Goal: Task Accomplishment & Management: Use online tool/utility

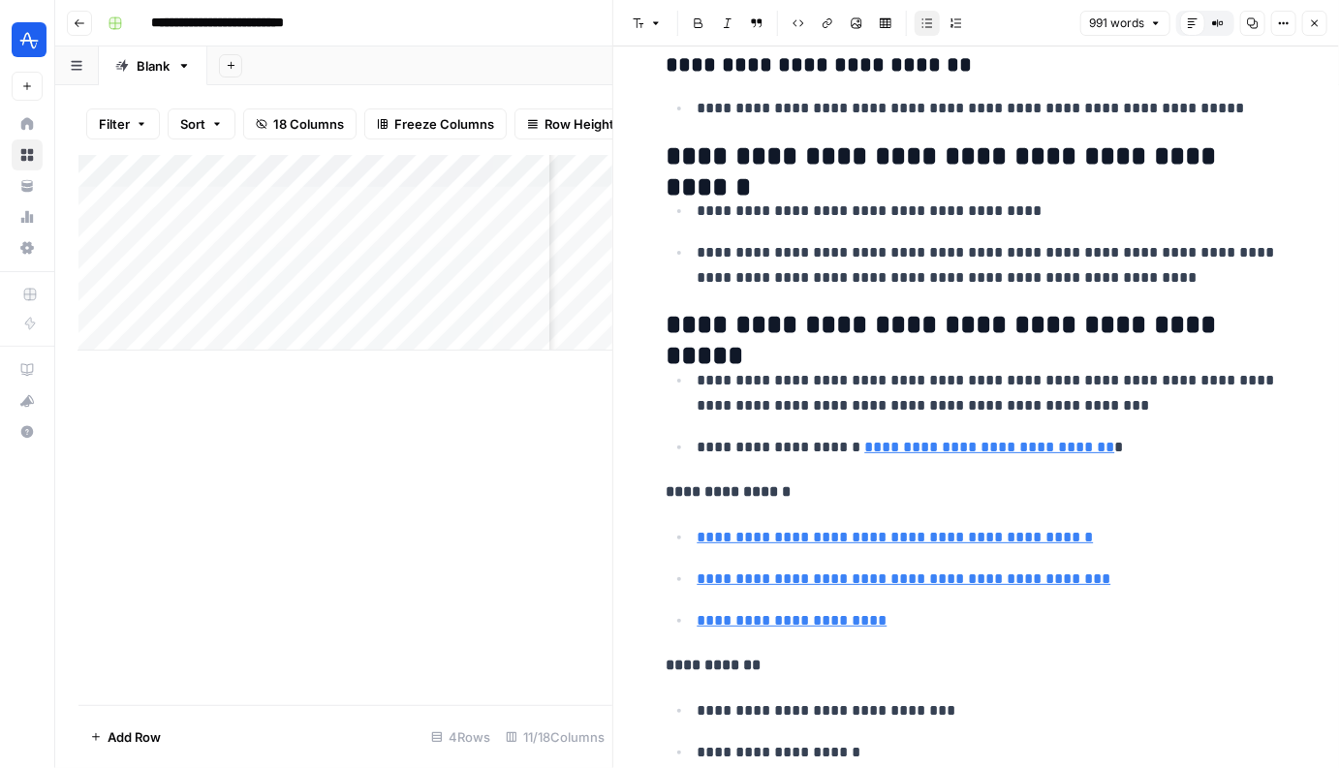
scroll to position [4122, 0]
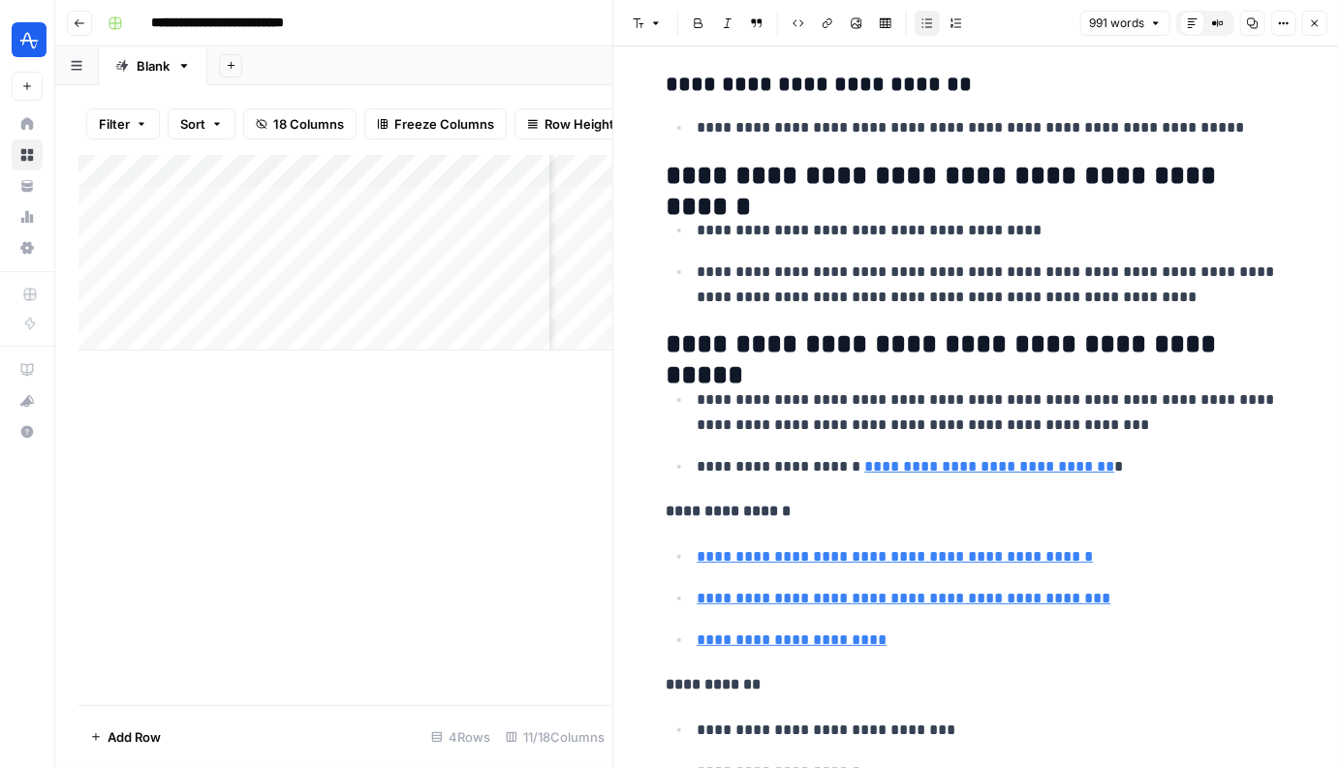
click at [1313, 25] on icon "button" at bounding box center [1315, 23] width 12 height 12
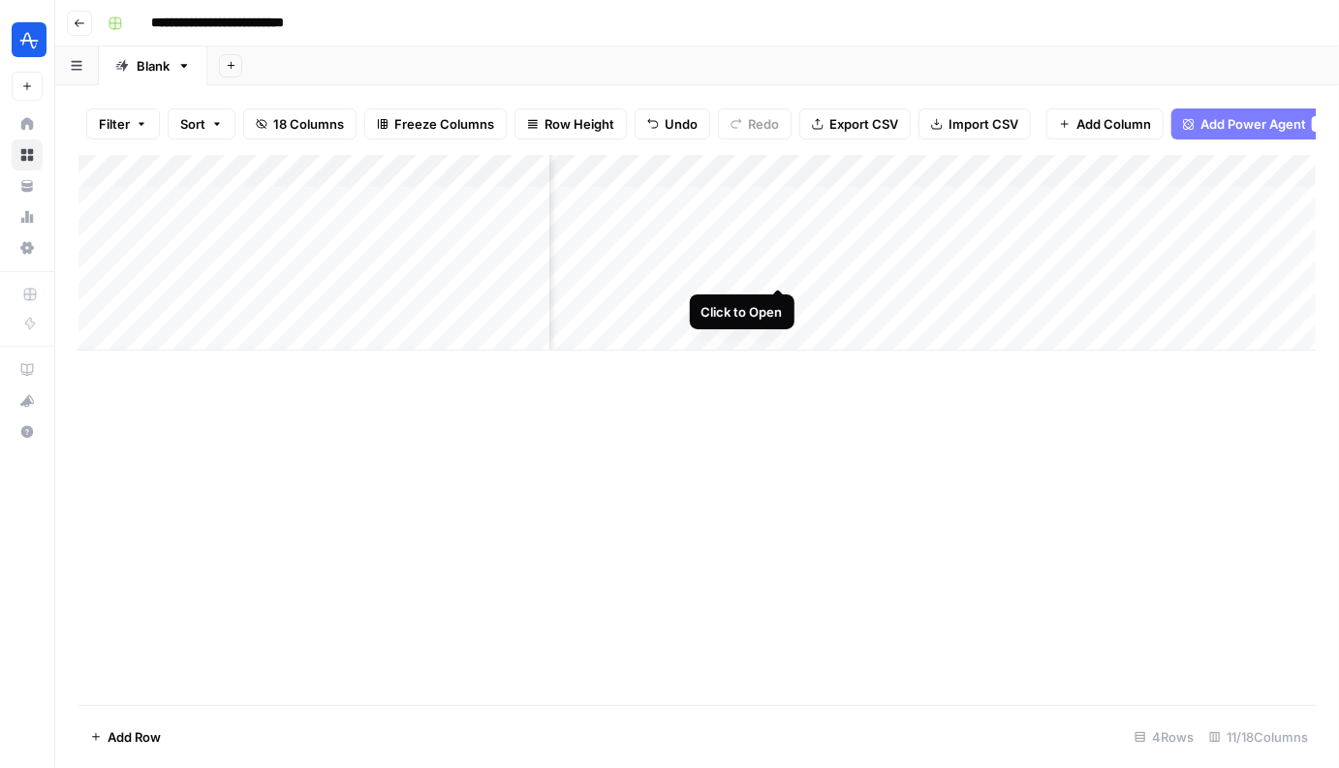
click at [779, 270] on div "Add Column" at bounding box center [696, 253] width 1237 height 196
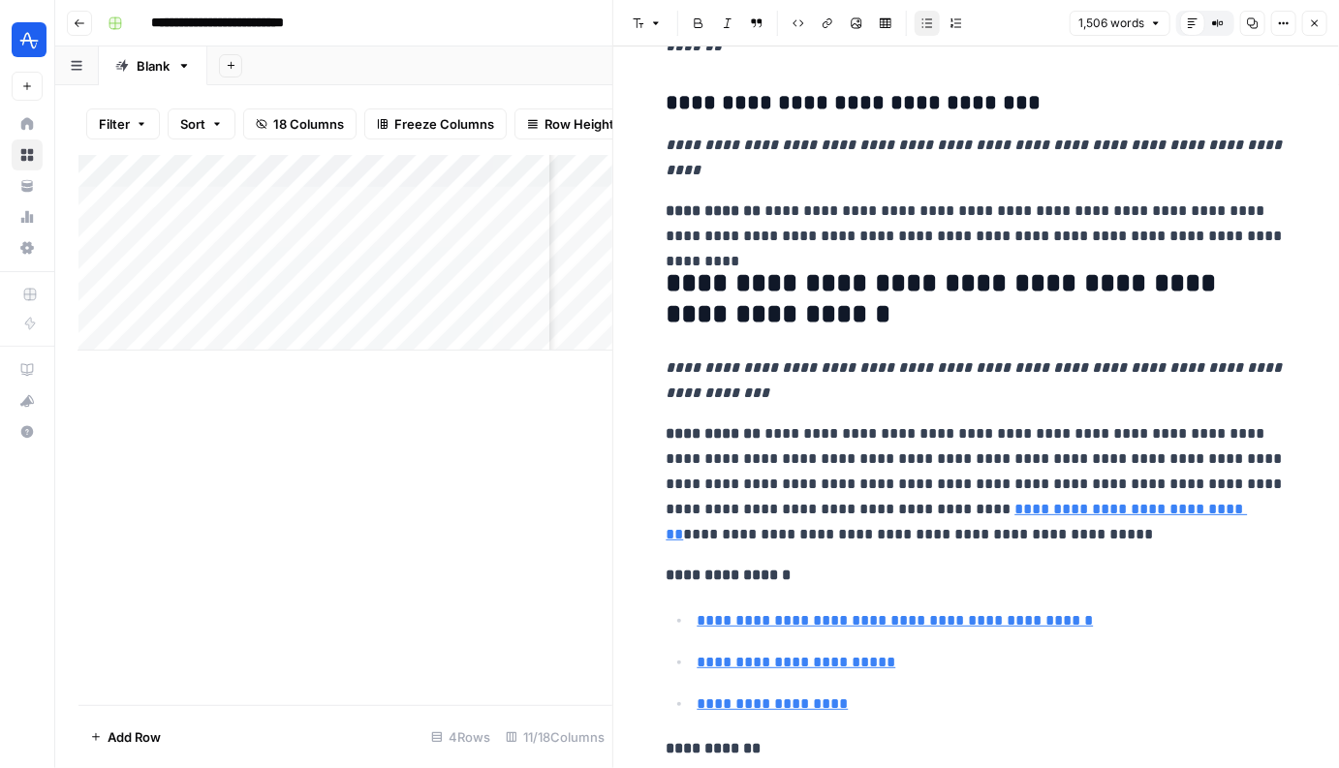
scroll to position [7016, 0]
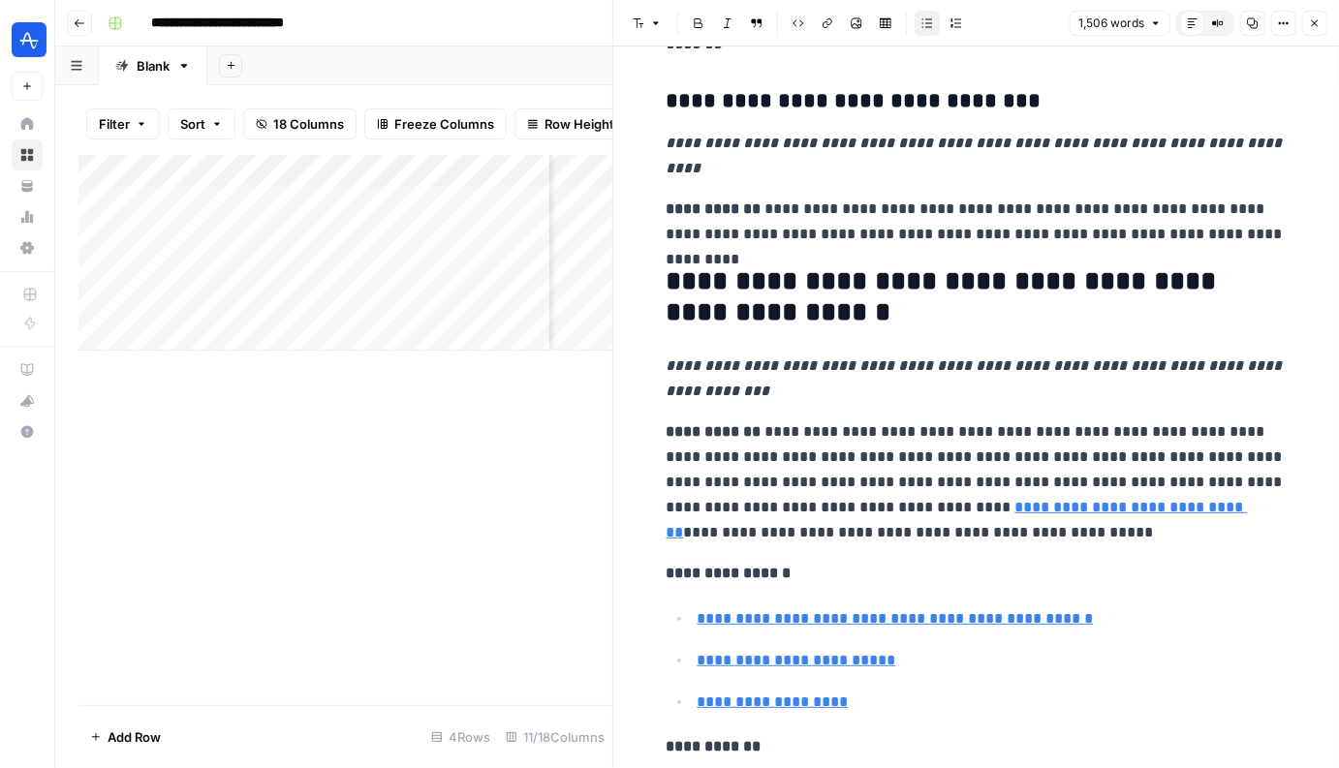
type input "https://app.amplitude.com/signup"
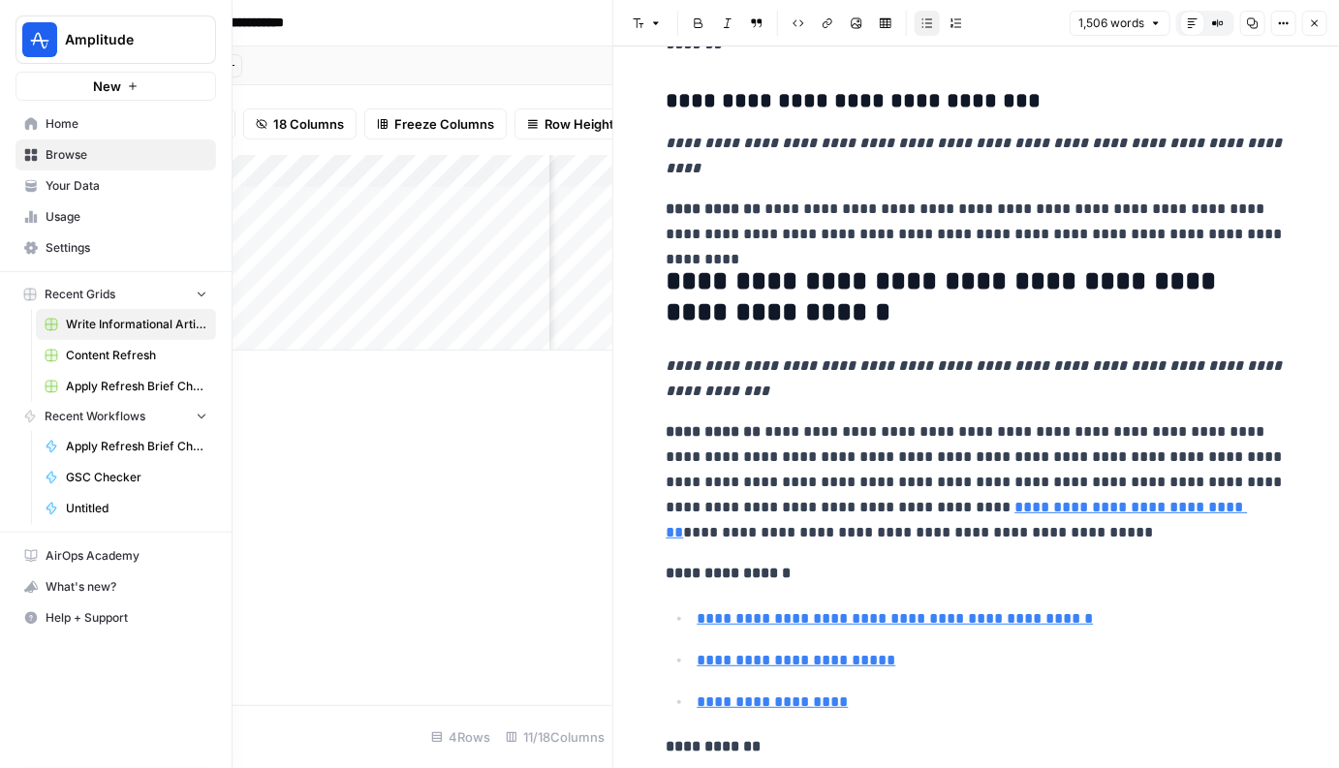
click at [93, 192] on span "Your Data" at bounding box center [127, 185] width 162 height 17
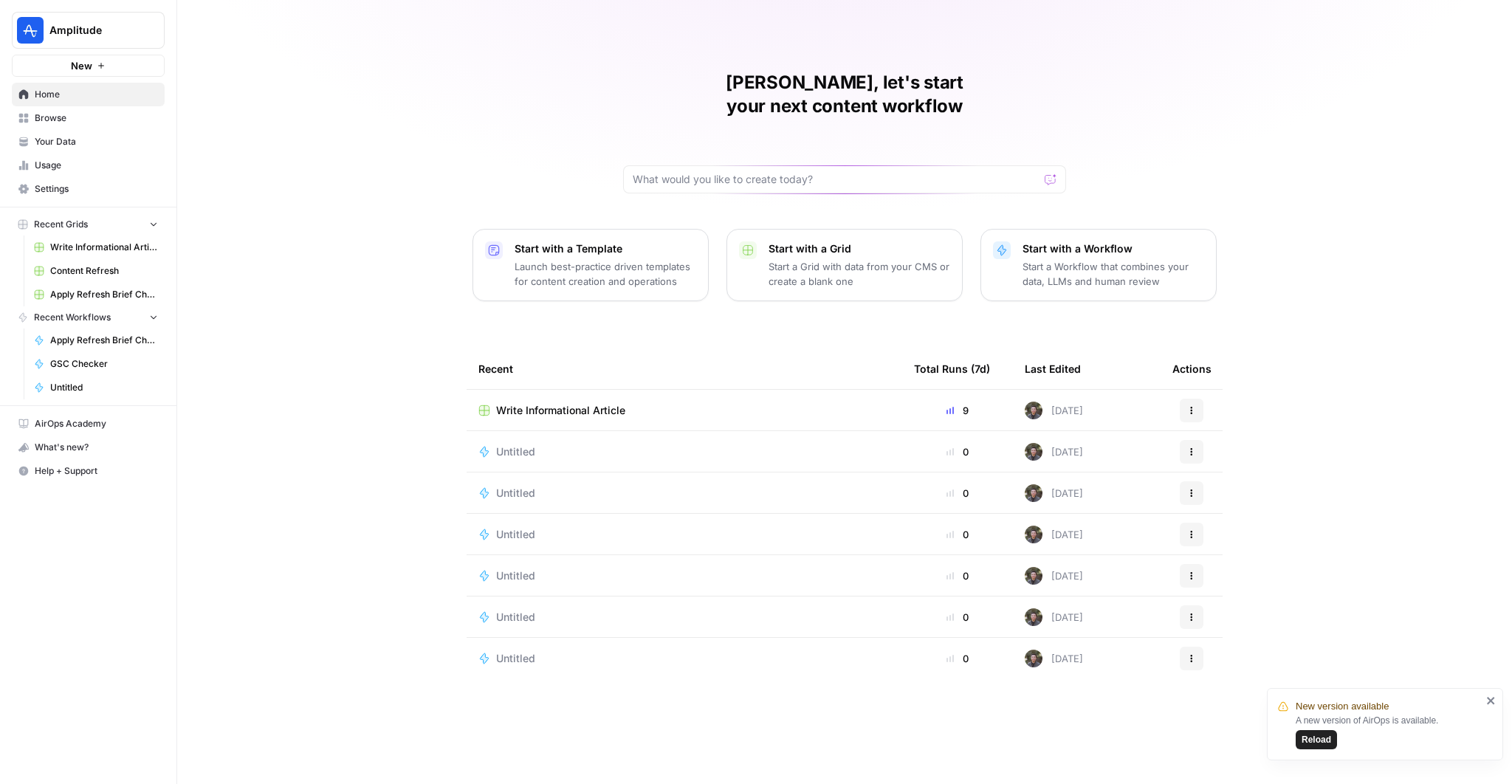
click at [58, 130] on link "Your Data" at bounding box center [88, 141] width 152 height 24
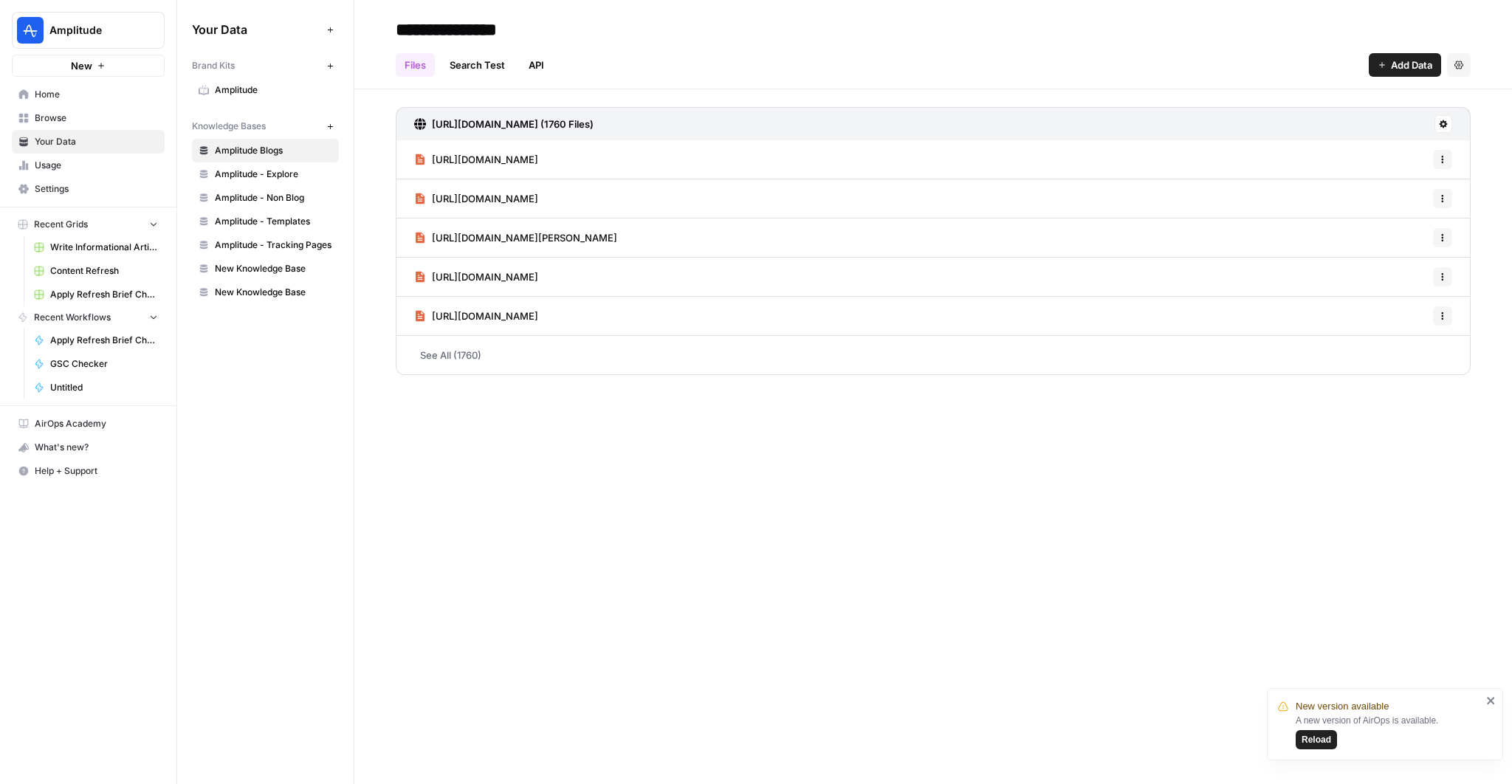
drag, startPoint x: 56, startPoint y: 136, endPoint x: 272, endPoint y: 211, distance: 228.7
click at [272, 258] on link "New Knowledge Base" at bounding box center [265, 268] width 147 height 24
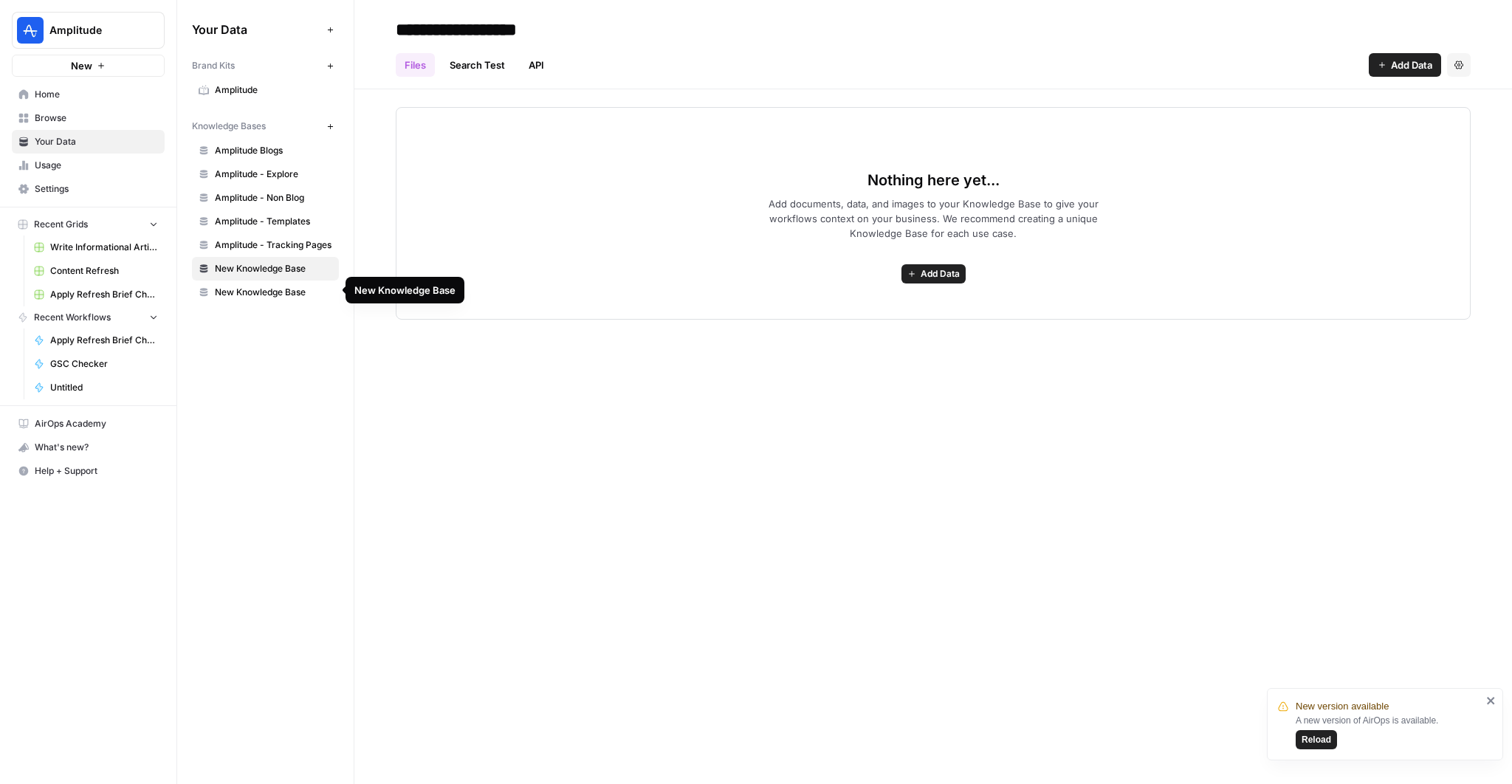
click at [262, 286] on span "New Knowledge Base" at bounding box center [274, 292] width 117 height 13
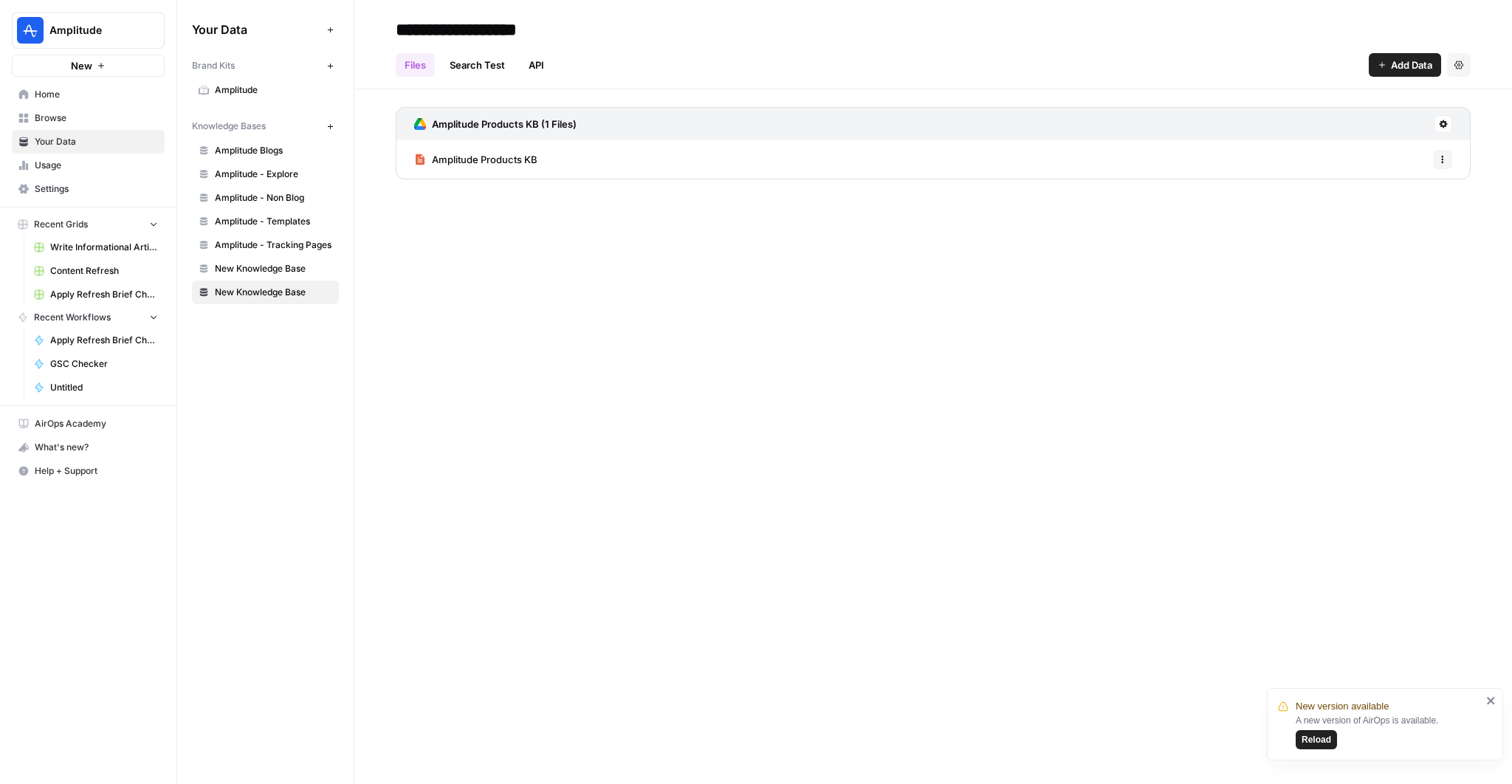
click at [489, 34] on input "**********" at bounding box center [508, 29] width 236 height 30
type input "**********"
click at [634, 211] on div "**********" at bounding box center [933, 392] width 1158 height 784
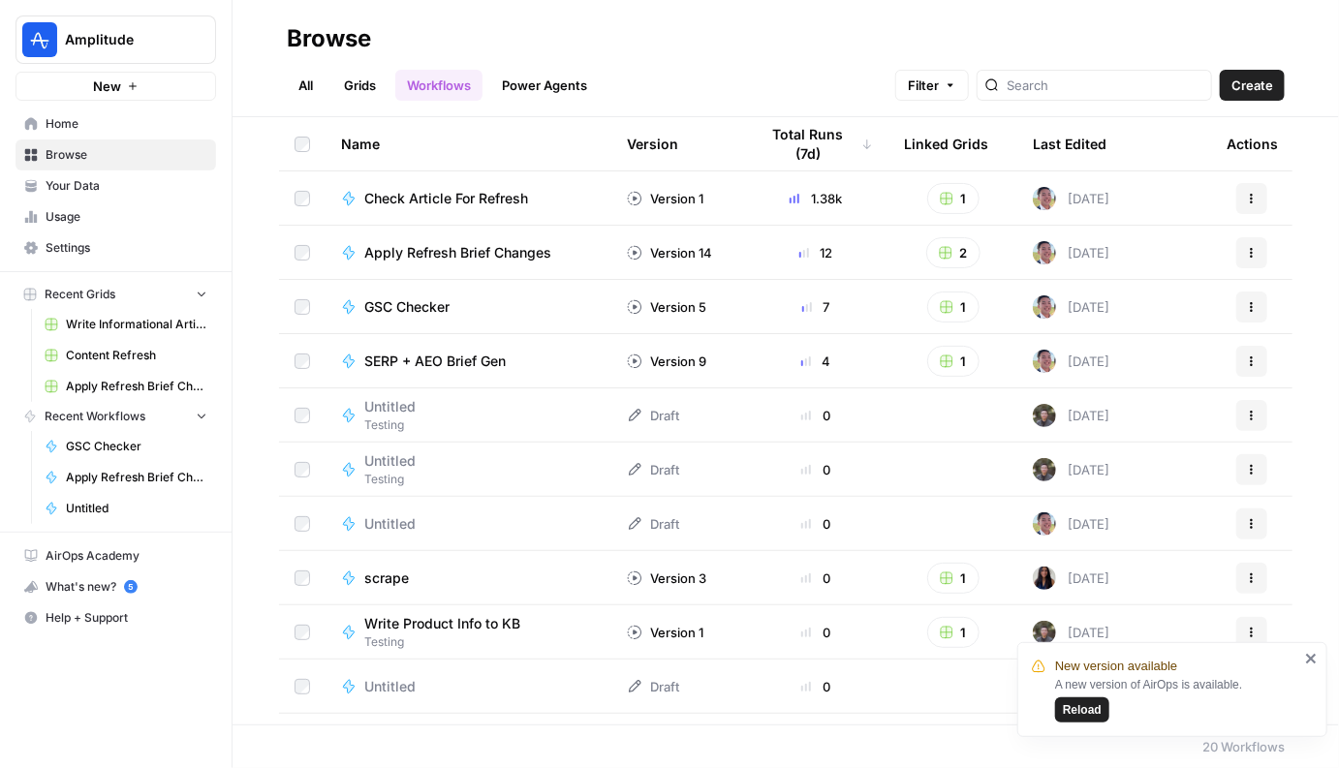
click at [97, 189] on span "Your Data" at bounding box center [127, 185] width 162 height 17
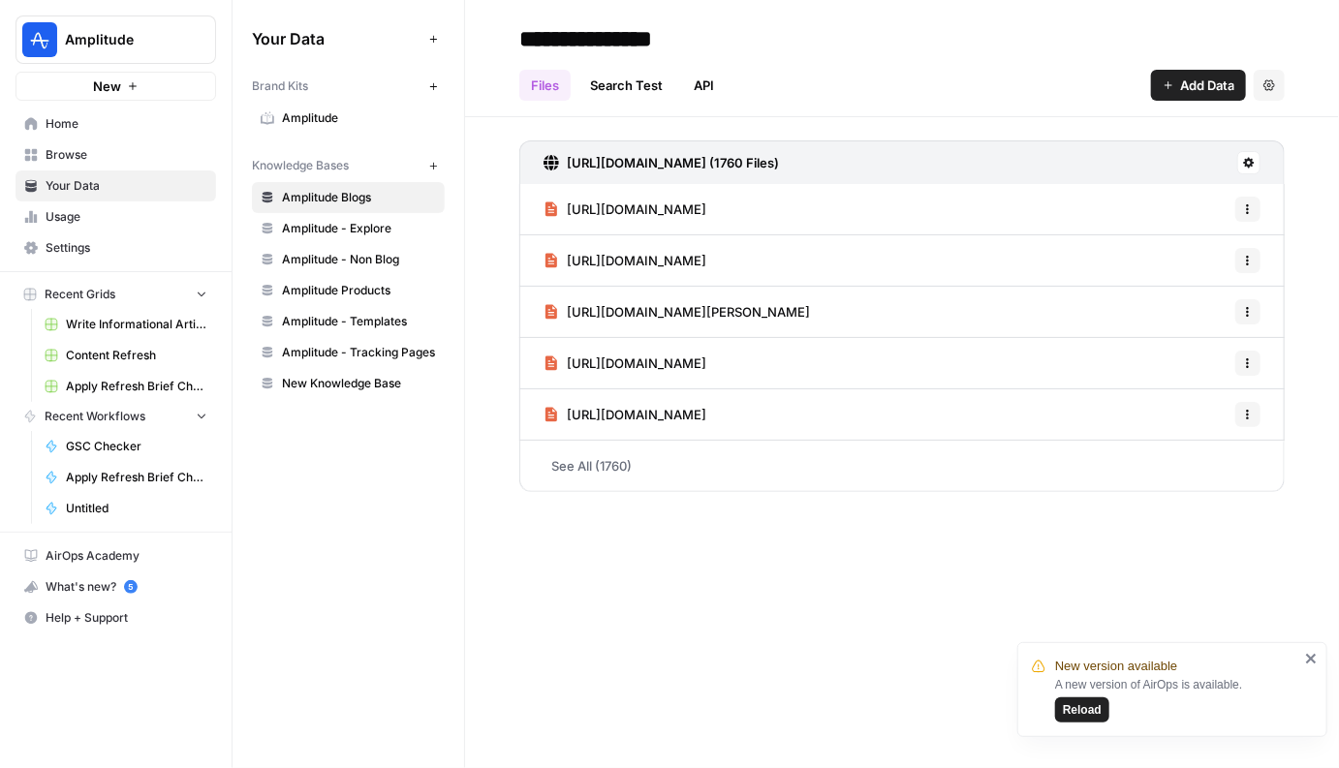
click at [342, 295] on span "Amplitude Products" at bounding box center [359, 290] width 154 height 17
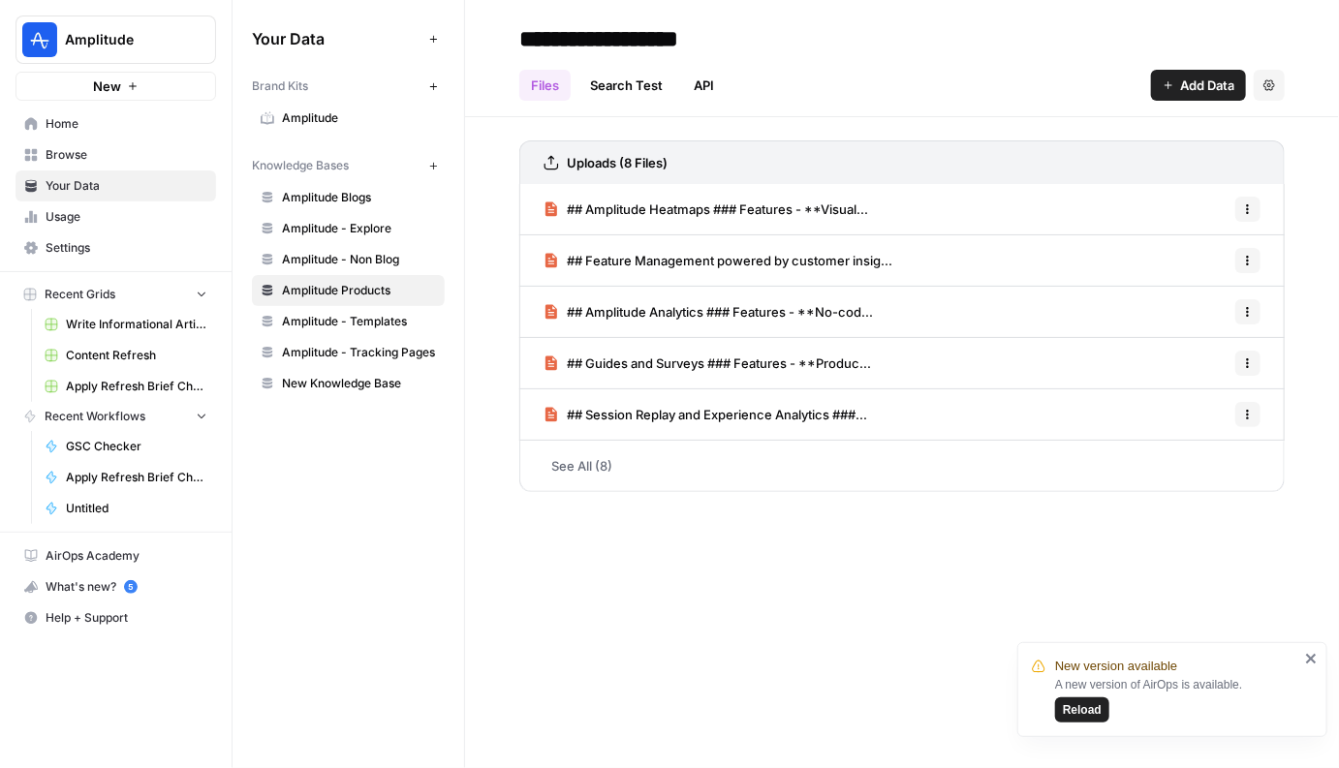
click at [1251, 90] on div "Add Data Settings" at bounding box center [1218, 85] width 134 height 31
click at [1279, 78] on button "Settings" at bounding box center [1268, 85] width 31 height 31
click at [1224, 117] on button "Delete Knowledge Base" at bounding box center [1184, 130] width 188 height 27
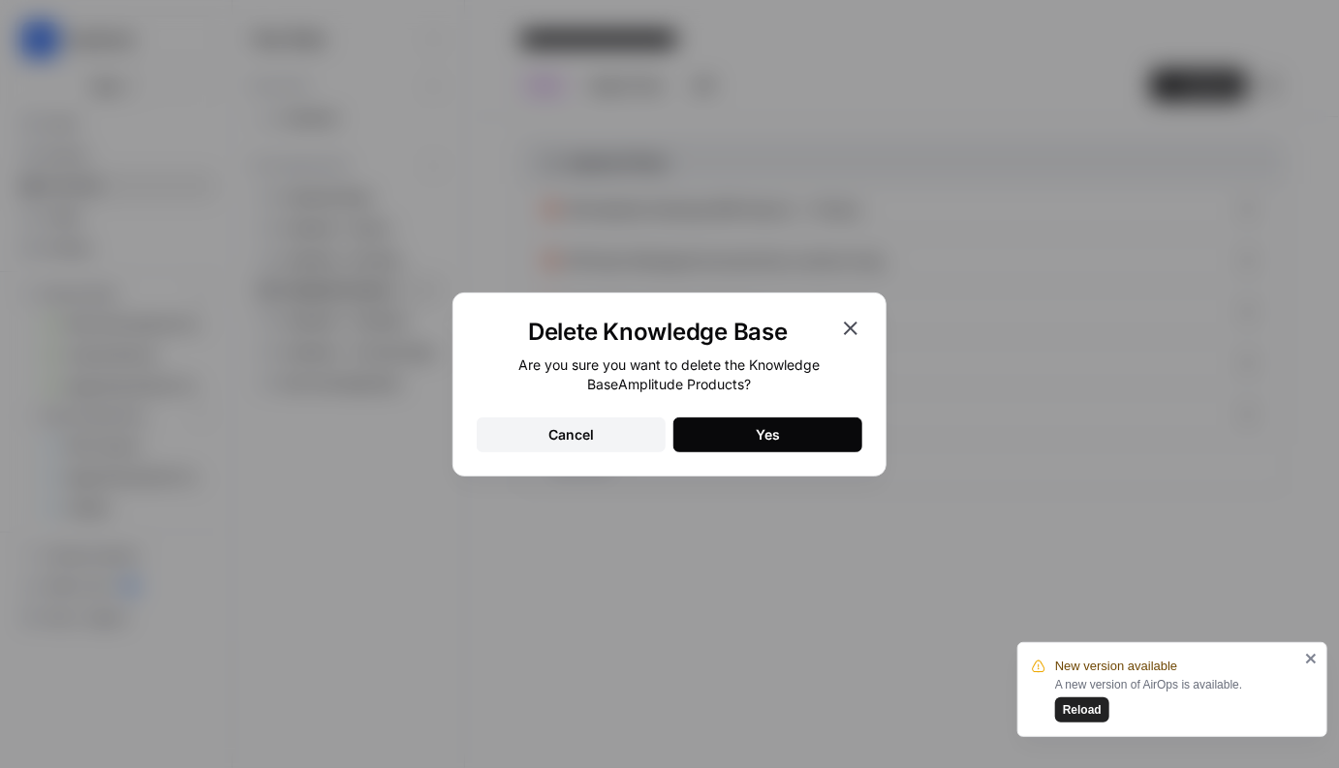
click at [807, 437] on button "Yes" at bounding box center [767, 434] width 189 height 35
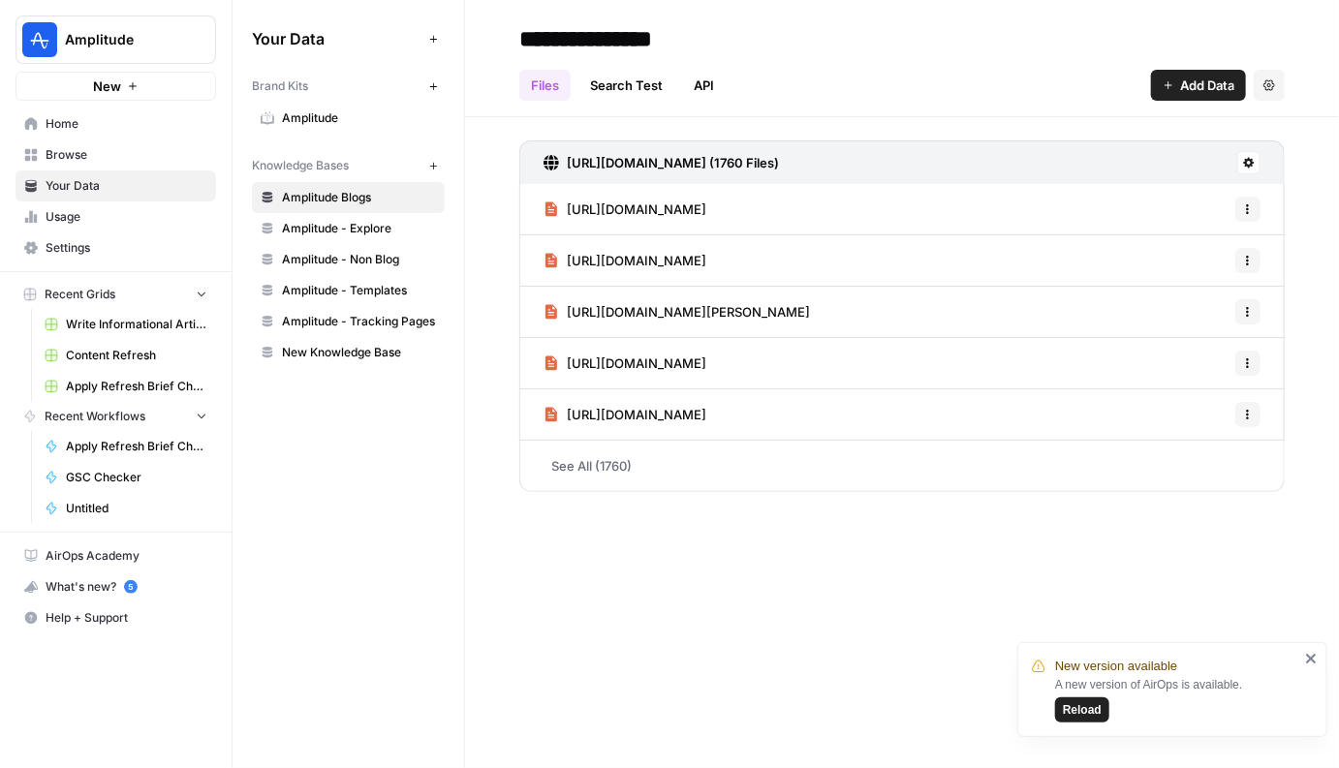
click at [433, 167] on icon "button" at bounding box center [433, 166] width 11 height 11
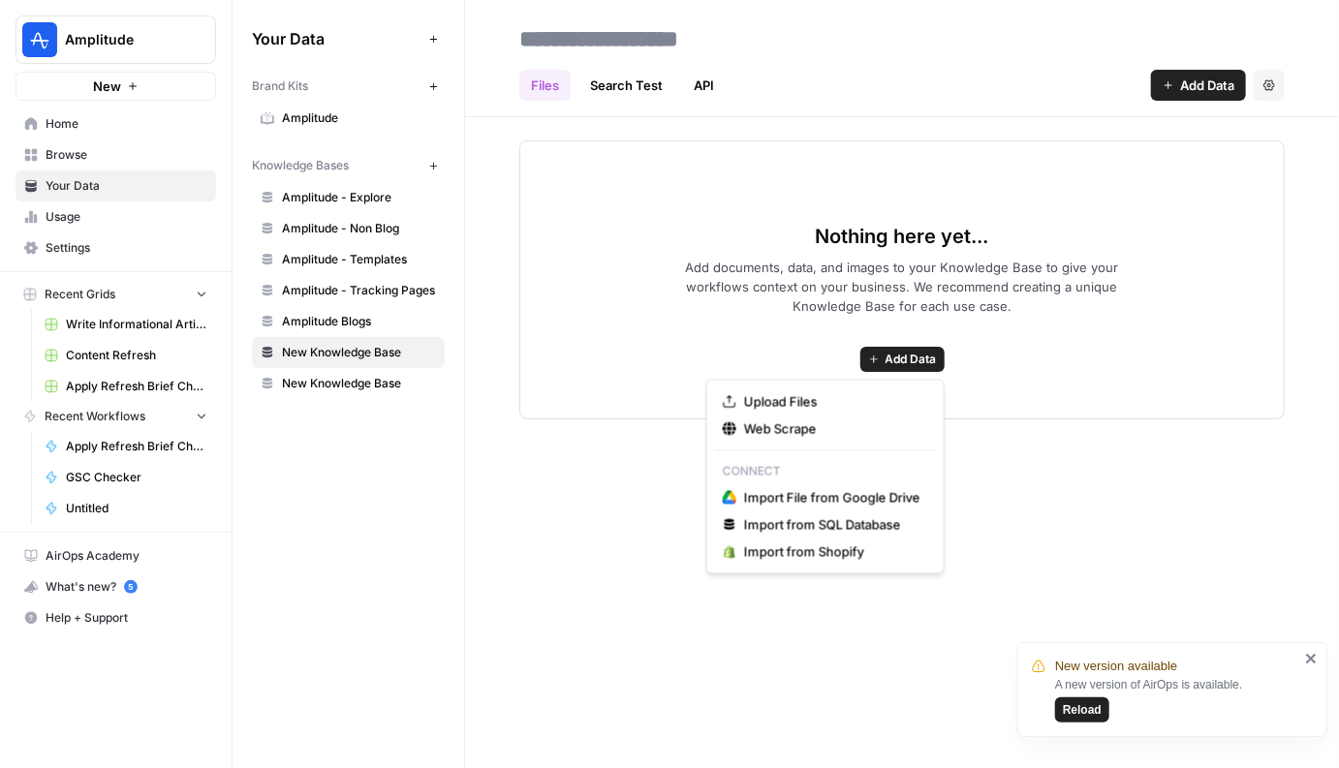
click at [909, 369] on button "Add Data" at bounding box center [902, 359] width 84 height 25
click at [833, 500] on span "Import File from Google Drive" at bounding box center [832, 497] width 176 height 19
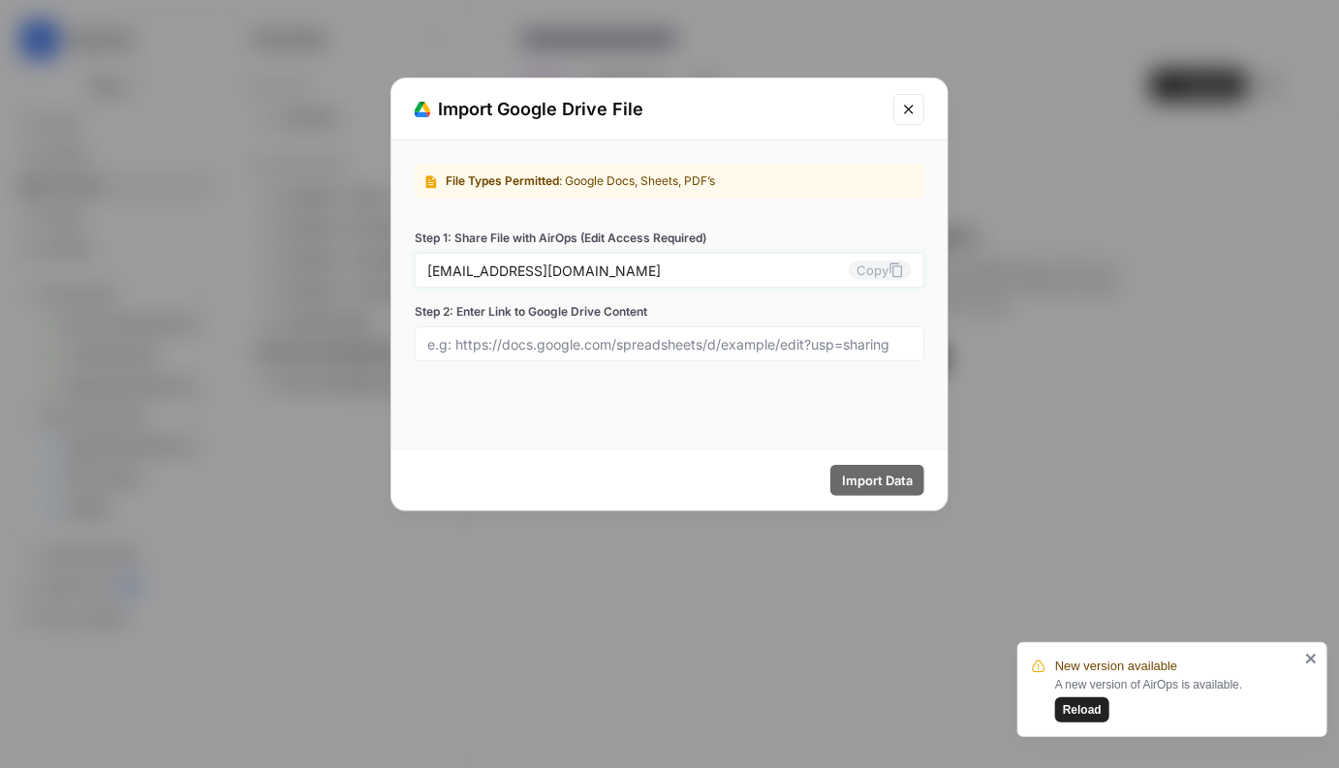
click at [882, 274] on button "Copy" at bounding box center [879, 270] width 63 height 19
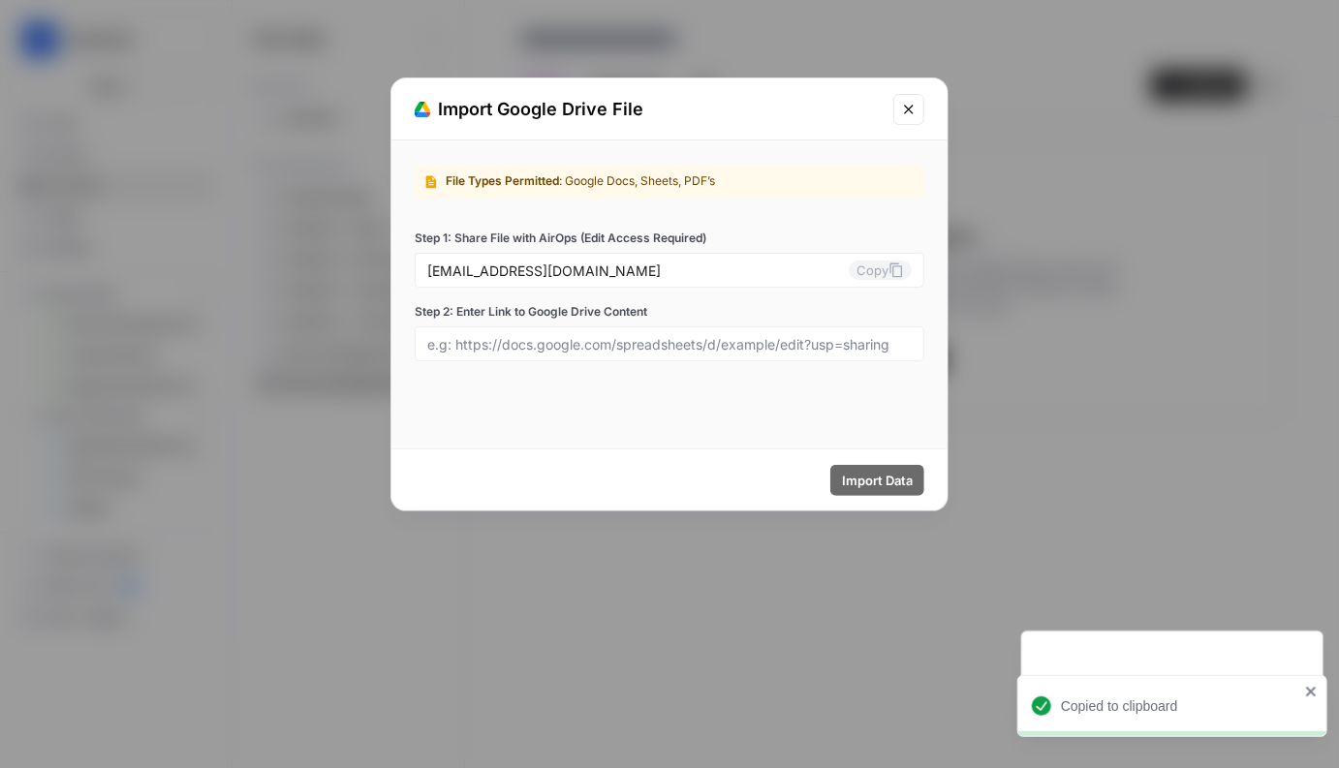
click at [601, 370] on div "File Types Permitted : Google Docs, Sheets, PDF’s Step 1: Share File with AirOp…" at bounding box center [669, 262] width 556 height 244
click at [614, 350] on input "Step 2: Enter Link to Google Drive Content" at bounding box center [669, 343] width 484 height 17
paste input "https://docs.google.com/document/d/12vcrNHZT70YOmHuGyR6OxDTUEgQeu5G7JCu5BmZ7M3U…"
type input "https://docs.google.com/document/d/12vcrNHZT70YOmHuGyR6OxDTUEgQeu5G7JCu5BmZ7M3U…"
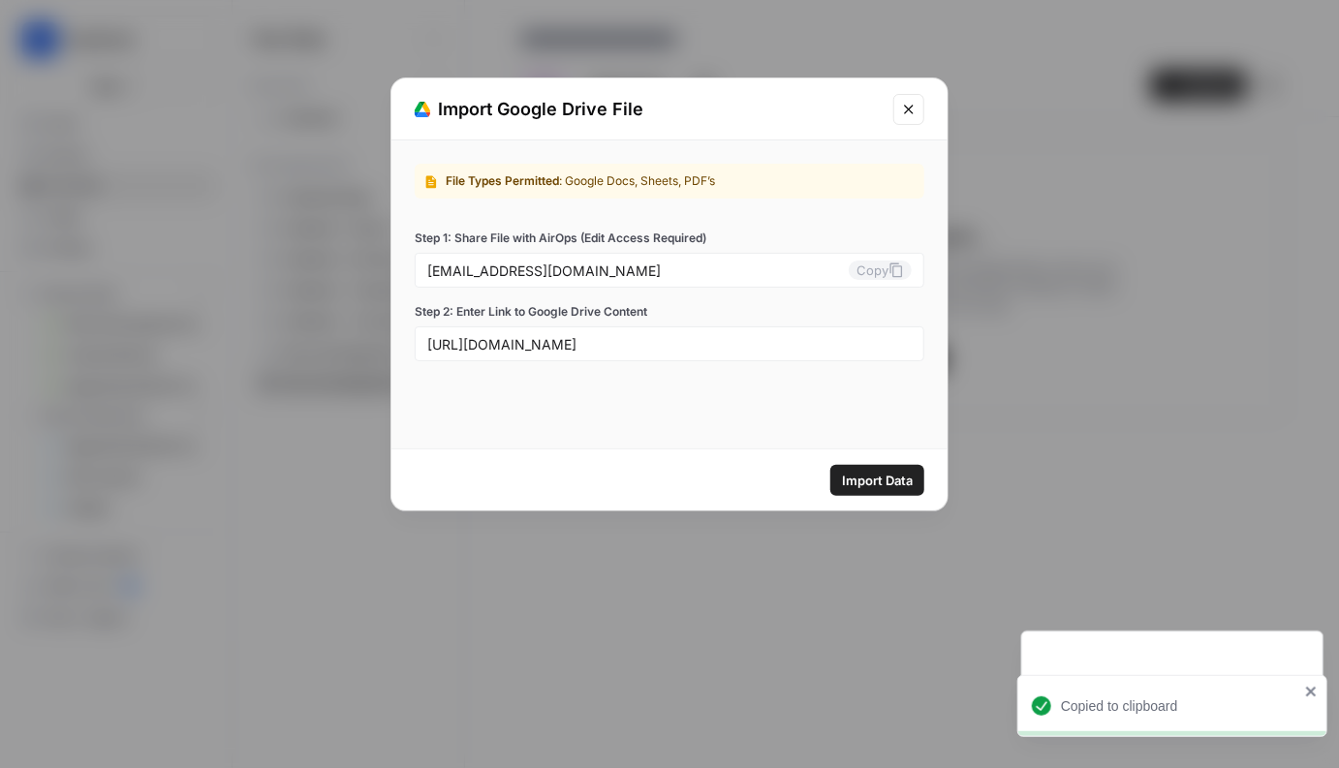
click at [879, 477] on span "Import Data" at bounding box center [877, 480] width 71 height 19
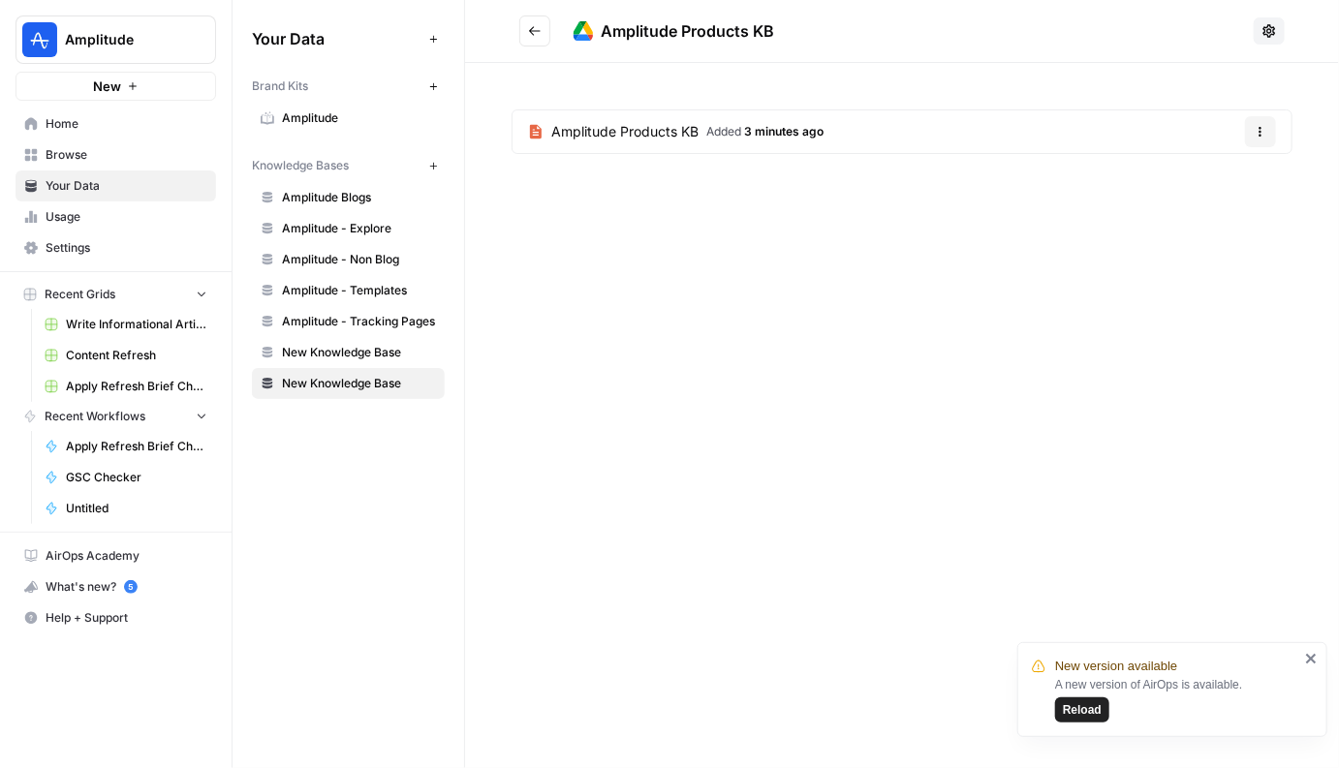
click at [82, 159] on span "Browse" at bounding box center [127, 154] width 162 height 17
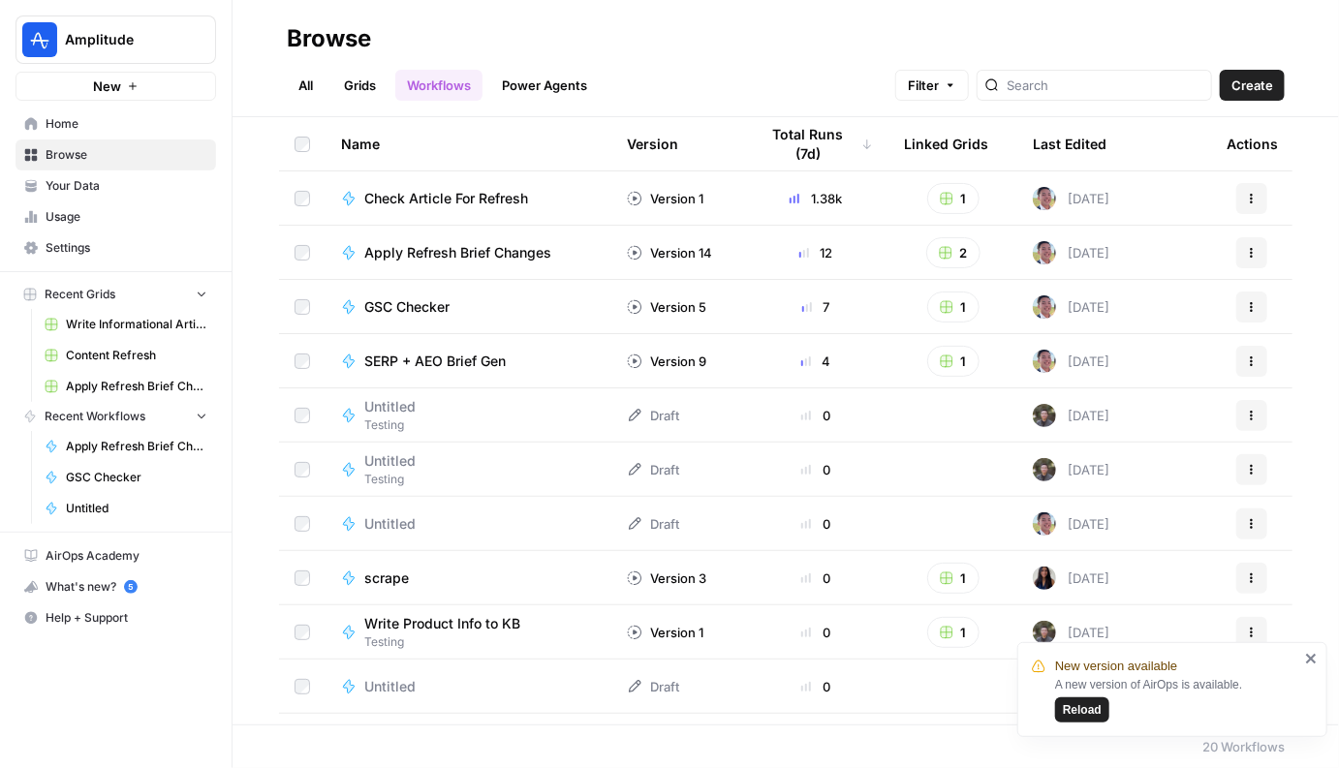
click at [77, 111] on link "Home" at bounding box center [115, 123] width 200 height 31
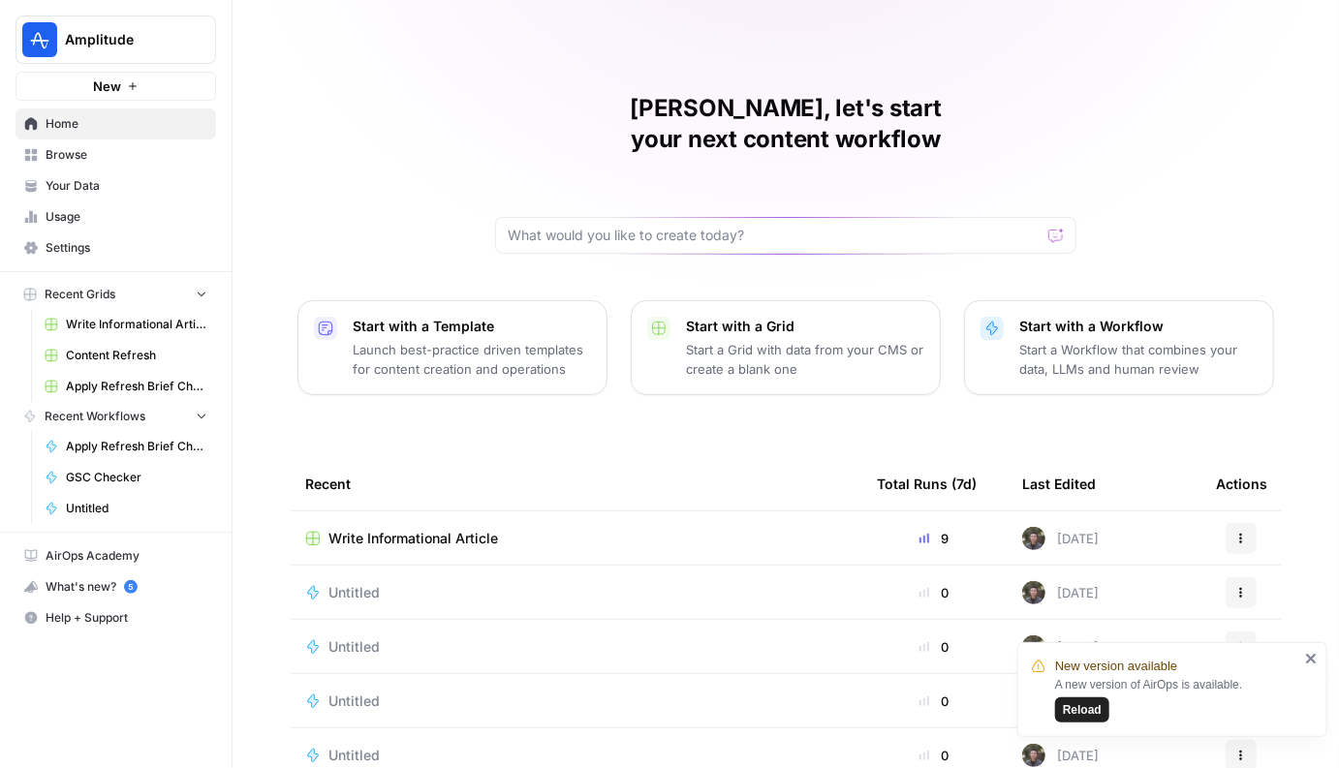
click at [71, 156] on span "Browse" at bounding box center [127, 154] width 162 height 17
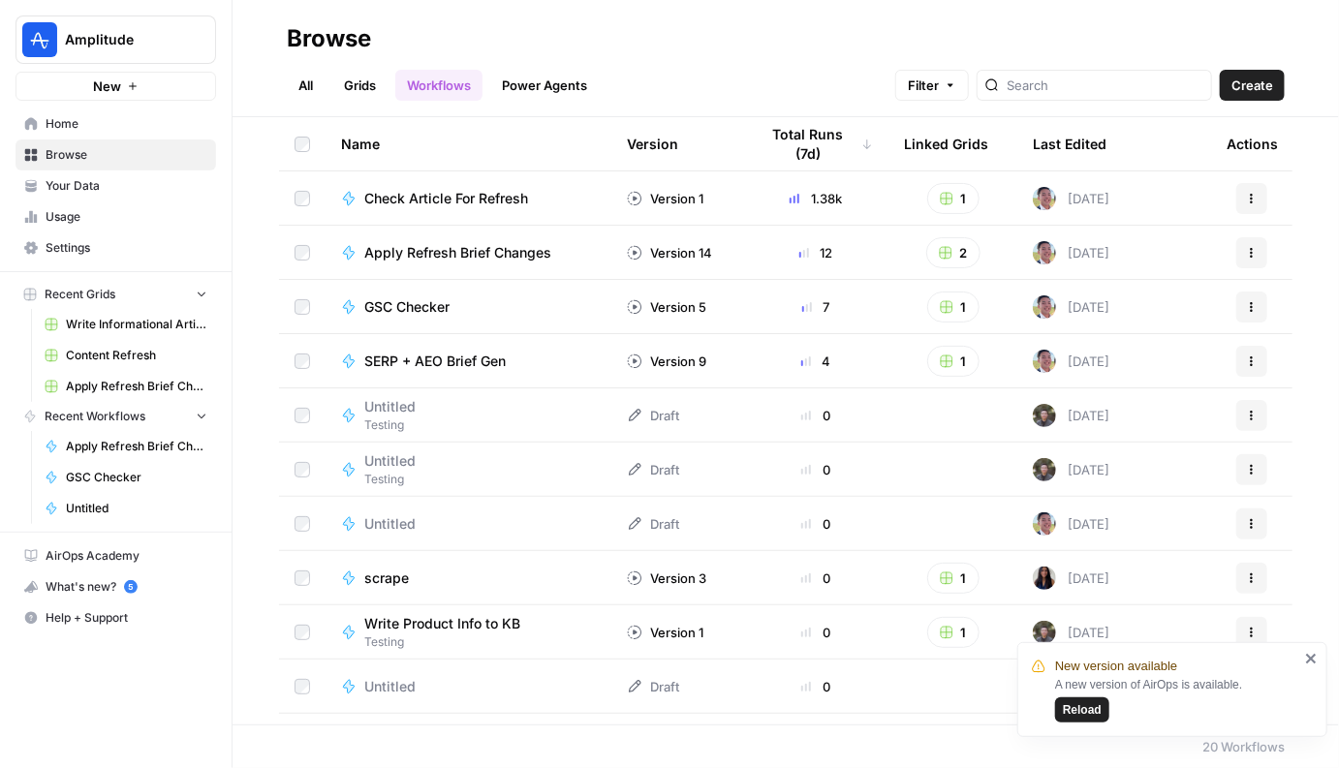
click at [313, 86] on link "All" at bounding box center [306, 85] width 38 height 31
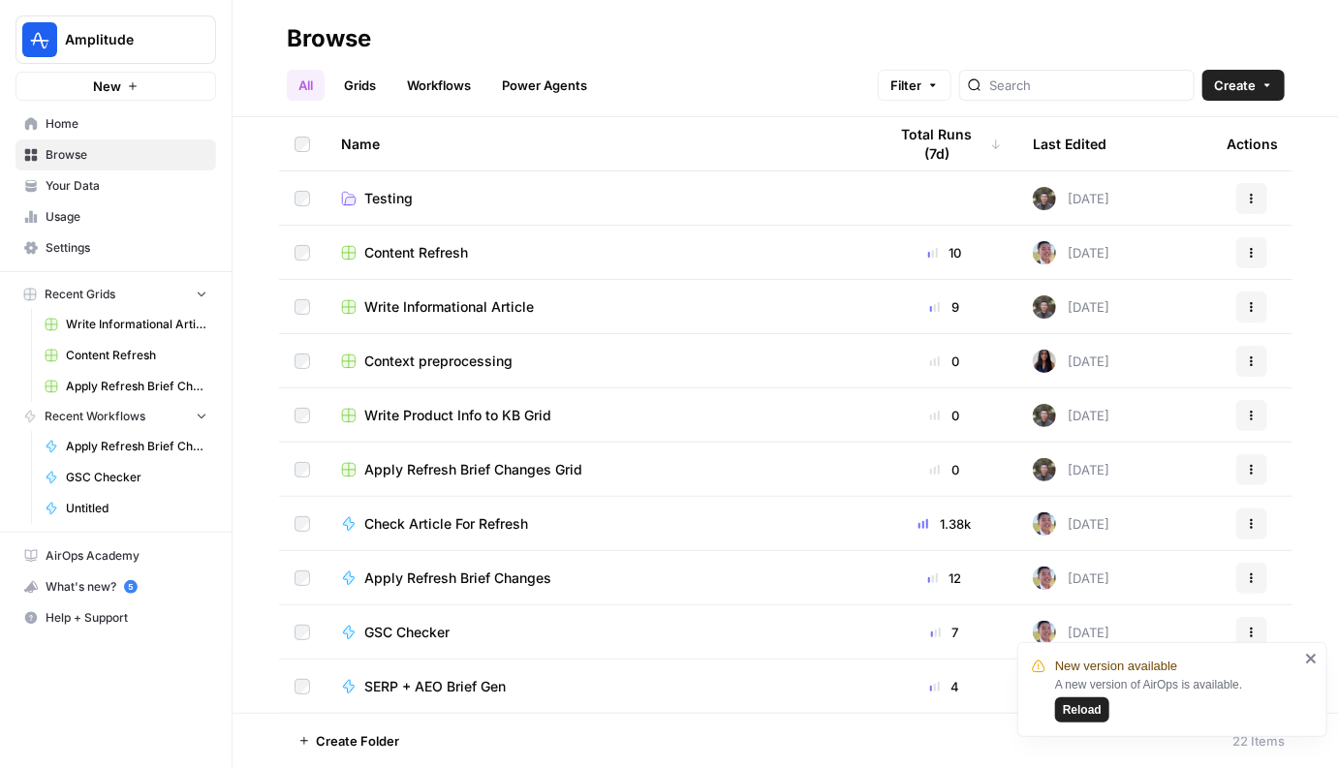
click at [464, 314] on span "Write Informational Article" at bounding box center [448, 306] width 169 height 19
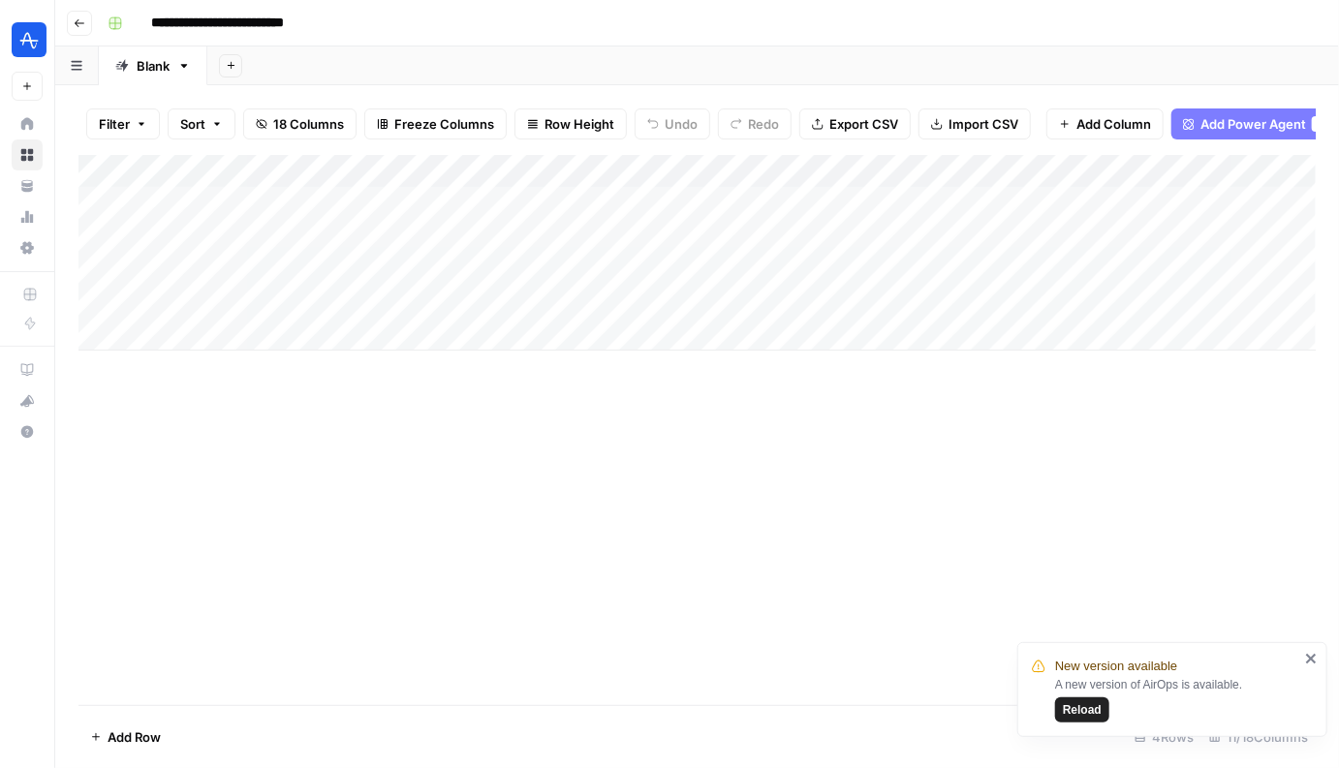
click at [711, 207] on div "Add Column" at bounding box center [696, 253] width 1237 height 196
click at [797, 169] on div "Add Column" at bounding box center [696, 253] width 1237 height 196
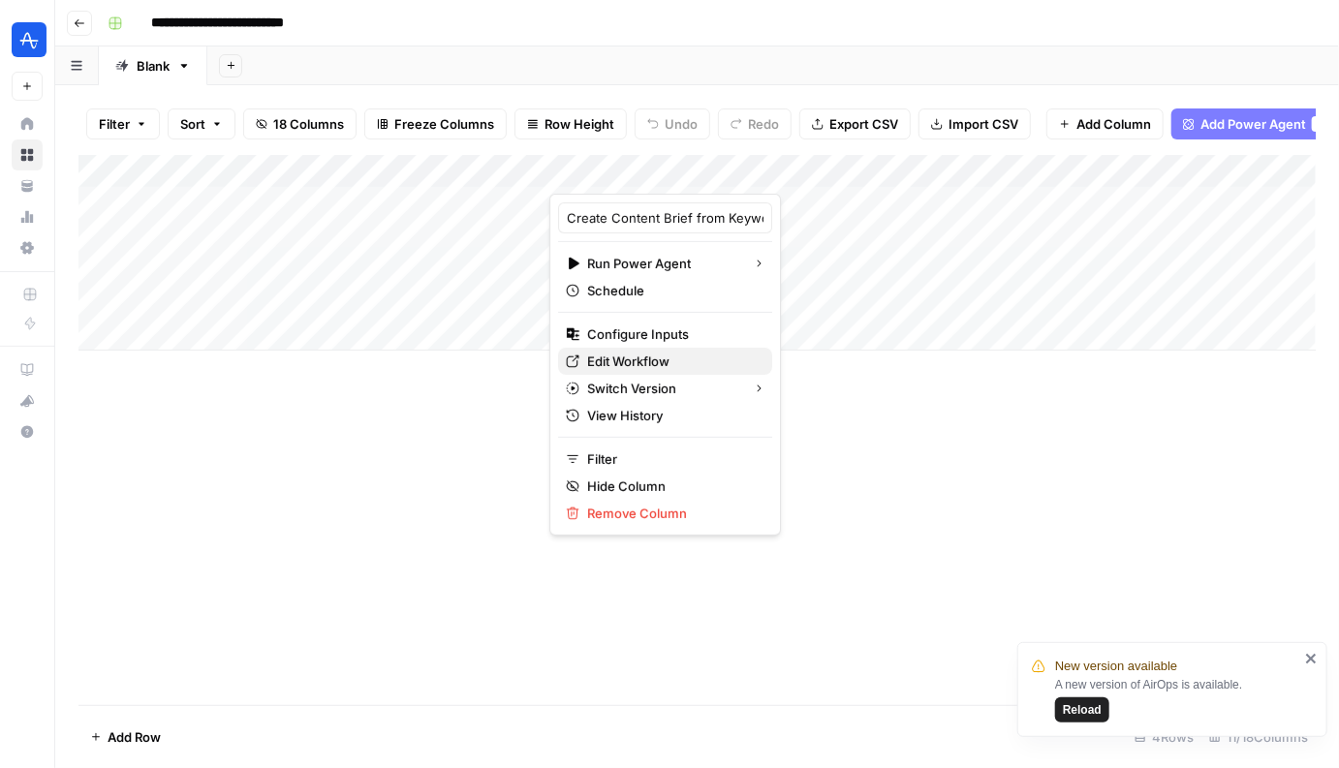
click at [620, 367] on span "Edit Workflow" at bounding box center [671, 361] width 169 height 19
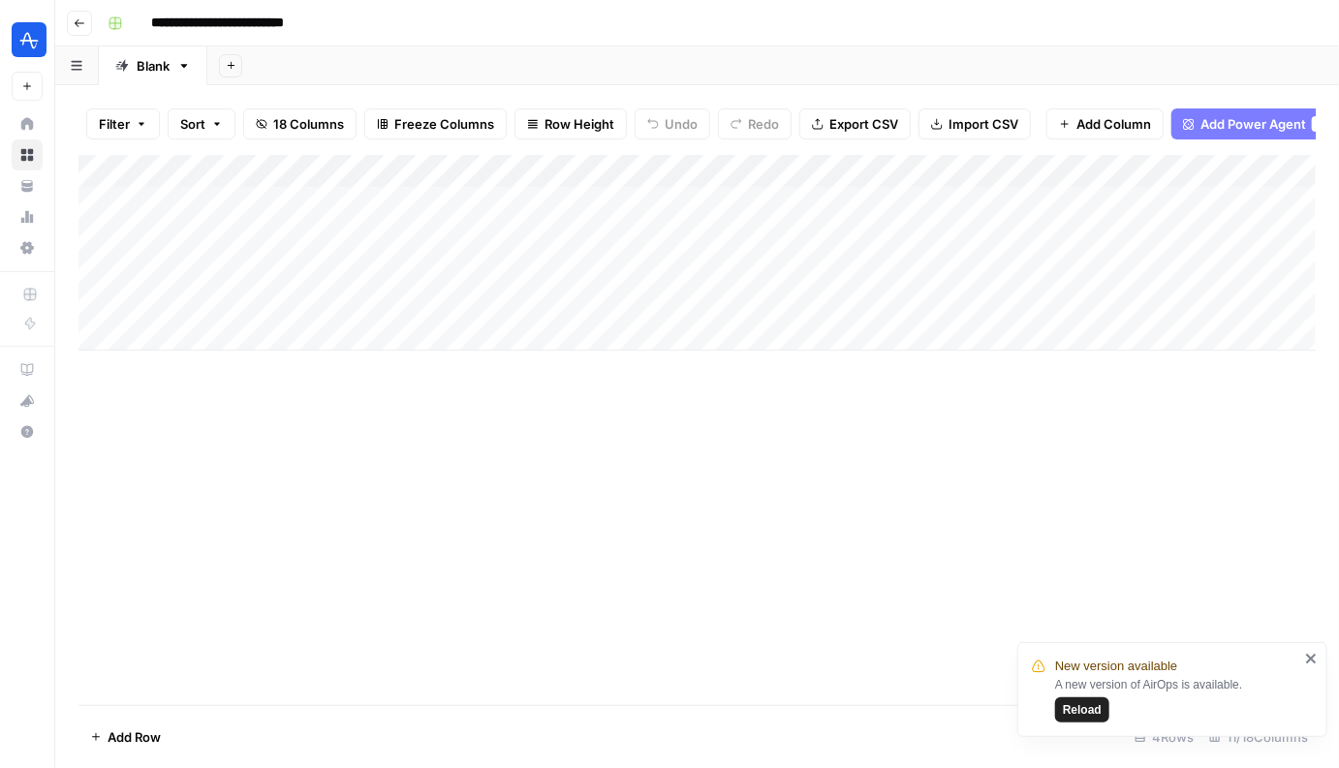
click at [800, 171] on div "Add Column" at bounding box center [696, 253] width 1237 height 196
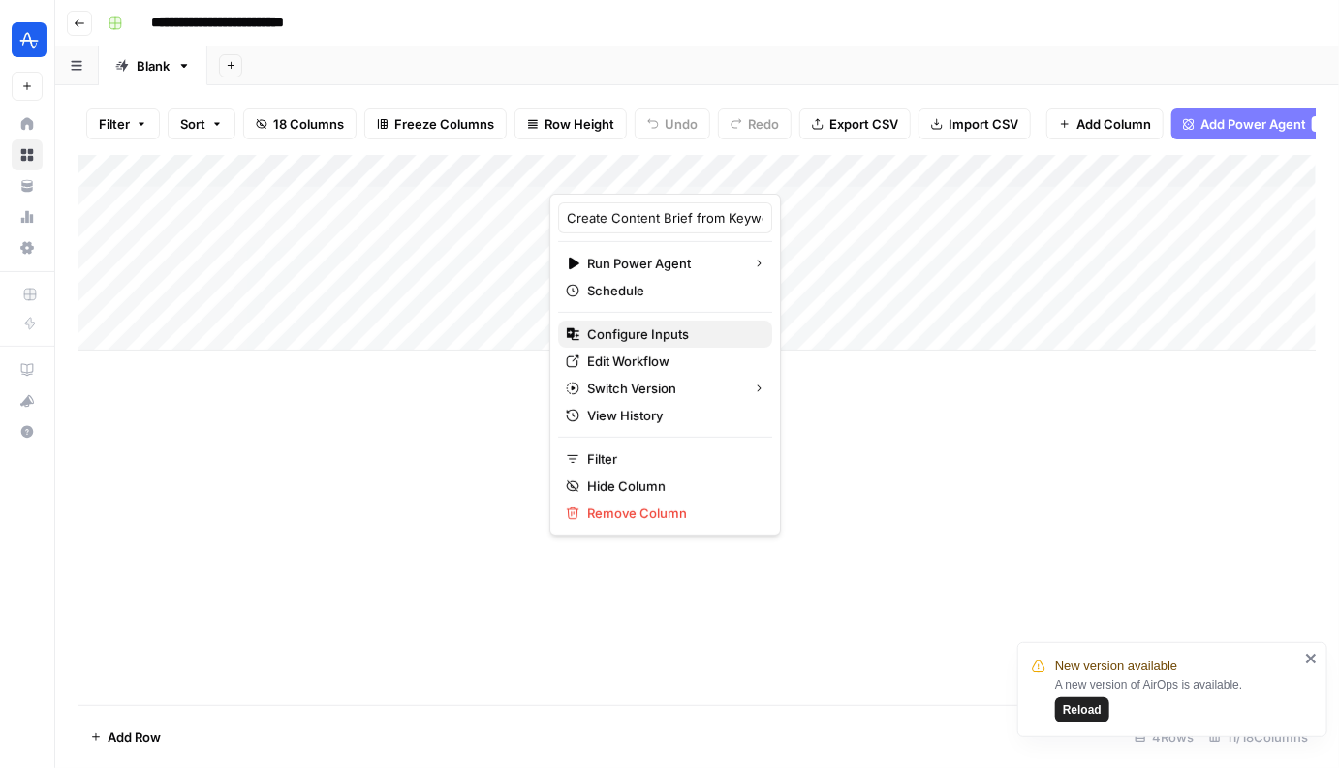
click at [668, 337] on span "Configure Inputs" at bounding box center [671, 333] width 169 height 19
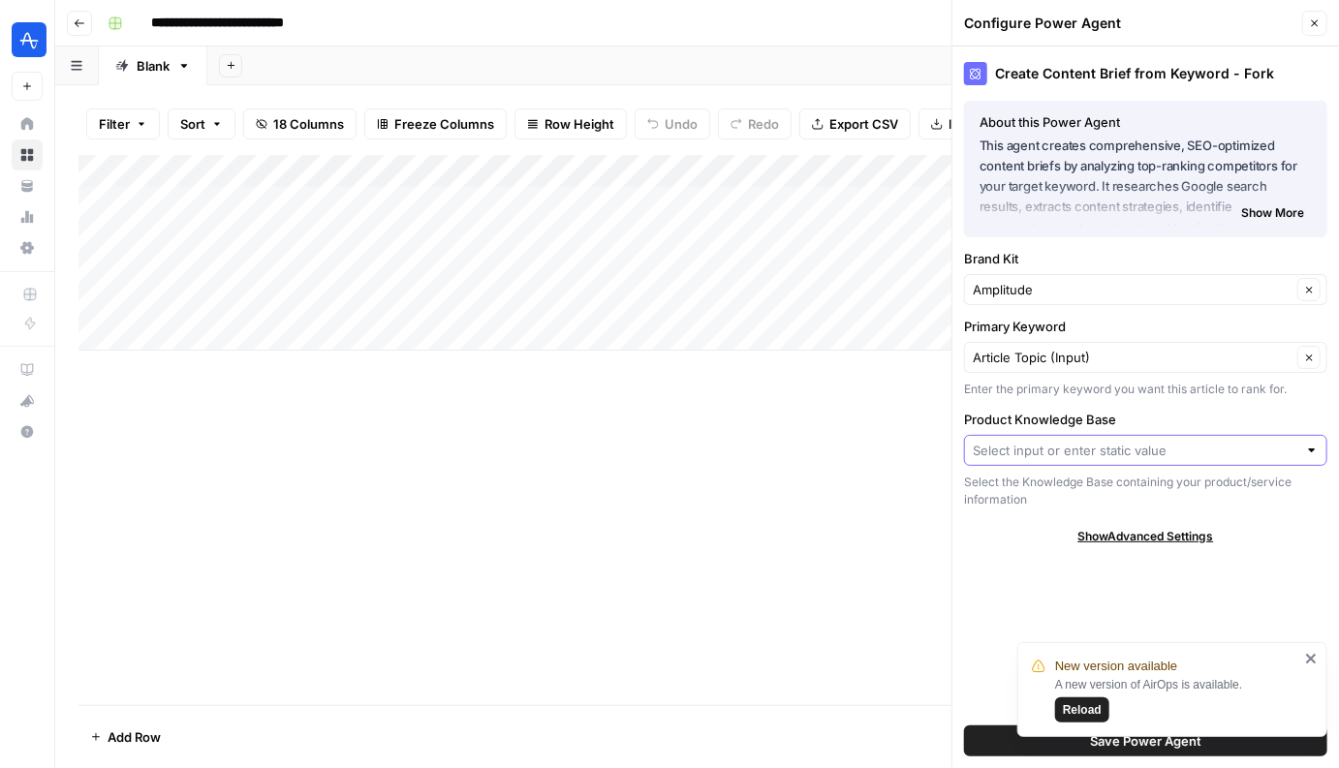
click at [1111, 455] on input "Product Knowledge Base" at bounding box center [1134, 450] width 324 height 19
click at [1312, 652] on icon "close" at bounding box center [1312, 658] width 14 height 15
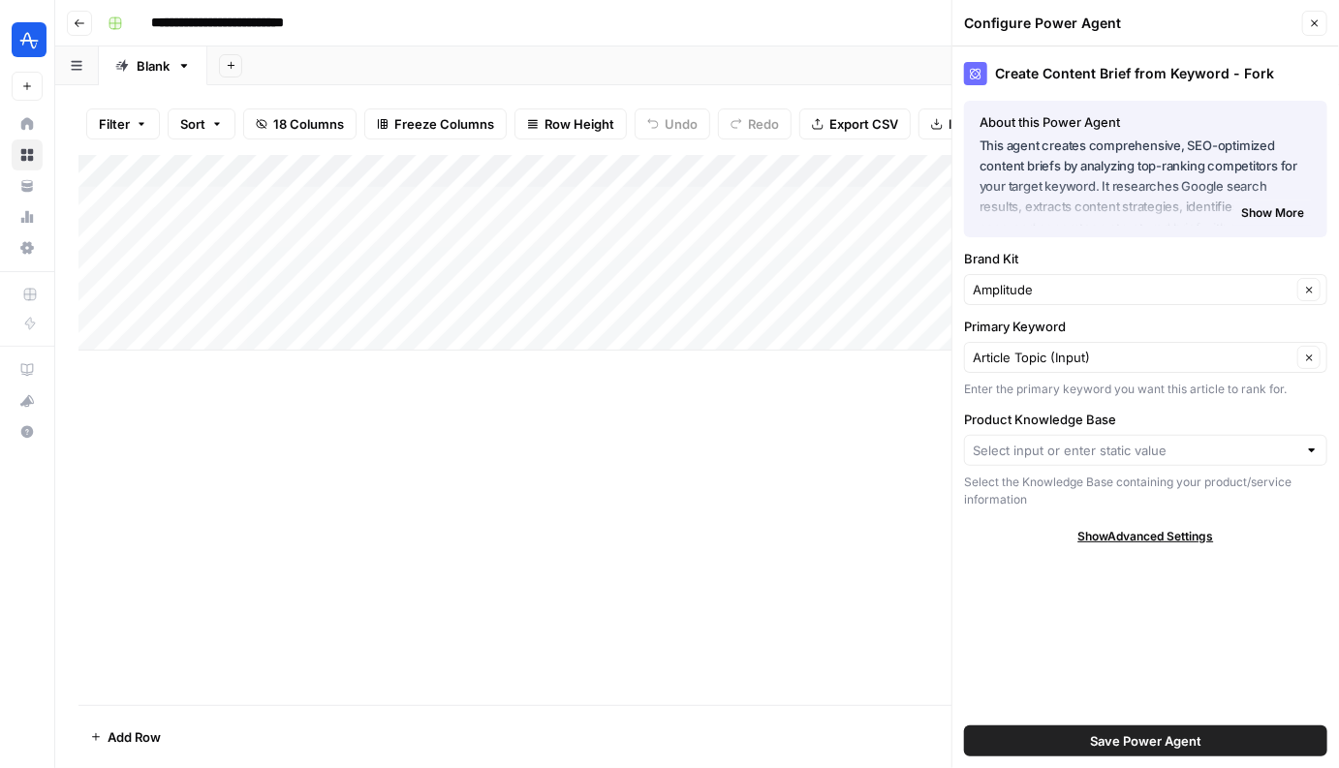
click at [1190, 469] on div "Product Knowledge Base Select the Knowledge Base containing your product/servic…" at bounding box center [1145, 459] width 363 height 99
click at [1182, 454] on input "Product Knowledge Base" at bounding box center [1134, 450] width 324 height 19
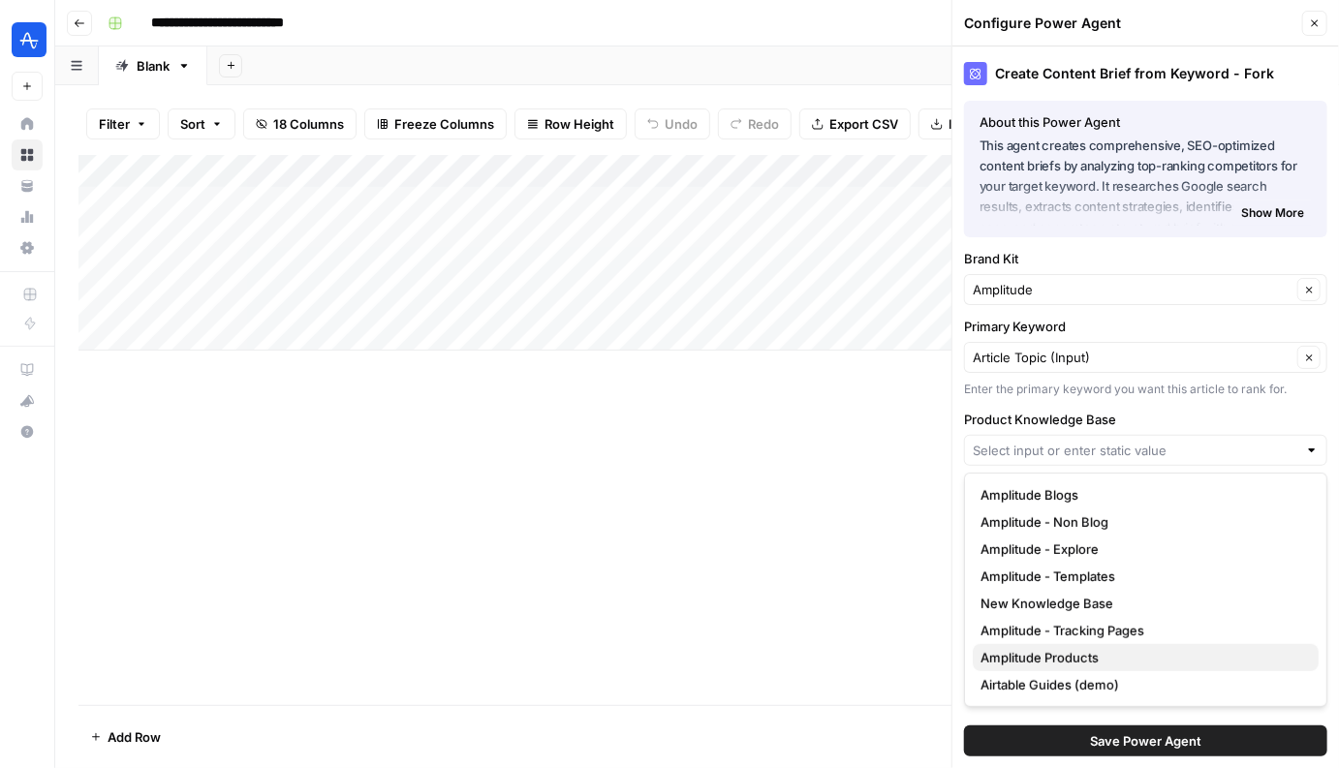
click at [1102, 659] on span "Amplitude Products" at bounding box center [1141, 657] width 323 height 19
type input "Amplitude Products"
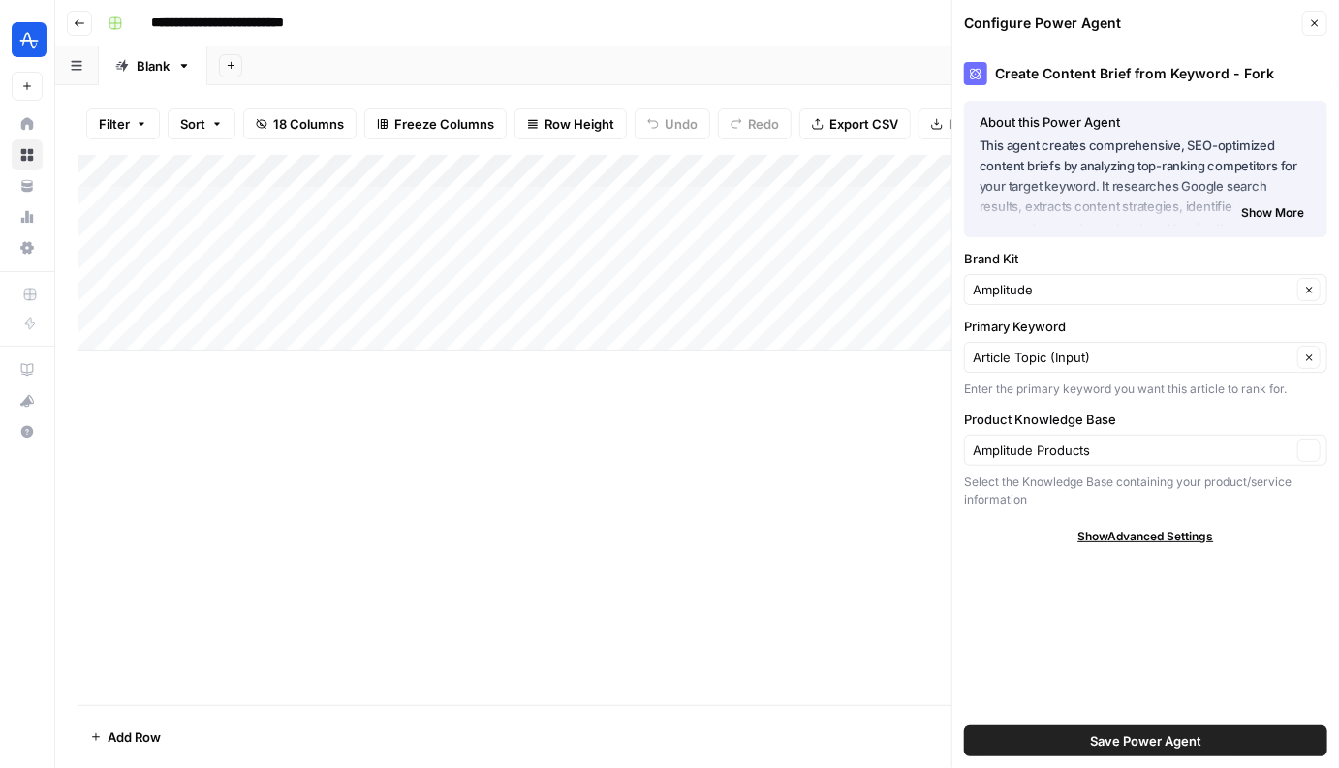
click at [1122, 619] on div "Create Content Brief from Keyword - Fork About this Power Agent This agent crea…" at bounding box center [1145, 407] width 386 height 722
click at [1082, 727] on button "Save Power Agent" at bounding box center [1145, 740] width 363 height 31
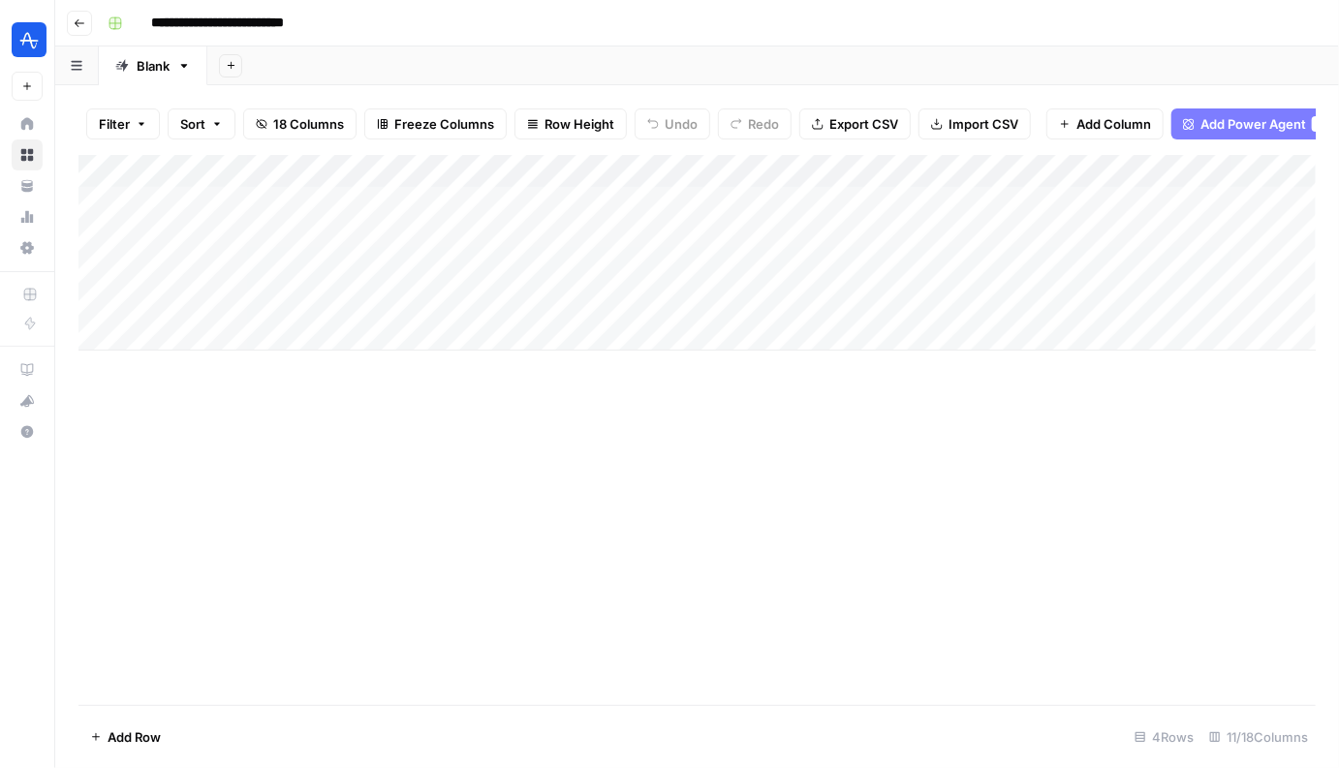
click at [1045, 612] on div "Add Column" at bounding box center [696, 430] width 1237 height 550
click at [819, 177] on div "Add Column" at bounding box center [696, 253] width 1237 height 196
click at [755, 240] on div "Add Column" at bounding box center [696, 253] width 1237 height 196
click at [565, 236] on div "Add Column" at bounding box center [696, 253] width 1237 height 196
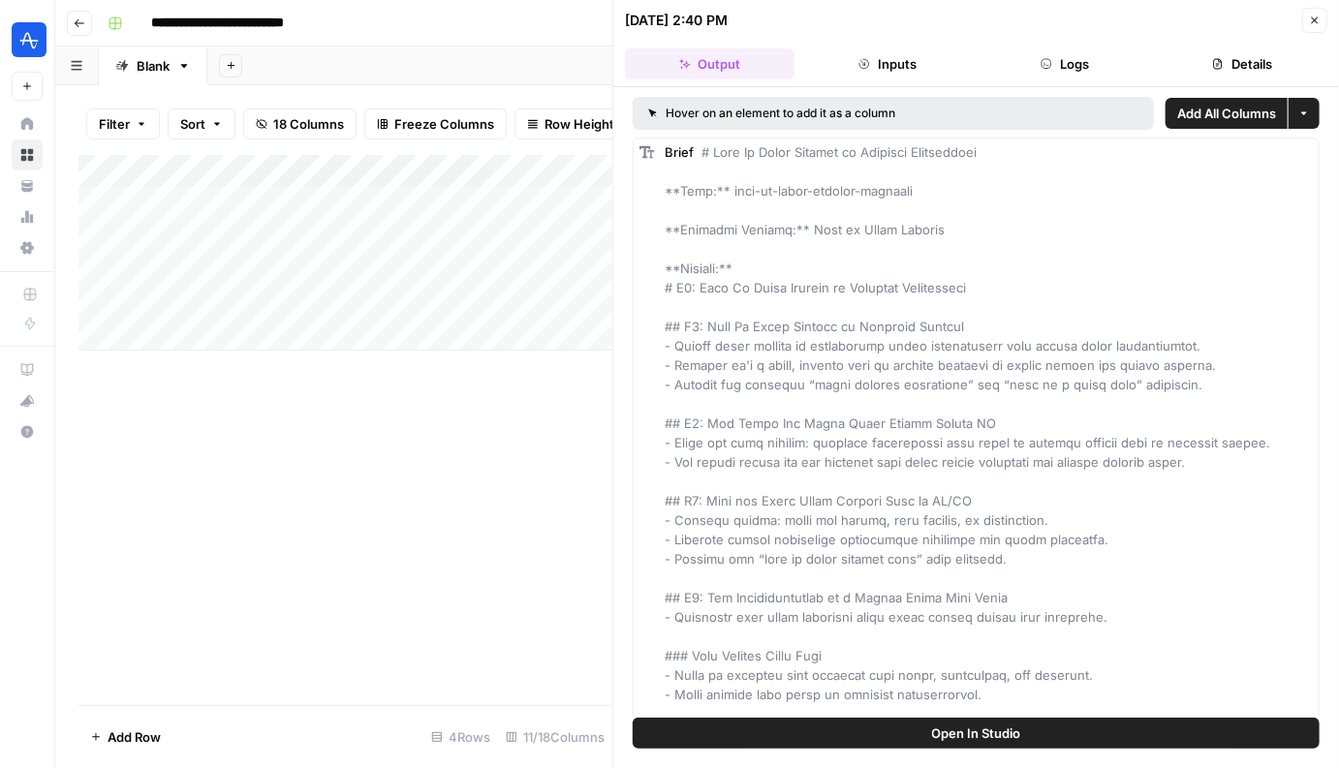
click at [1312, 15] on icon "button" at bounding box center [1315, 21] width 12 height 12
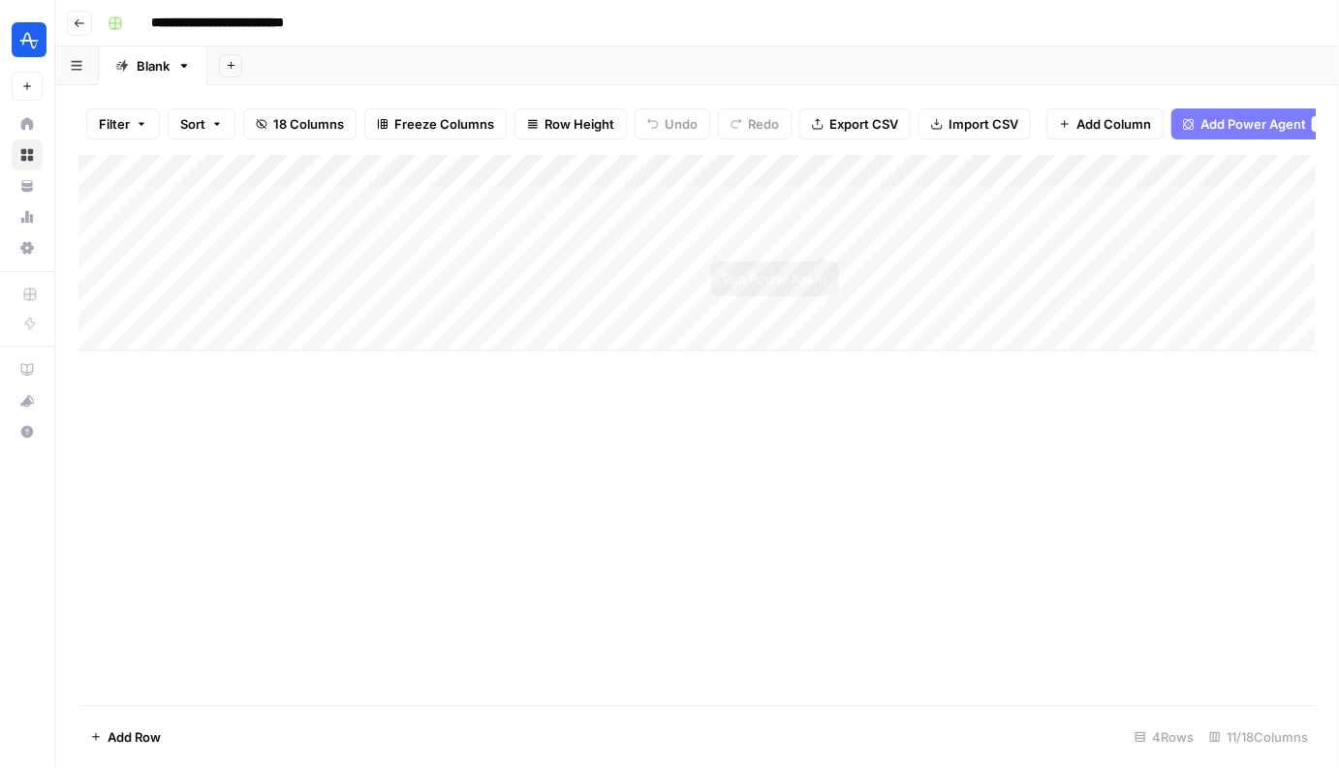
click at [823, 236] on div "Add Column" at bounding box center [696, 253] width 1237 height 196
click at [820, 269] on div "Add Column" at bounding box center [696, 253] width 1237 height 196
click at [822, 298] on div "Add Column" at bounding box center [696, 253] width 1237 height 196
click at [820, 233] on div "Add Column" at bounding box center [696, 253] width 1237 height 196
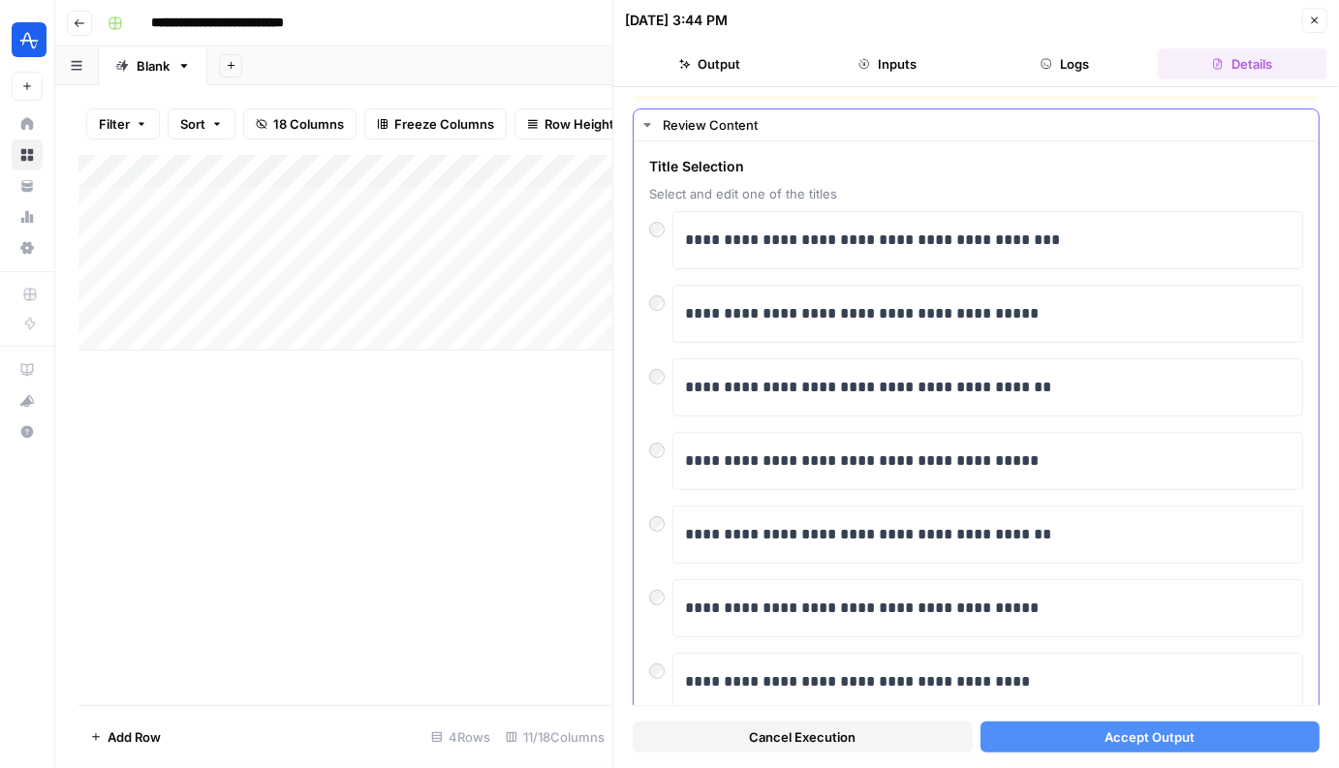
scroll to position [43, 0]
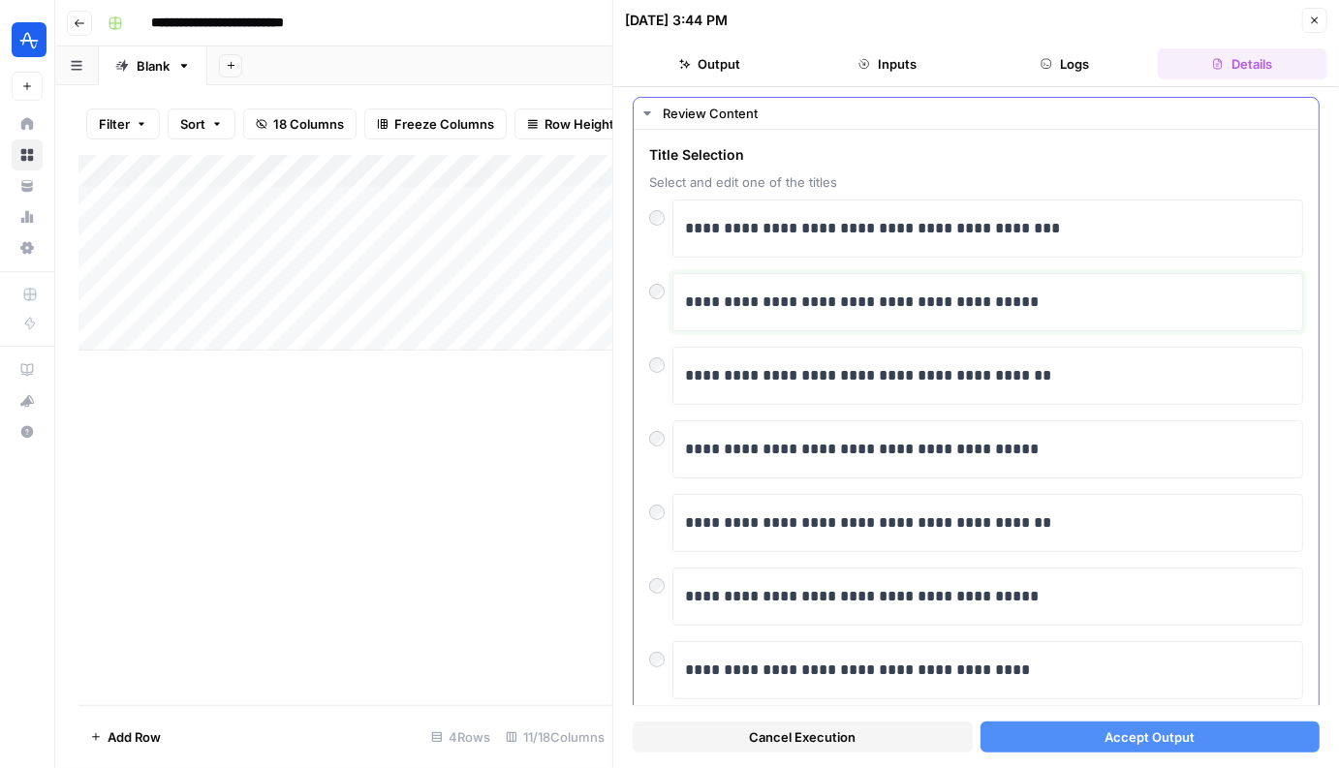
click at [929, 310] on p "**********" at bounding box center [988, 302] width 606 height 25
click at [1030, 738] on button "Accept Output" at bounding box center [1150, 737] width 340 height 31
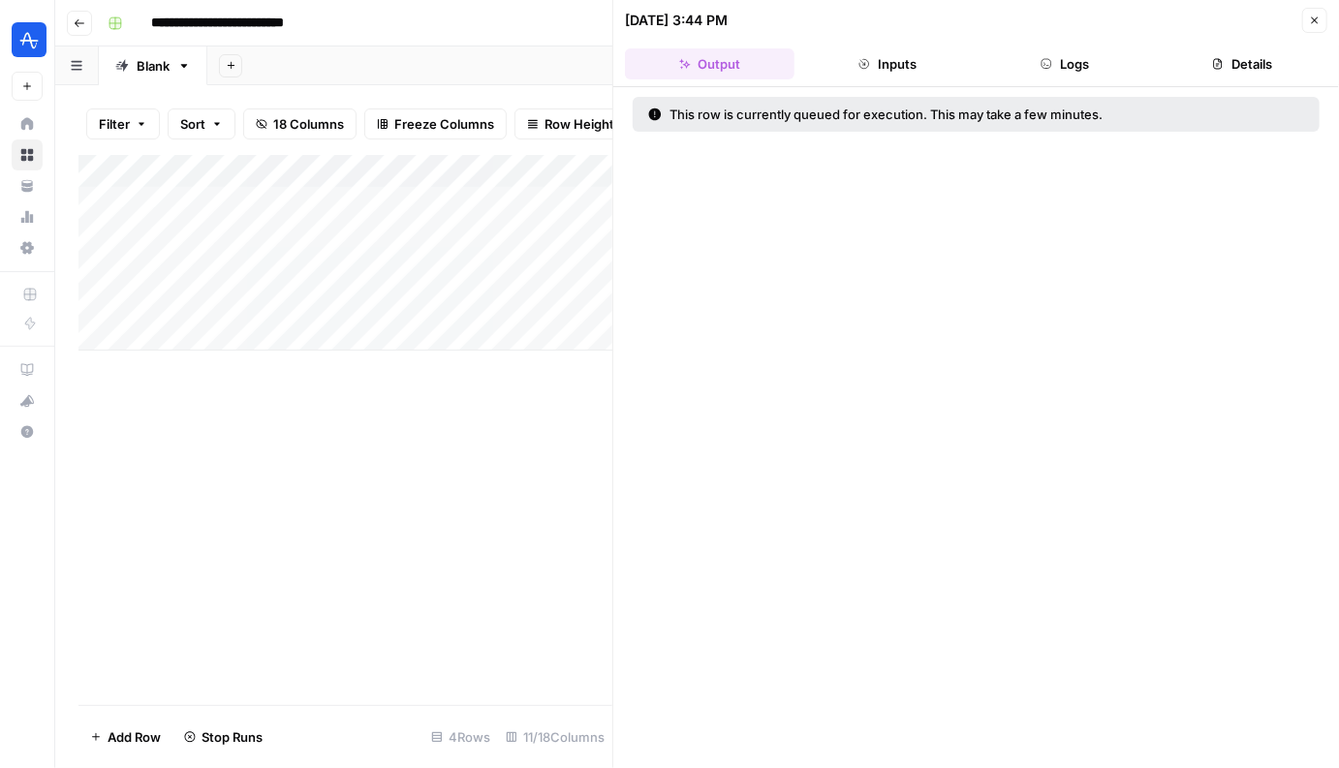
click at [583, 262] on div "Add Column" at bounding box center [345, 253] width 534 height 196
click at [1306, 29] on button "Close" at bounding box center [1314, 20] width 25 height 25
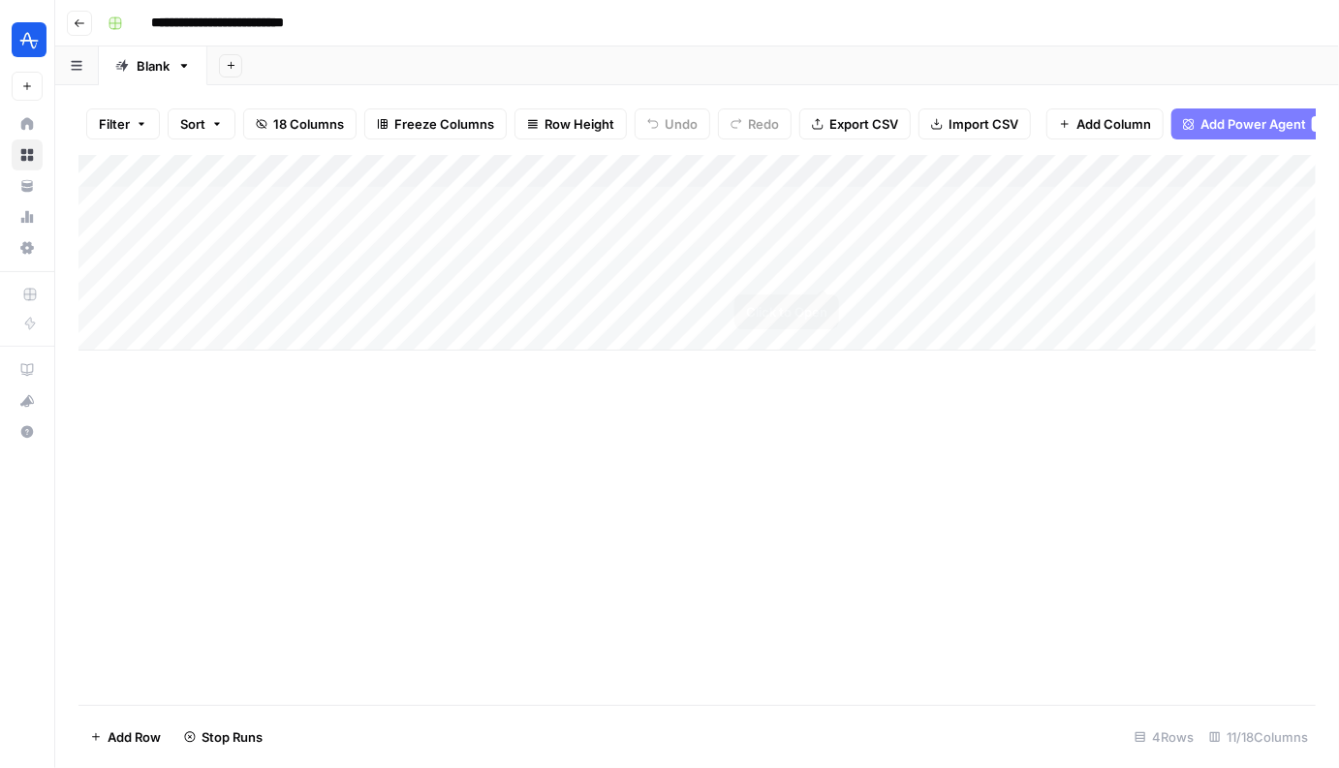
click at [828, 262] on div "Add Column" at bounding box center [696, 253] width 1237 height 196
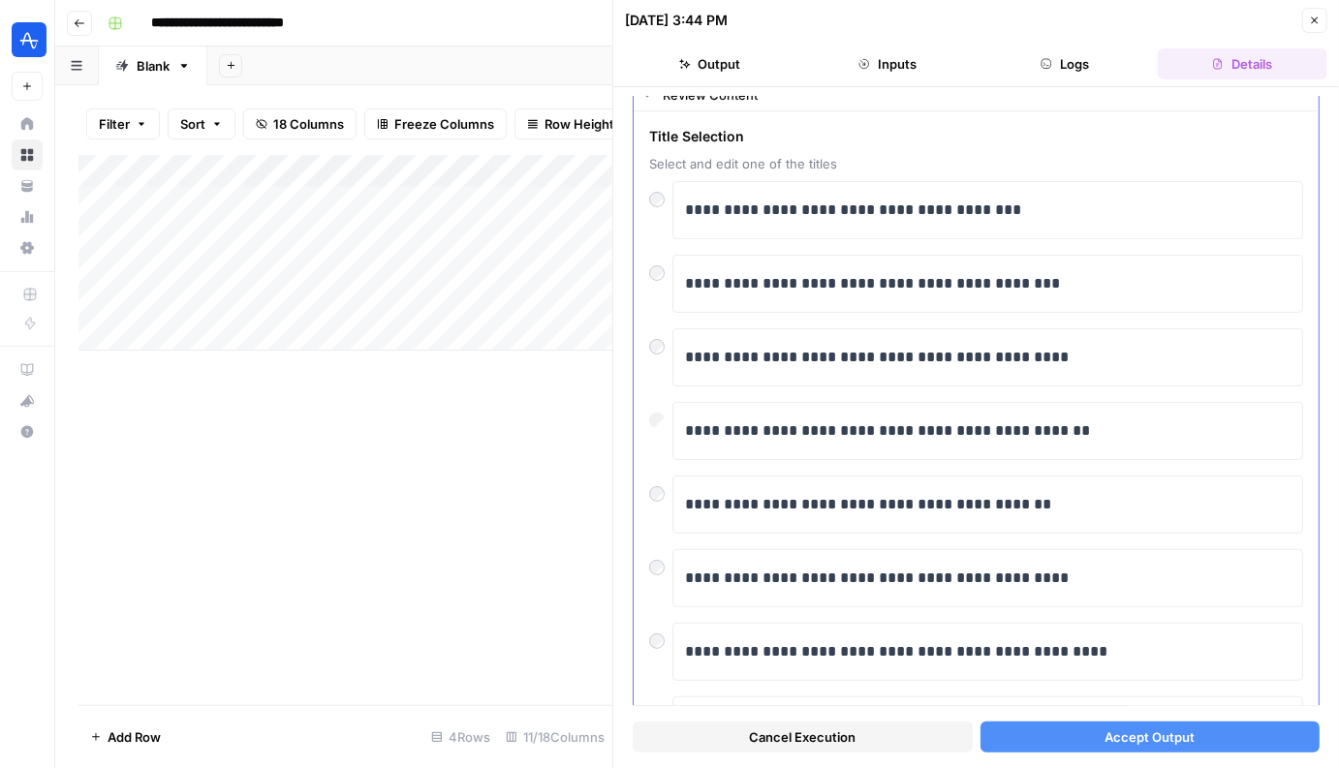
scroll to position [120, 0]
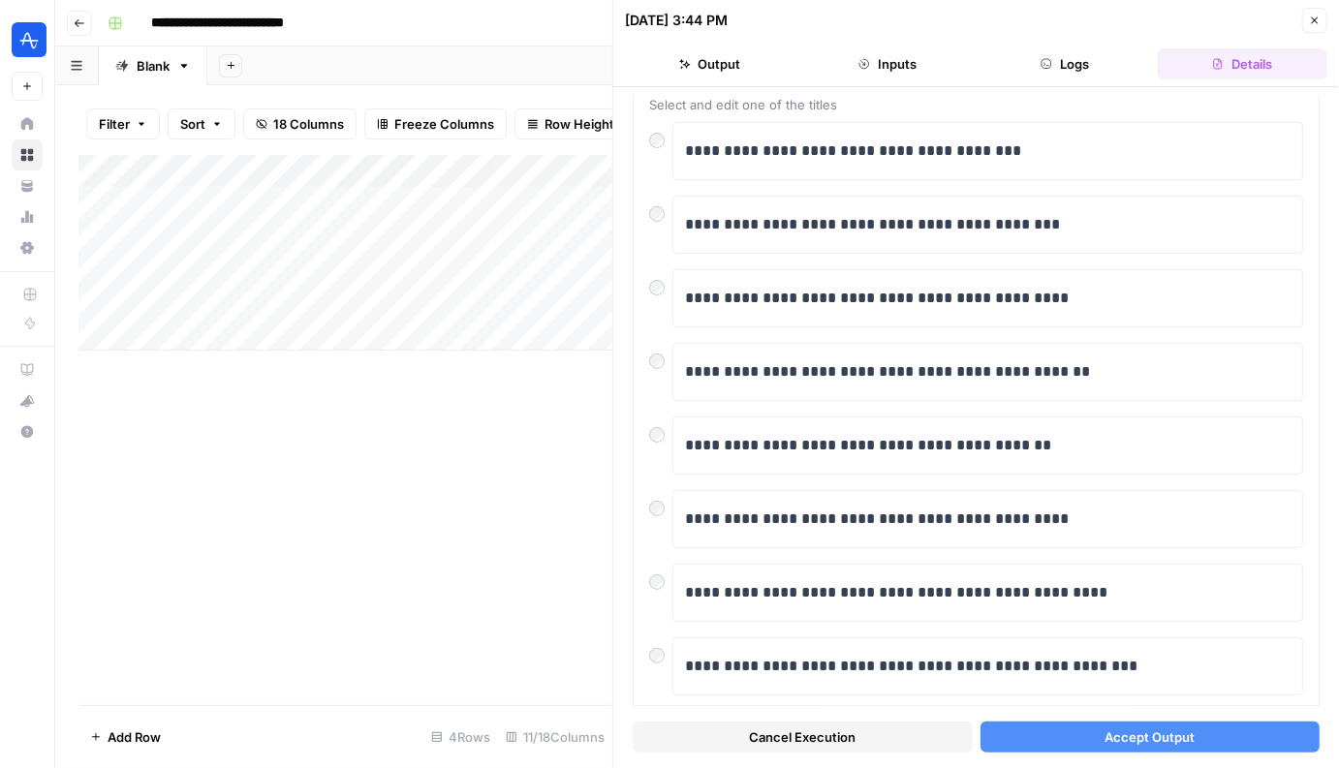
click at [1104, 744] on span "Accept Output" at bounding box center [1149, 736] width 90 height 19
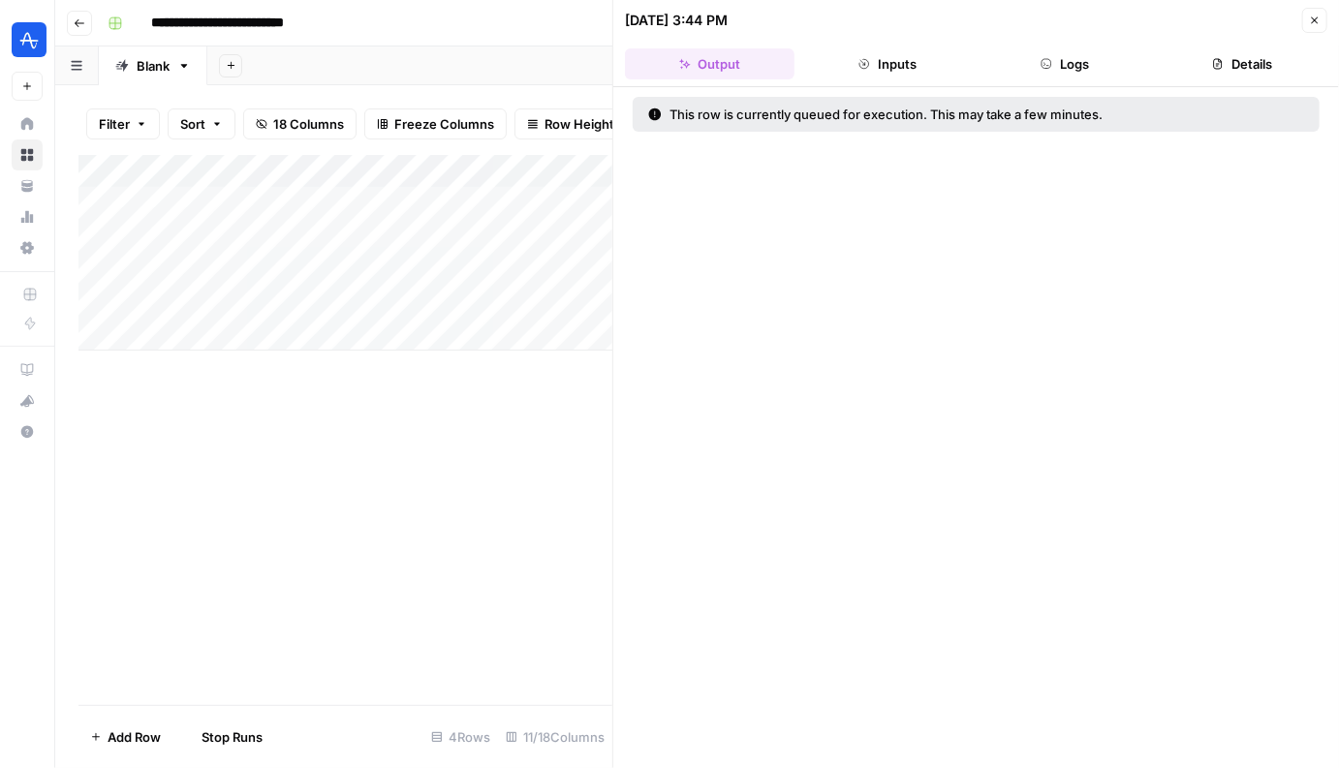
click at [1311, 23] on icon "button" at bounding box center [1315, 21] width 12 height 12
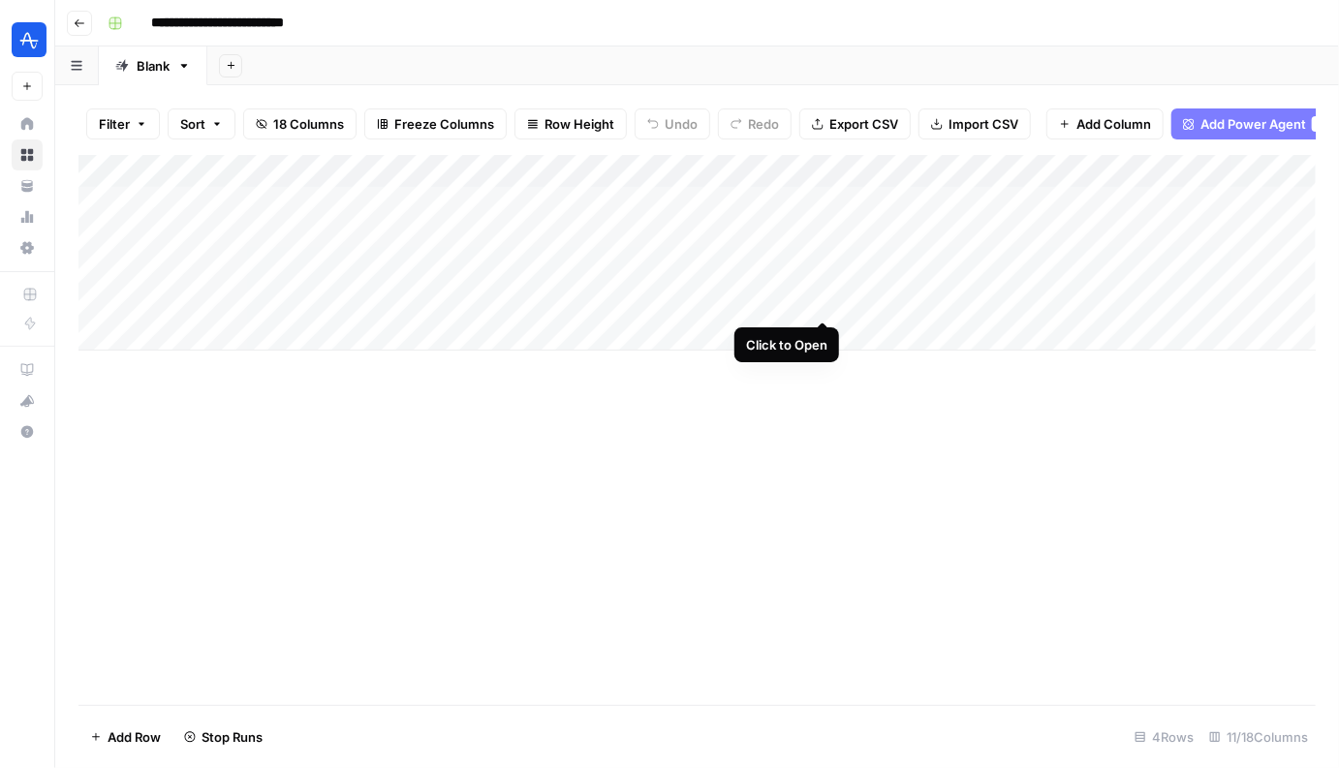
click at [817, 302] on div "Add Column" at bounding box center [696, 253] width 1237 height 196
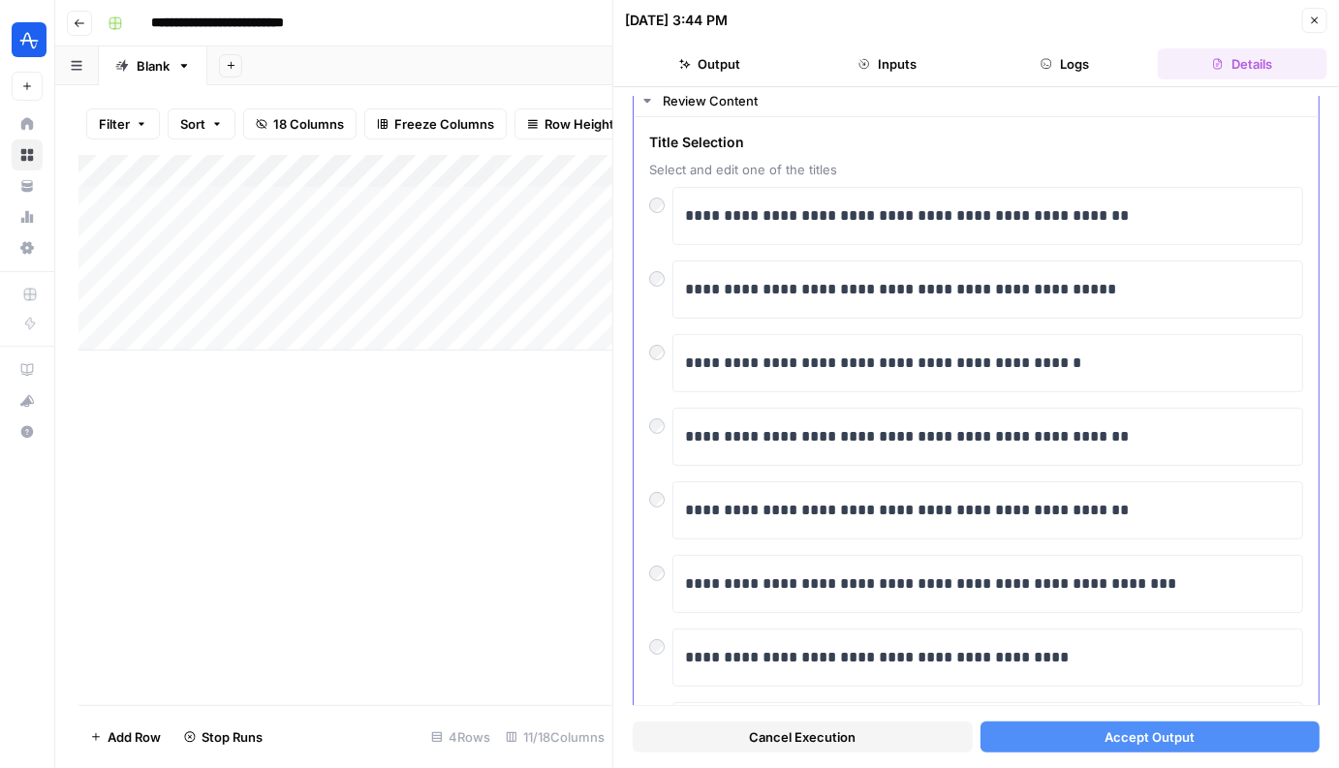
scroll to position [69, 0]
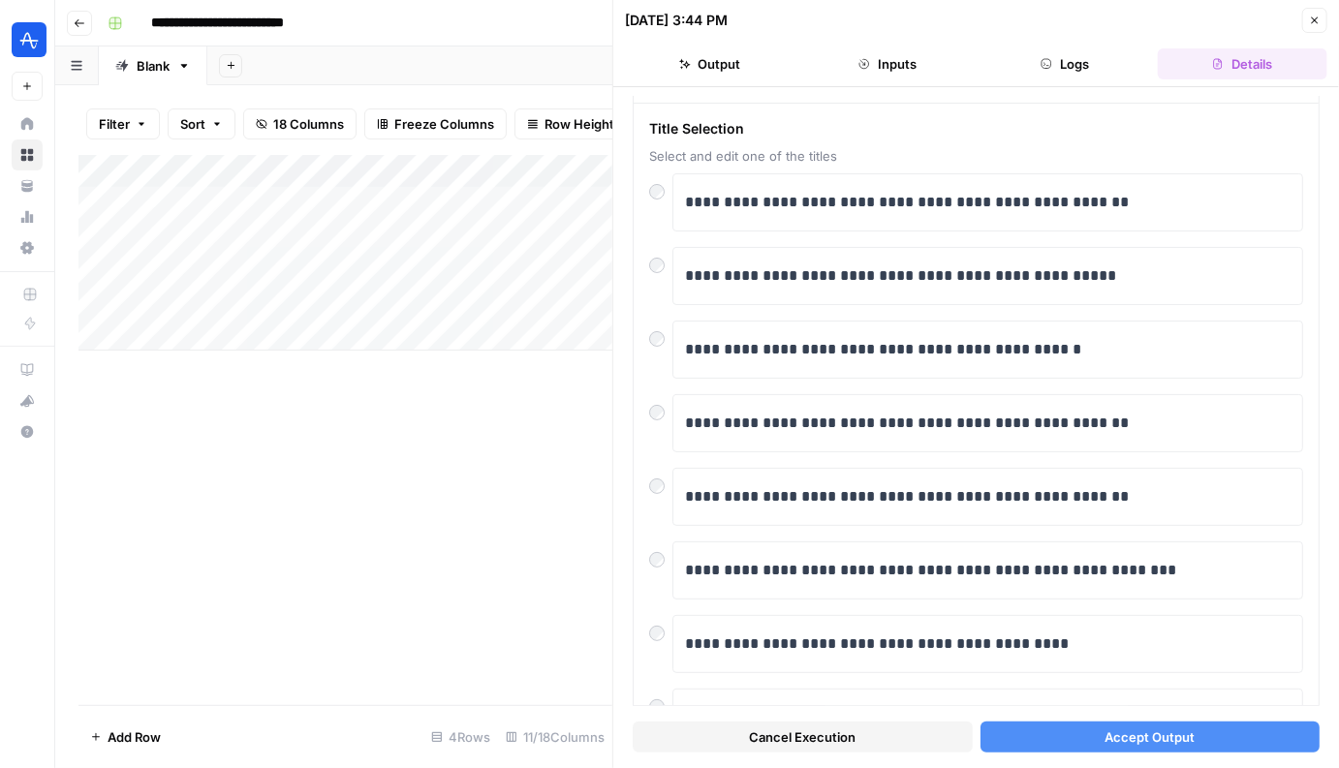
click at [1083, 727] on button "Accept Output" at bounding box center [1150, 737] width 340 height 31
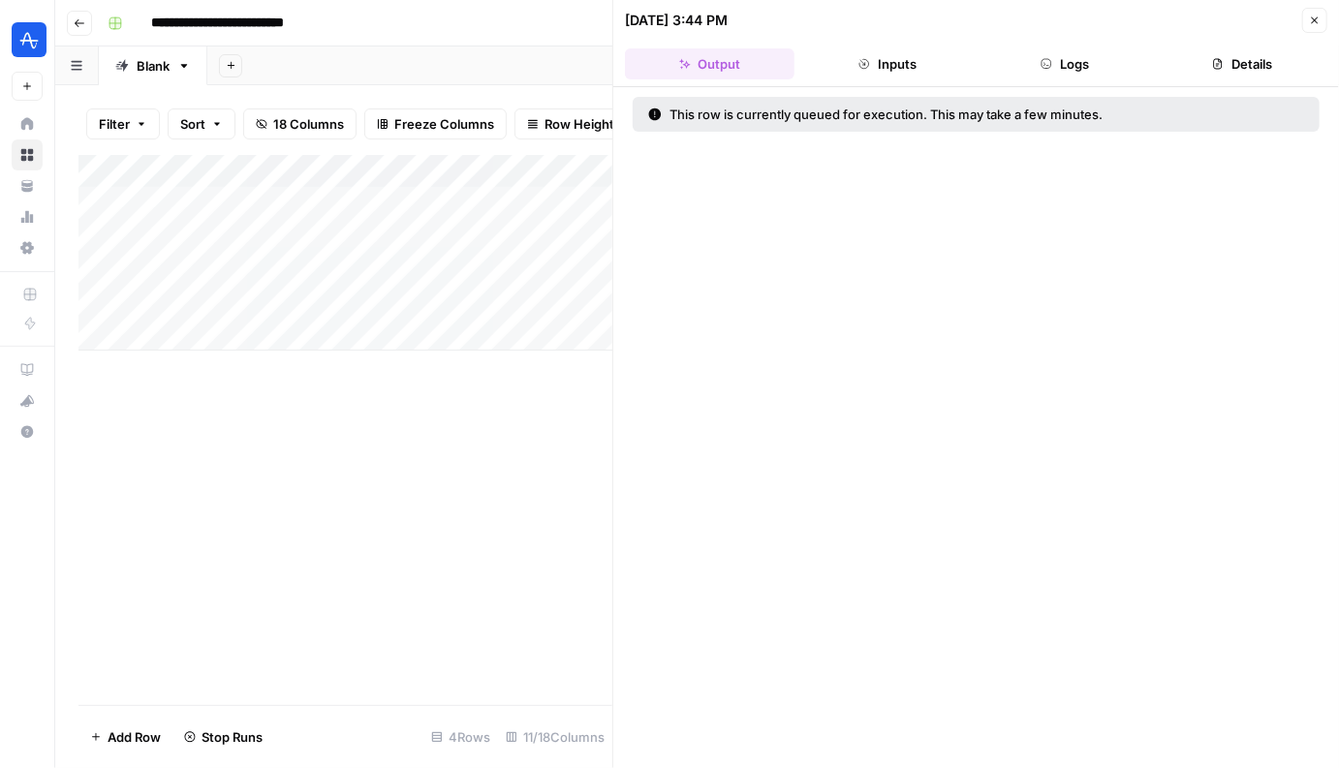
click at [1298, 27] on div "08/18/25 at 3:44 PM Close" at bounding box center [976, 20] width 702 height 25
click at [1317, 18] on icon "button" at bounding box center [1315, 21] width 12 height 12
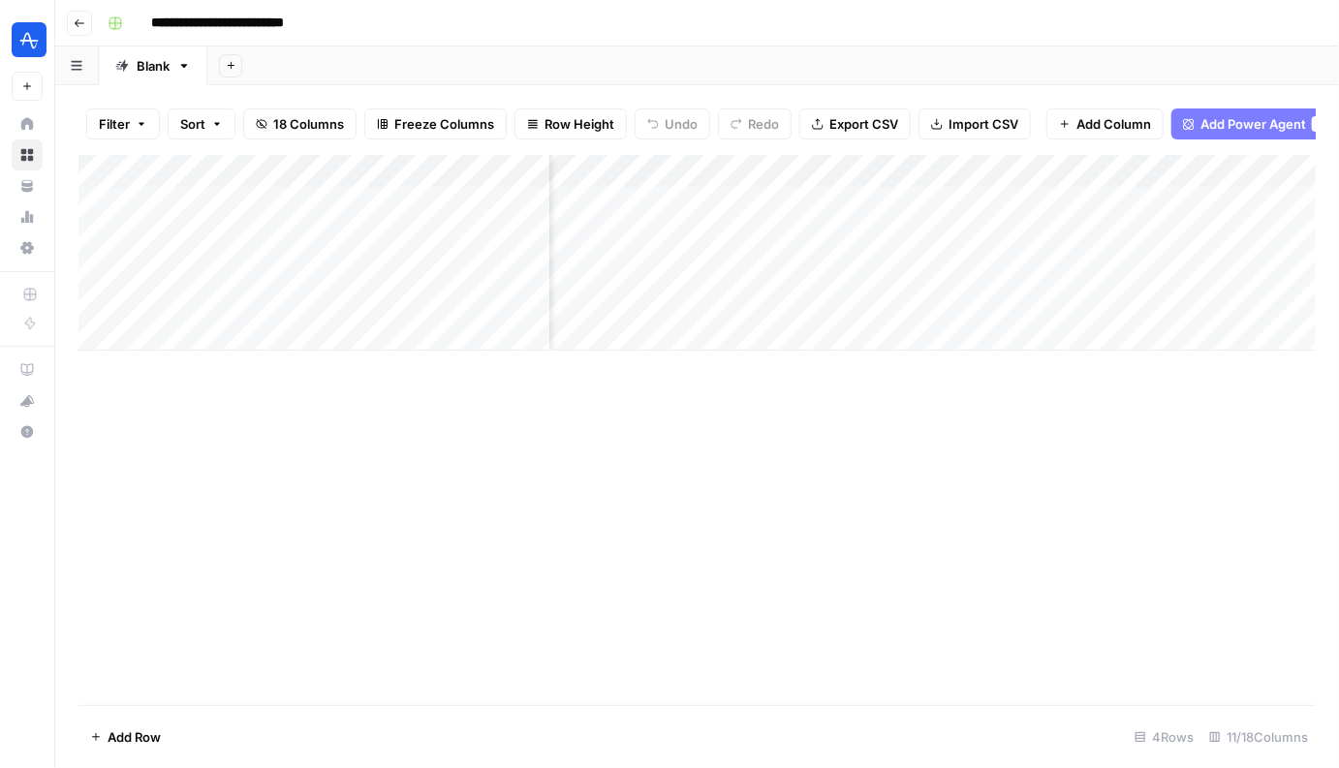
scroll to position [0, 275]
click at [705, 233] on div "Add Column" at bounding box center [696, 253] width 1237 height 196
click at [717, 236] on div "Add Column" at bounding box center [696, 253] width 1237 height 196
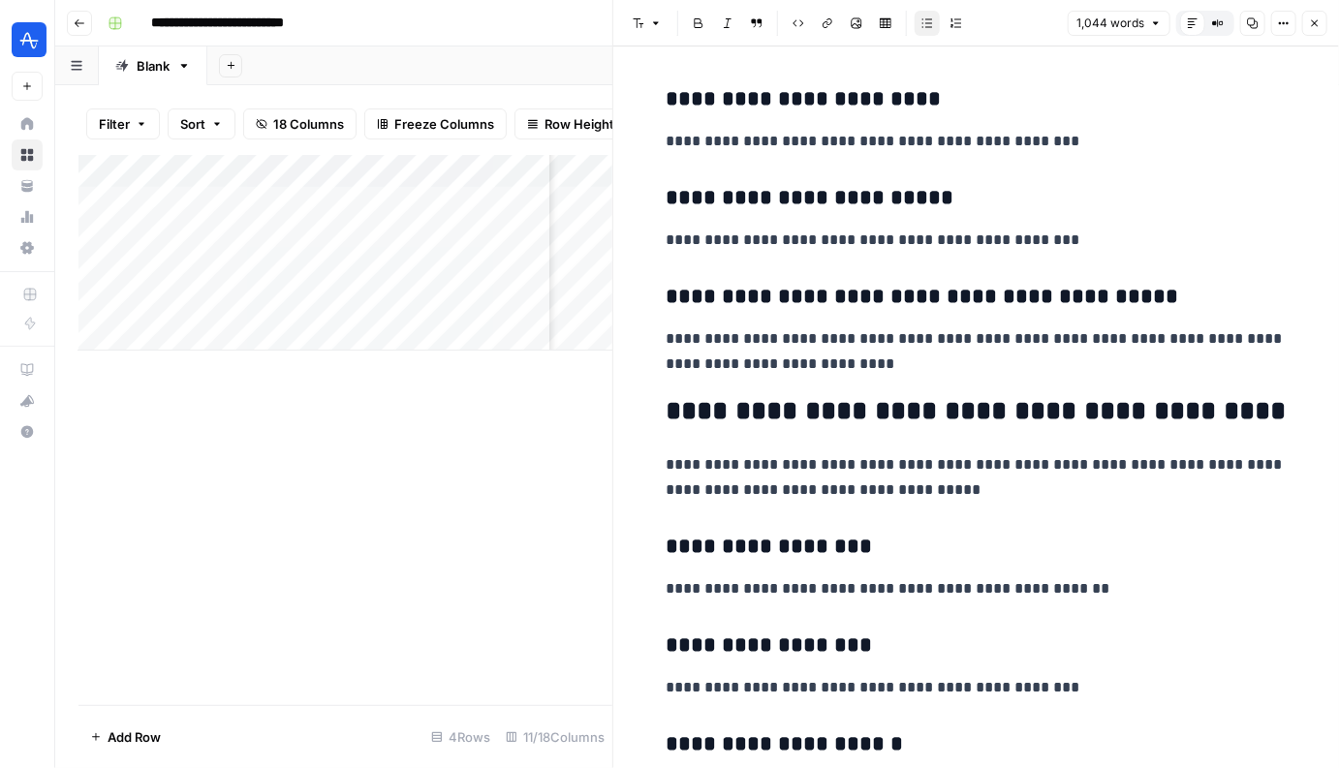
scroll to position [3335, 0]
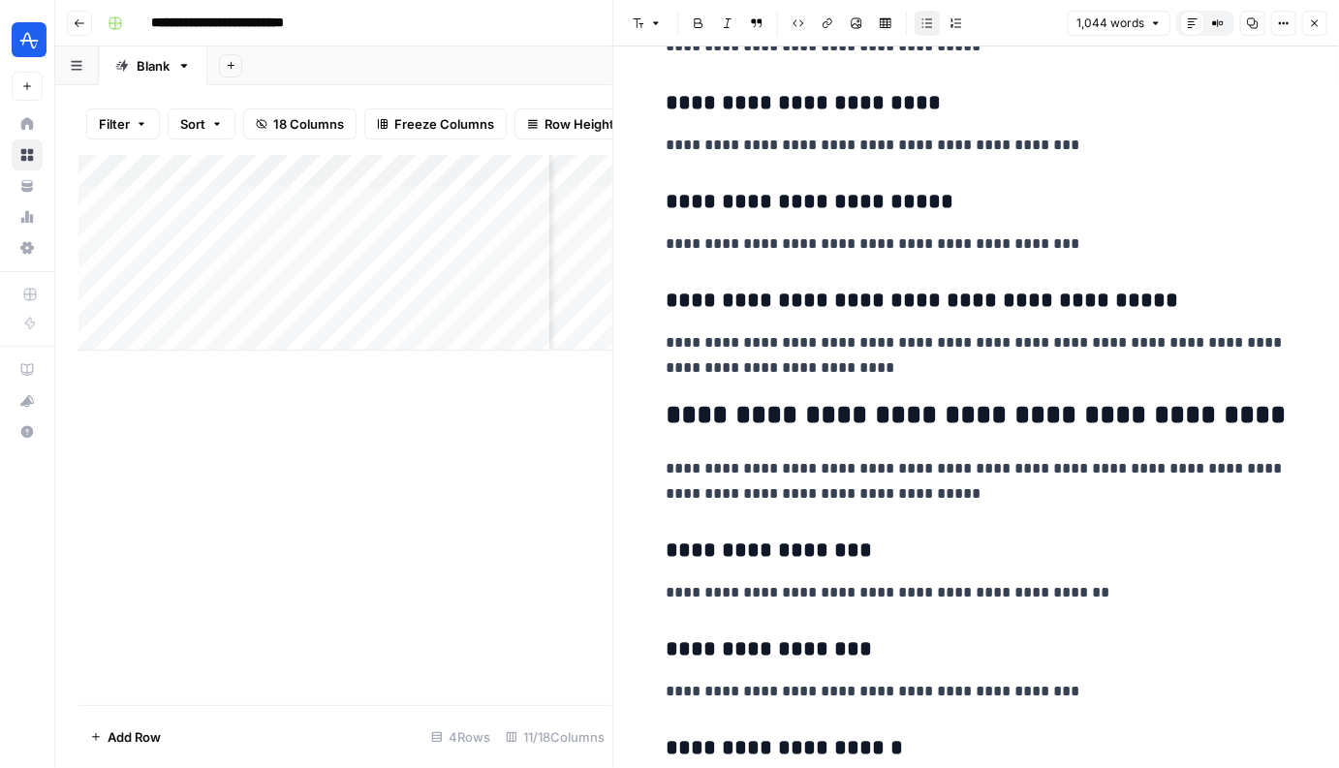
click at [1318, 24] on icon "button" at bounding box center [1315, 23] width 12 height 12
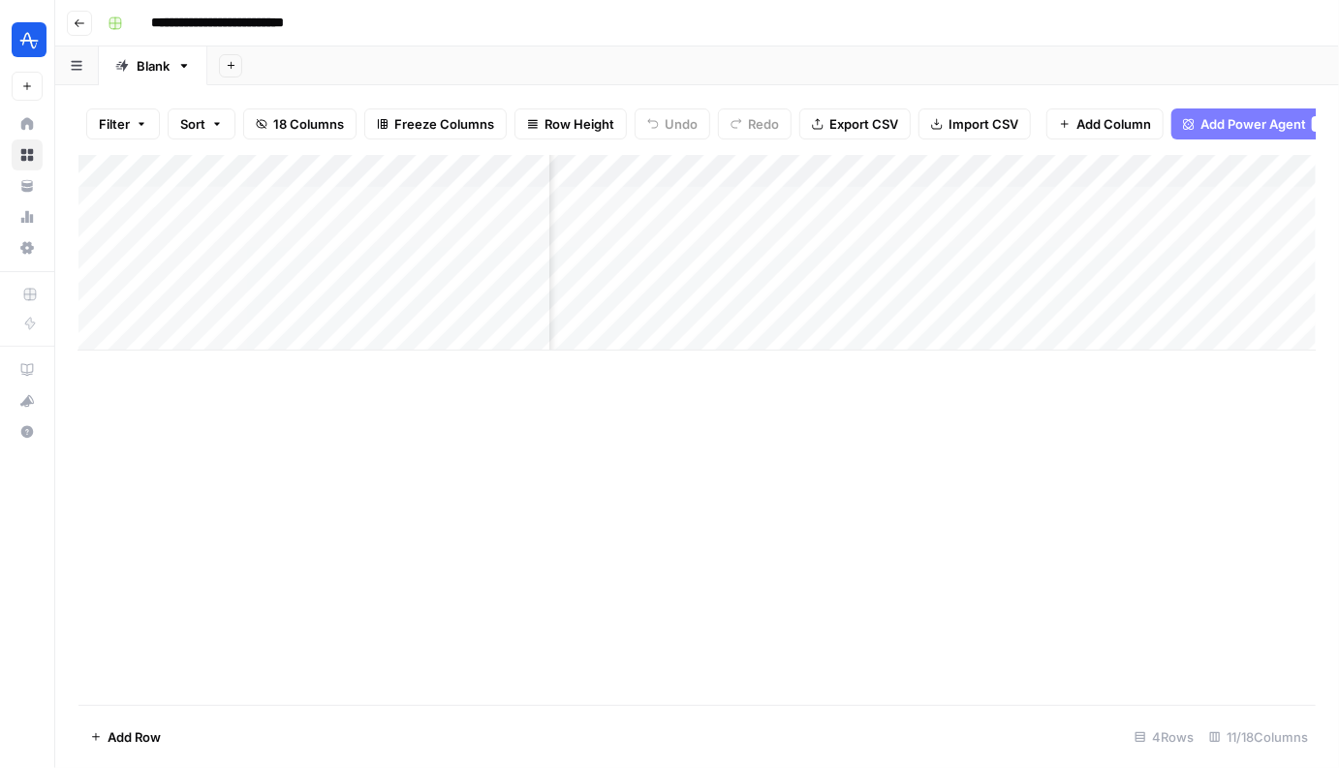
click at [716, 275] on div "Add Column" at bounding box center [696, 253] width 1237 height 196
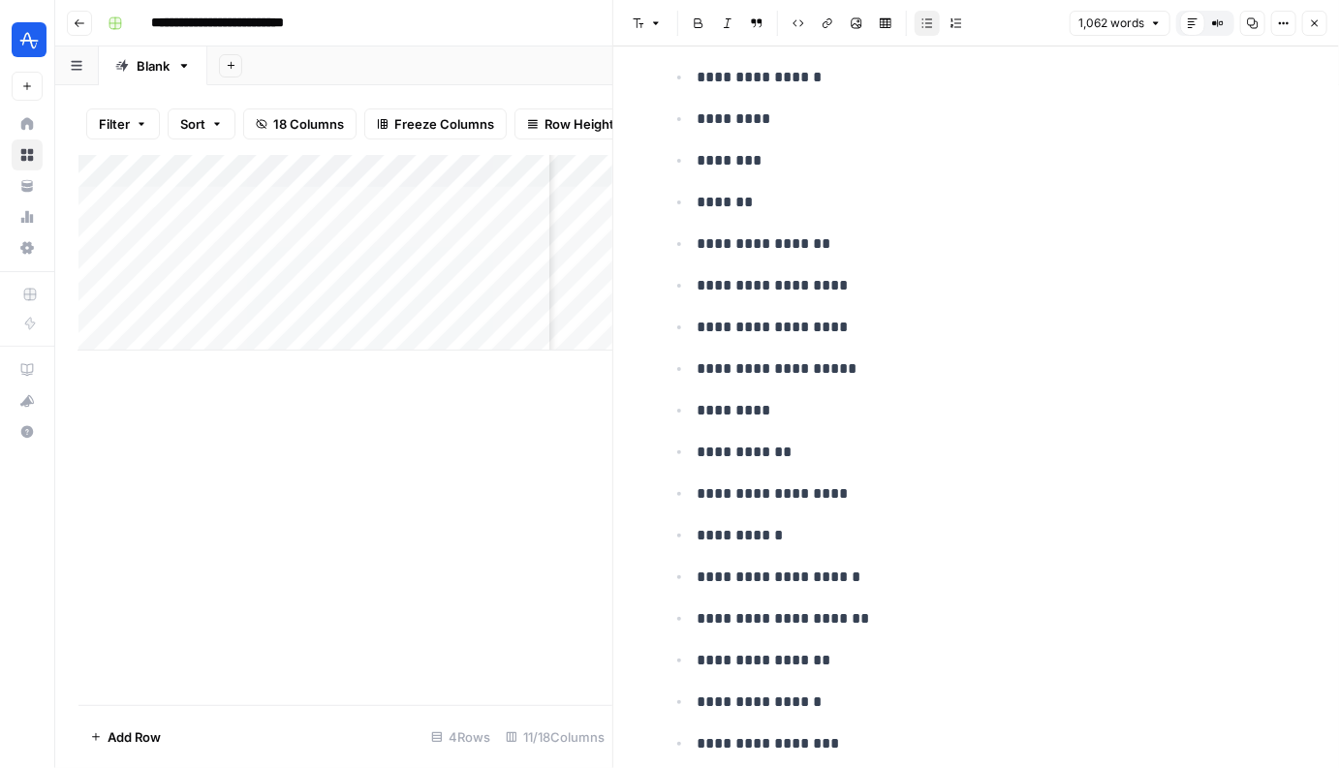
scroll to position [5974, 0]
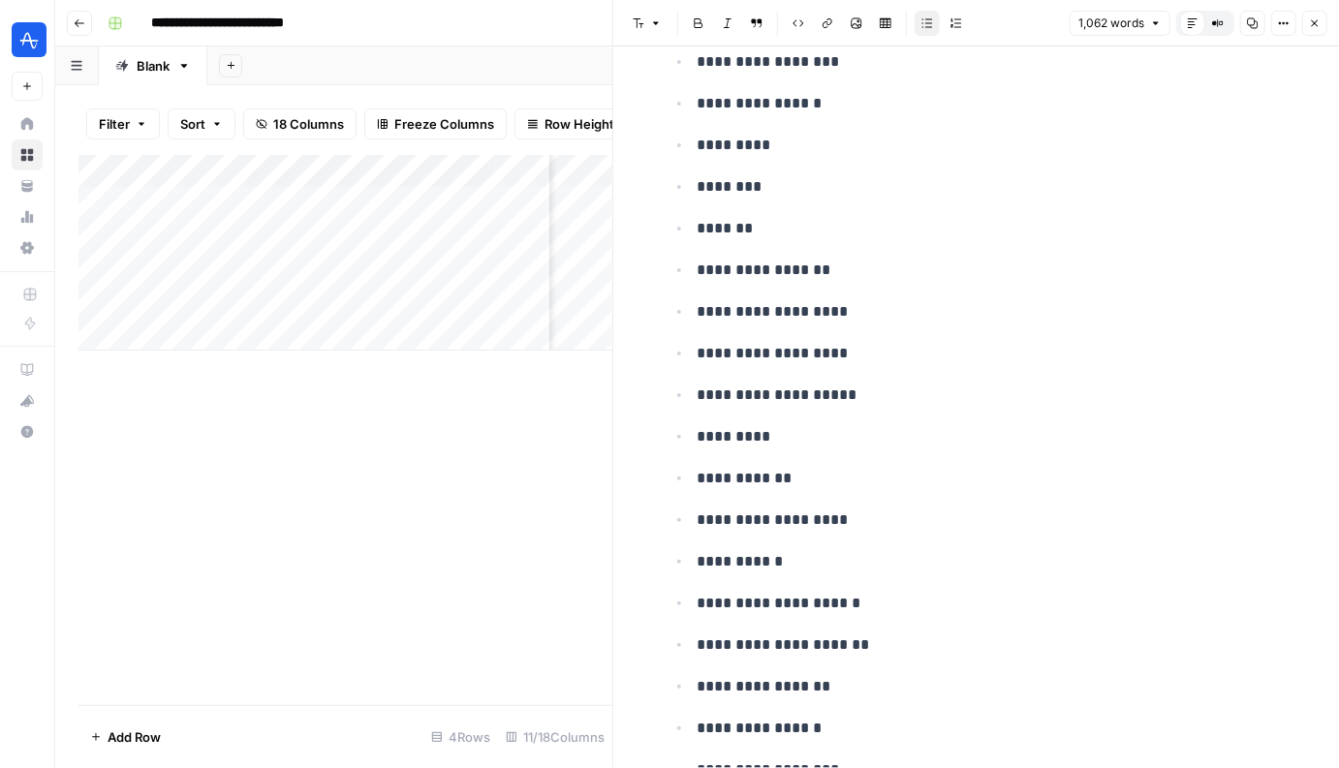
click at [1311, 26] on icon "button" at bounding box center [1315, 23] width 12 height 12
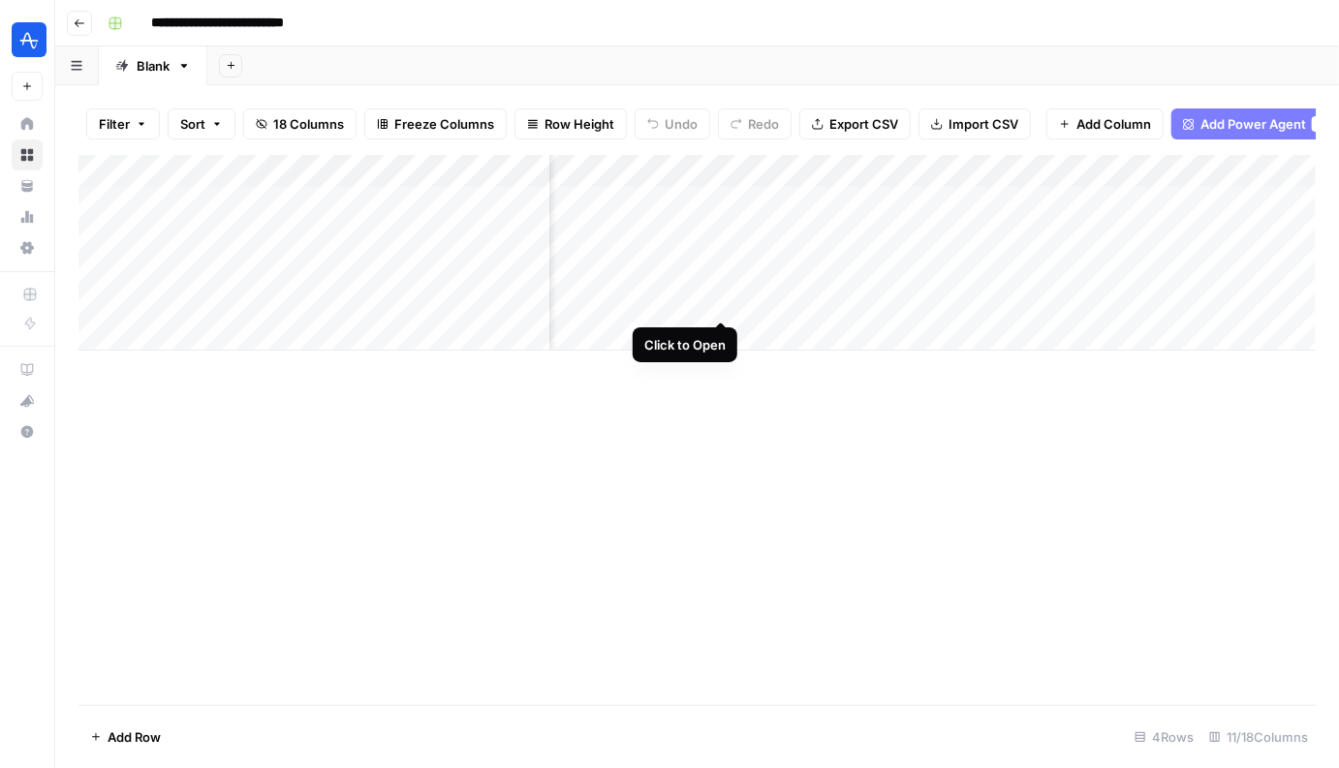
click at [719, 301] on div "Add Column" at bounding box center [696, 253] width 1237 height 196
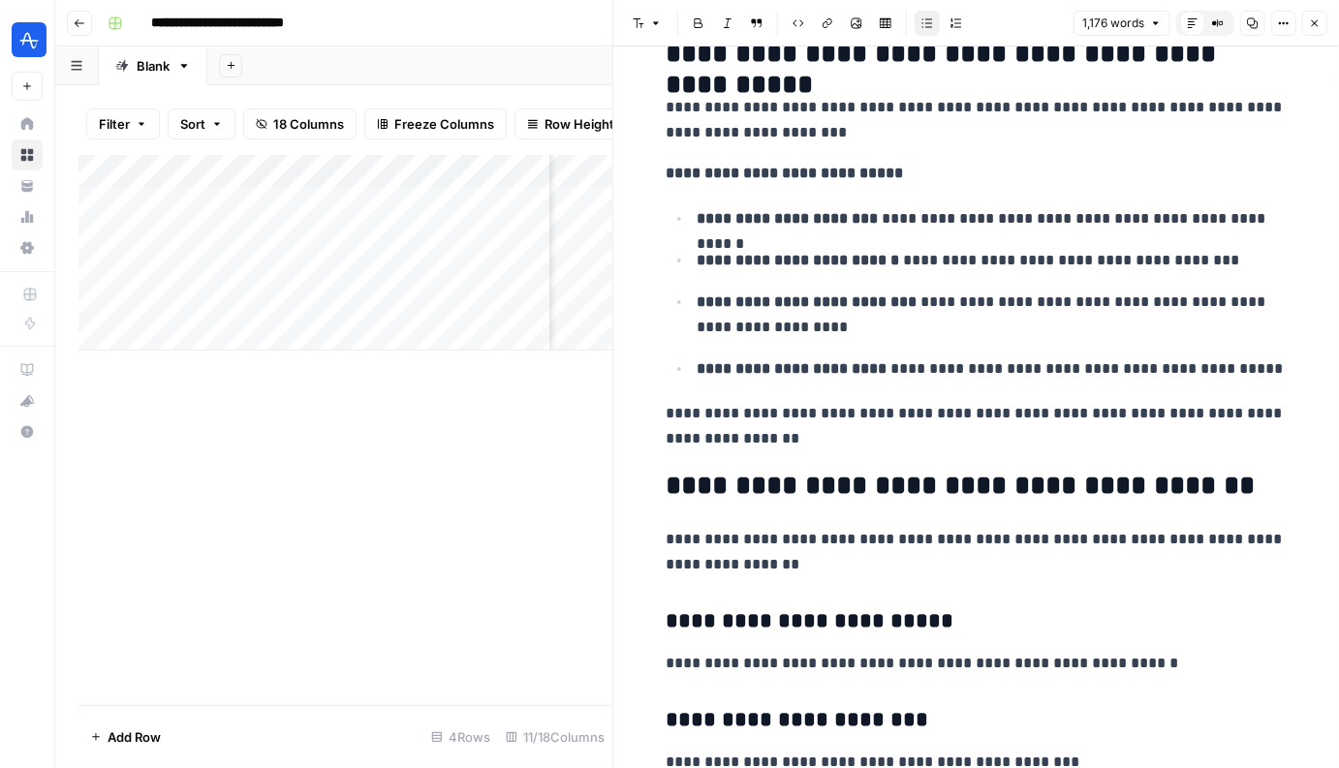
scroll to position [2819, 0]
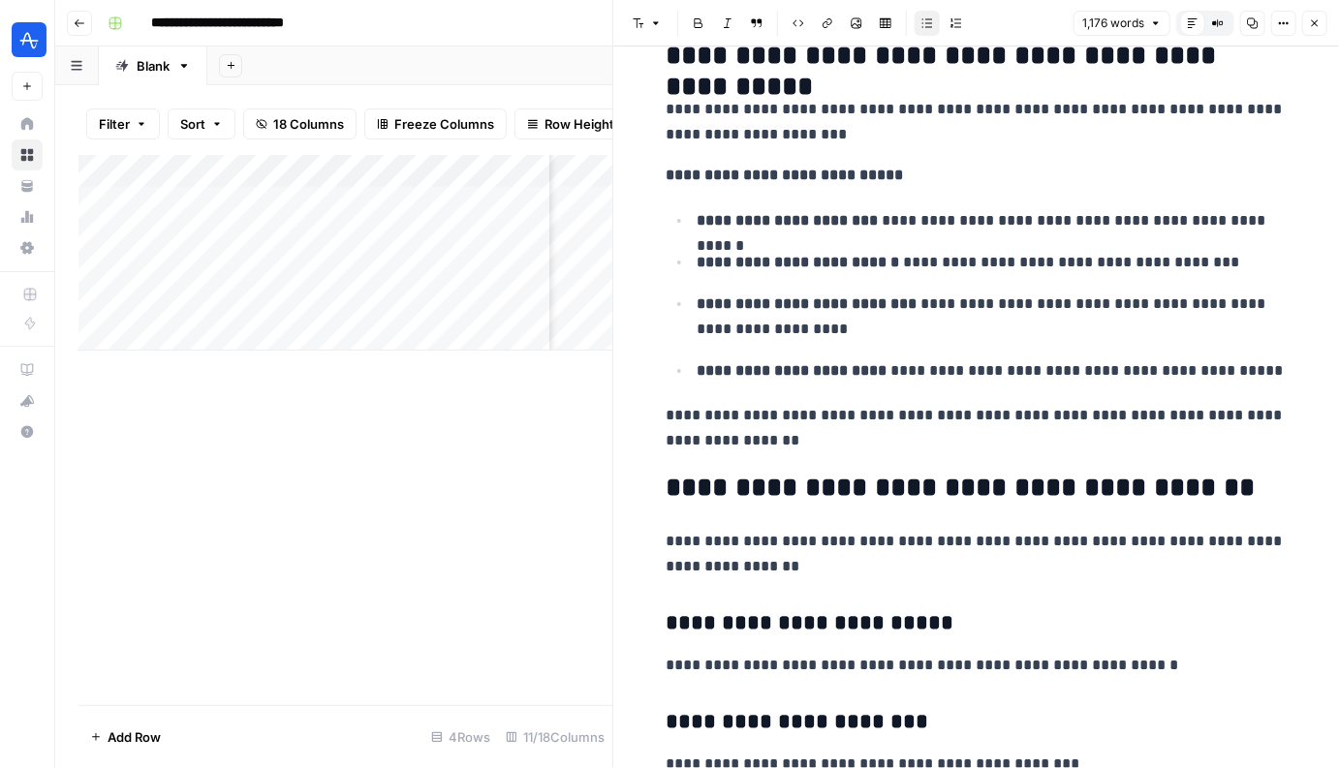
click at [1312, 21] on icon "button" at bounding box center [1315, 23] width 12 height 12
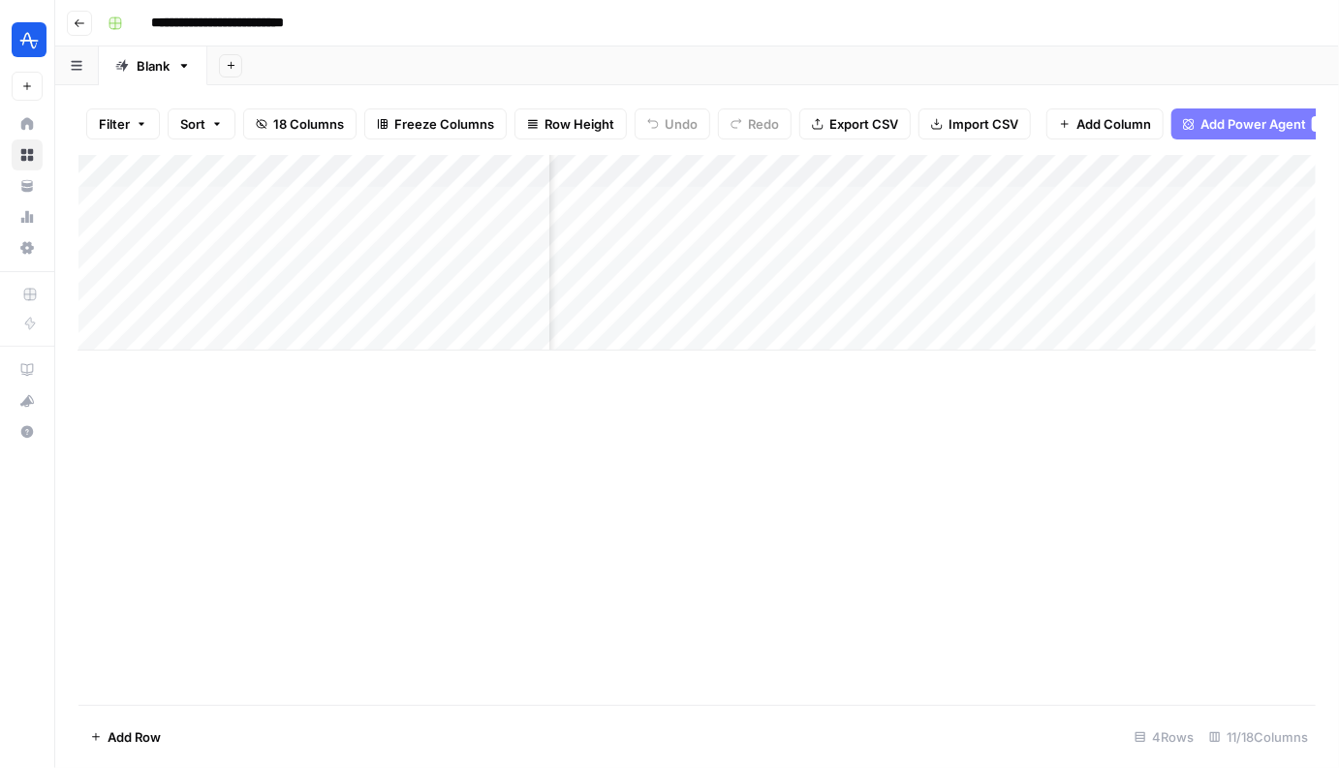
click at [551, 472] on div "Add Column" at bounding box center [696, 430] width 1237 height 550
click at [714, 298] on div "Add Column" at bounding box center [696, 253] width 1237 height 196
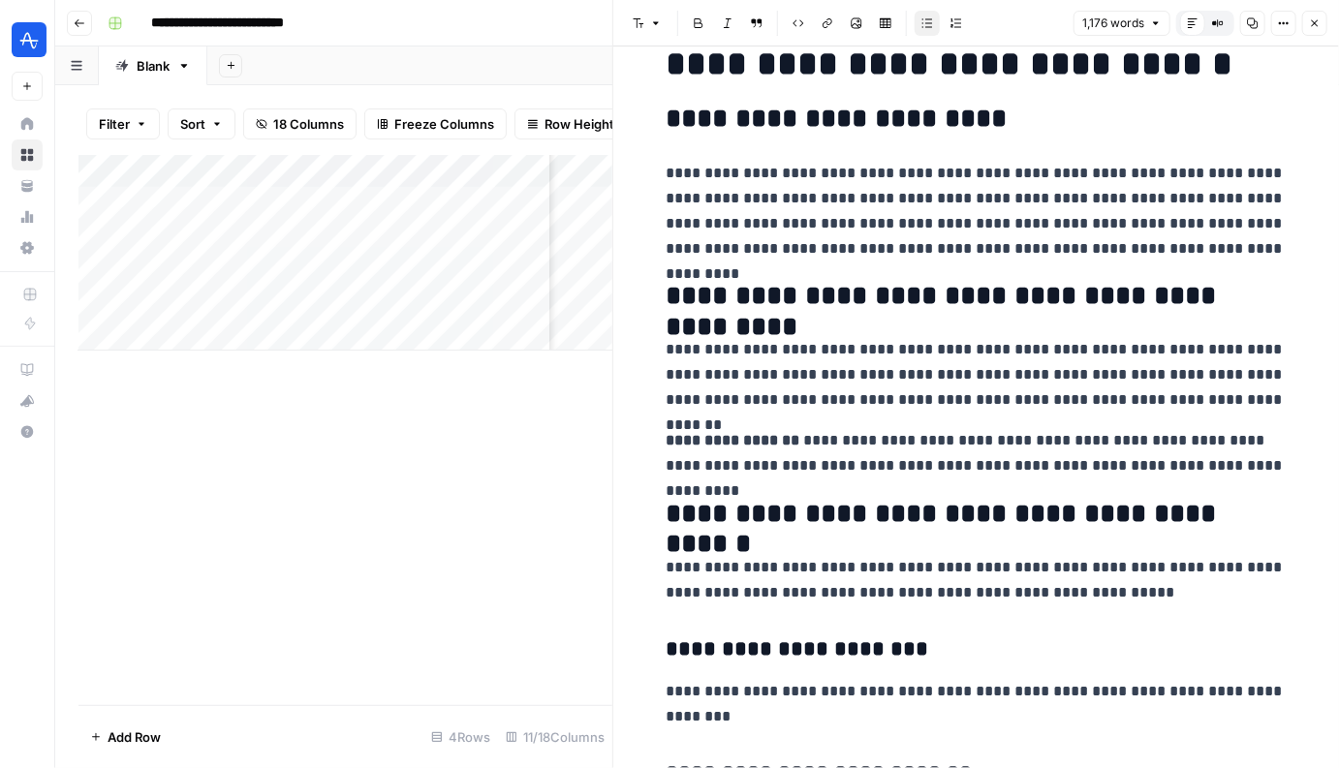
scroll to position [616, 0]
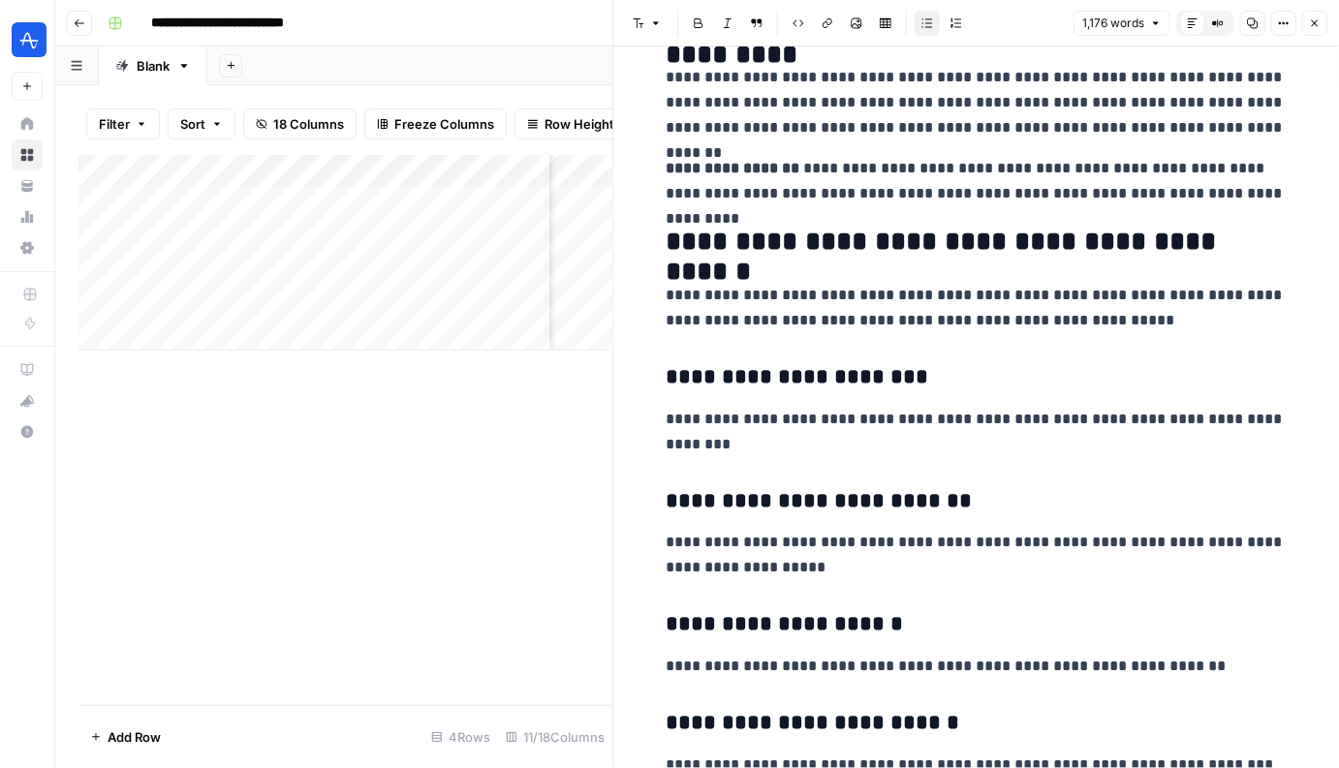
click at [1306, 22] on button "Close" at bounding box center [1314, 23] width 25 height 25
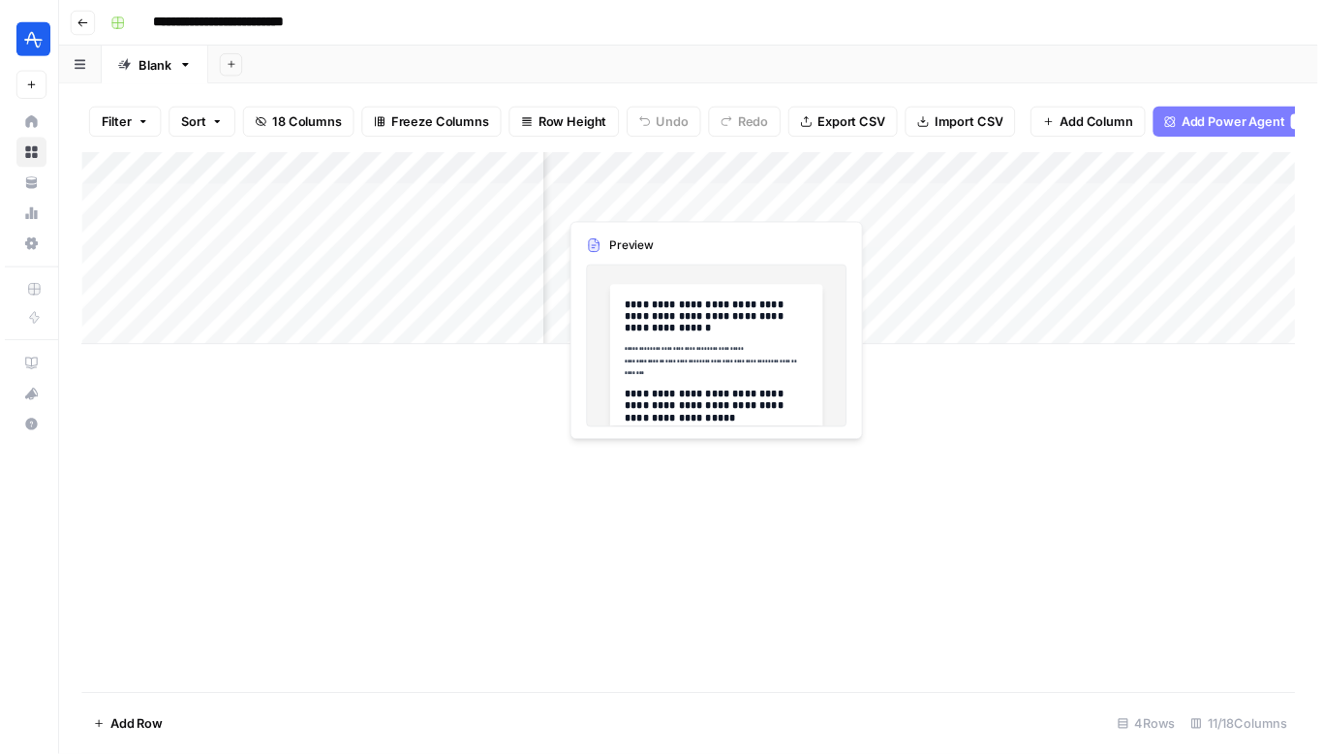
scroll to position [0, 87]
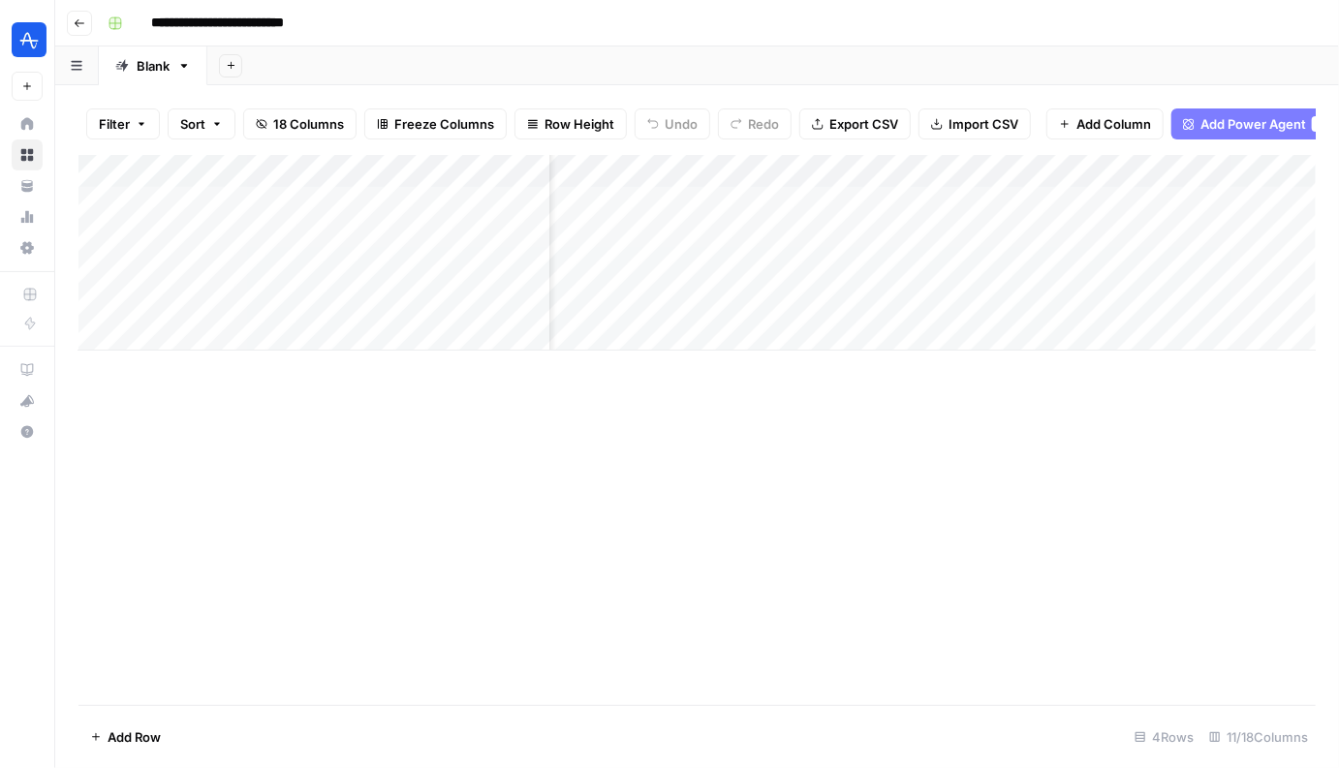
click at [718, 172] on div "Add Column" at bounding box center [696, 253] width 1237 height 196
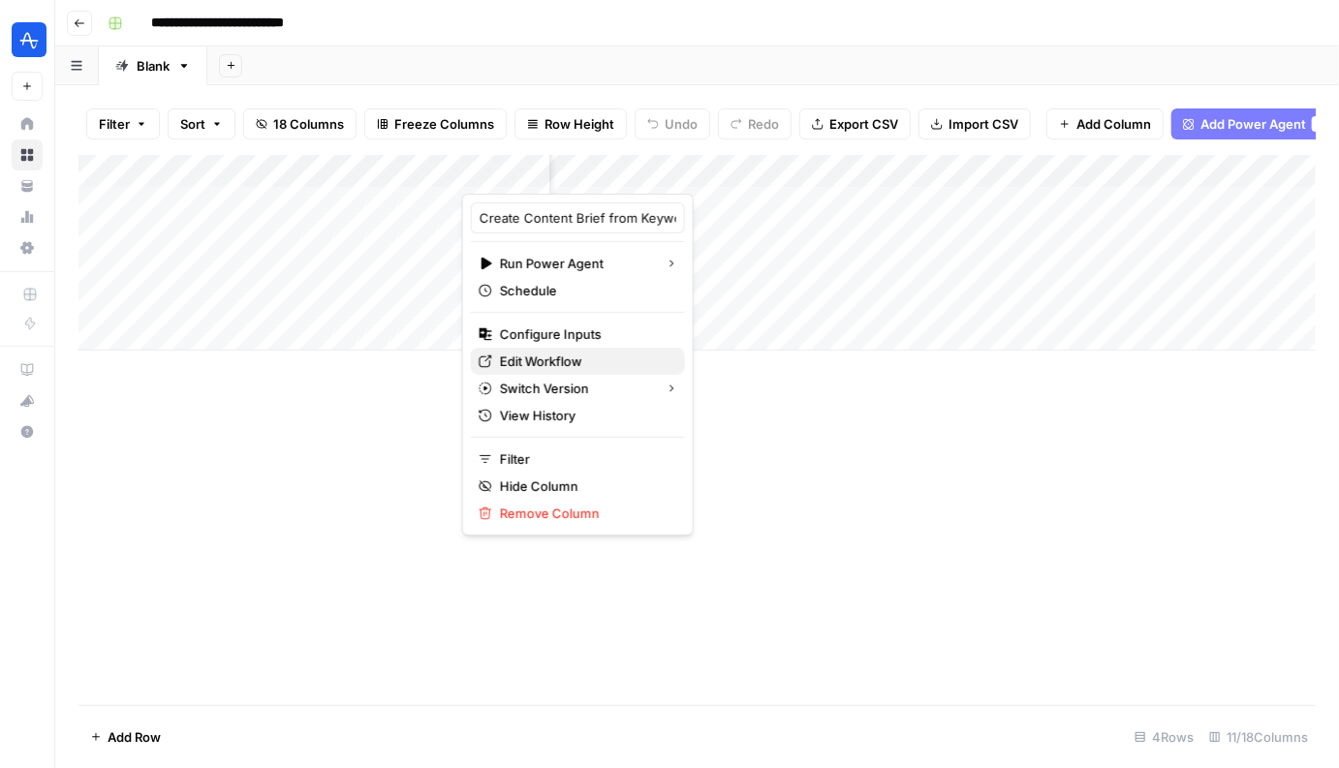
click at [534, 363] on span "Edit Workflow" at bounding box center [584, 361] width 169 height 19
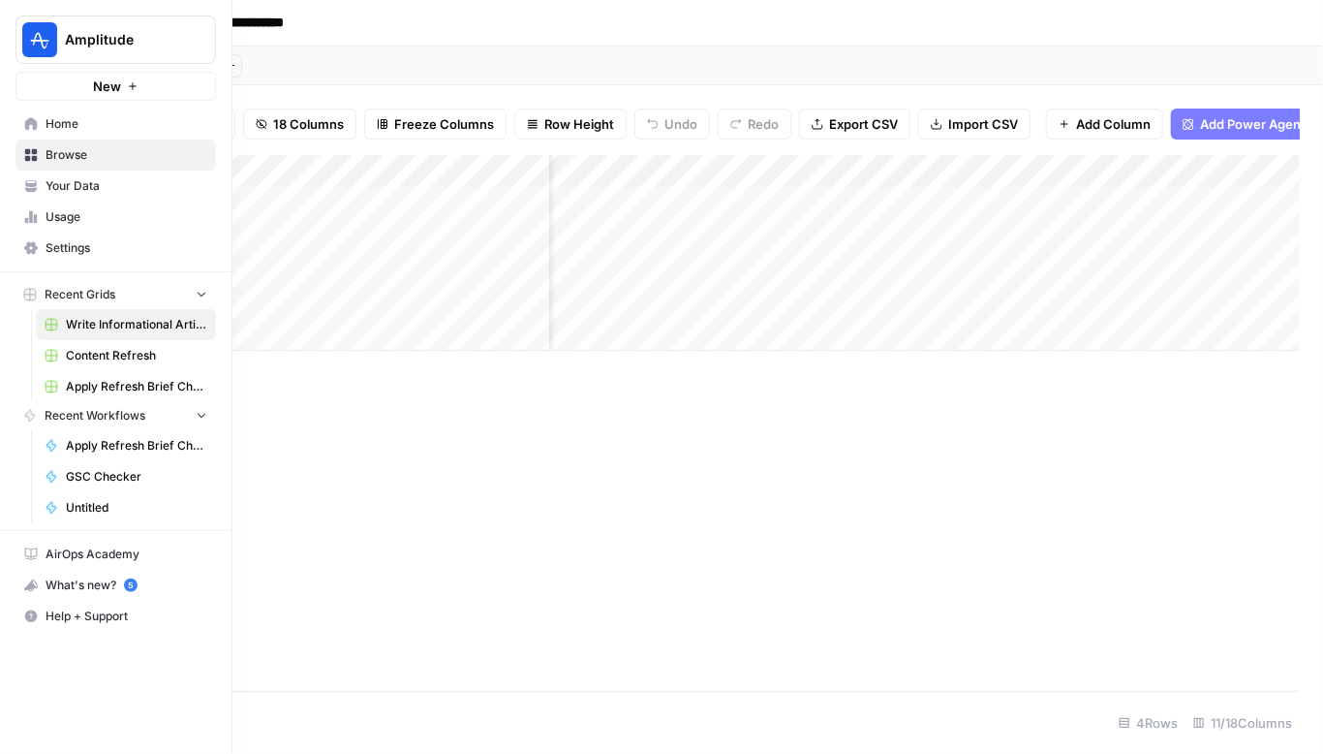
click at [44, 39] on img "Workspace: Amplitude" at bounding box center [39, 39] width 35 height 35
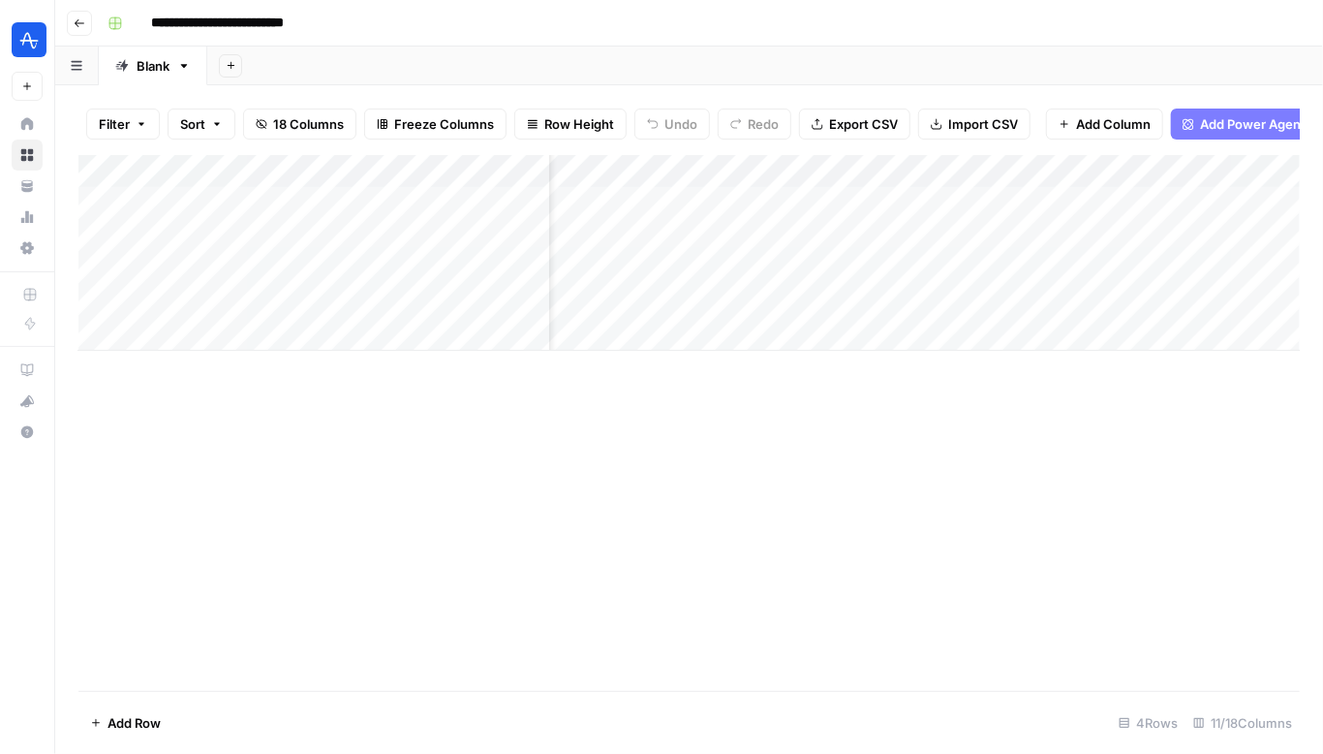
click at [387, 4] on header "**********" at bounding box center [689, 23] width 1268 height 46
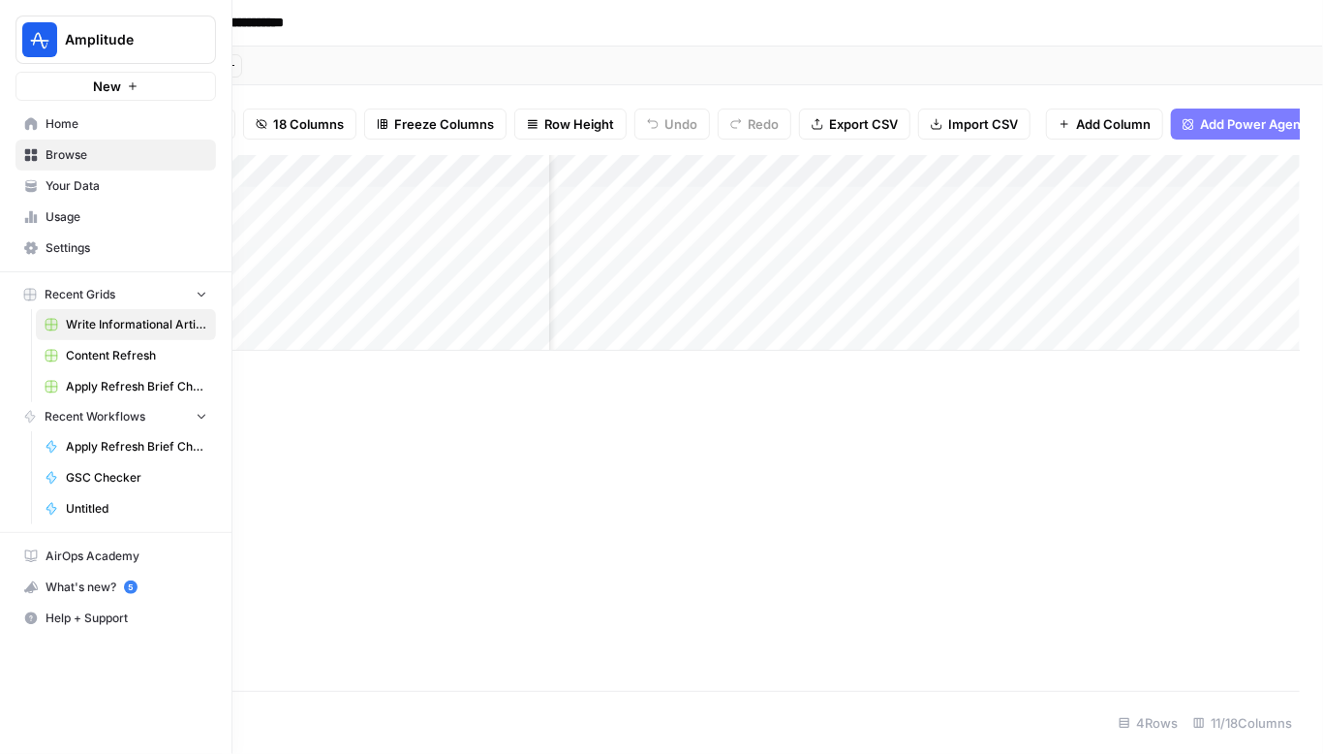
click at [51, 130] on span "Home" at bounding box center [127, 123] width 162 height 17
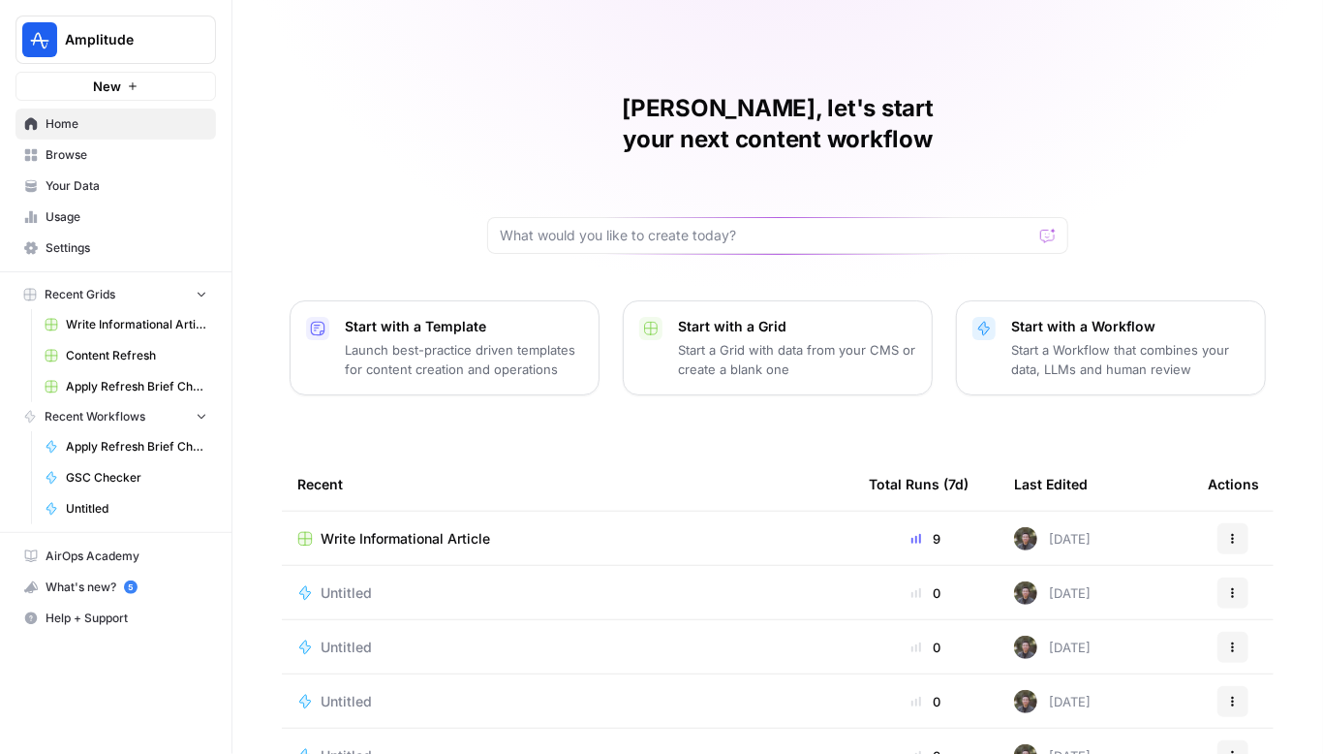
click at [353, 76] on div "Chris, let's start your next content workflow Start with a Template Launch best…" at bounding box center [777, 461] width 1091 height 922
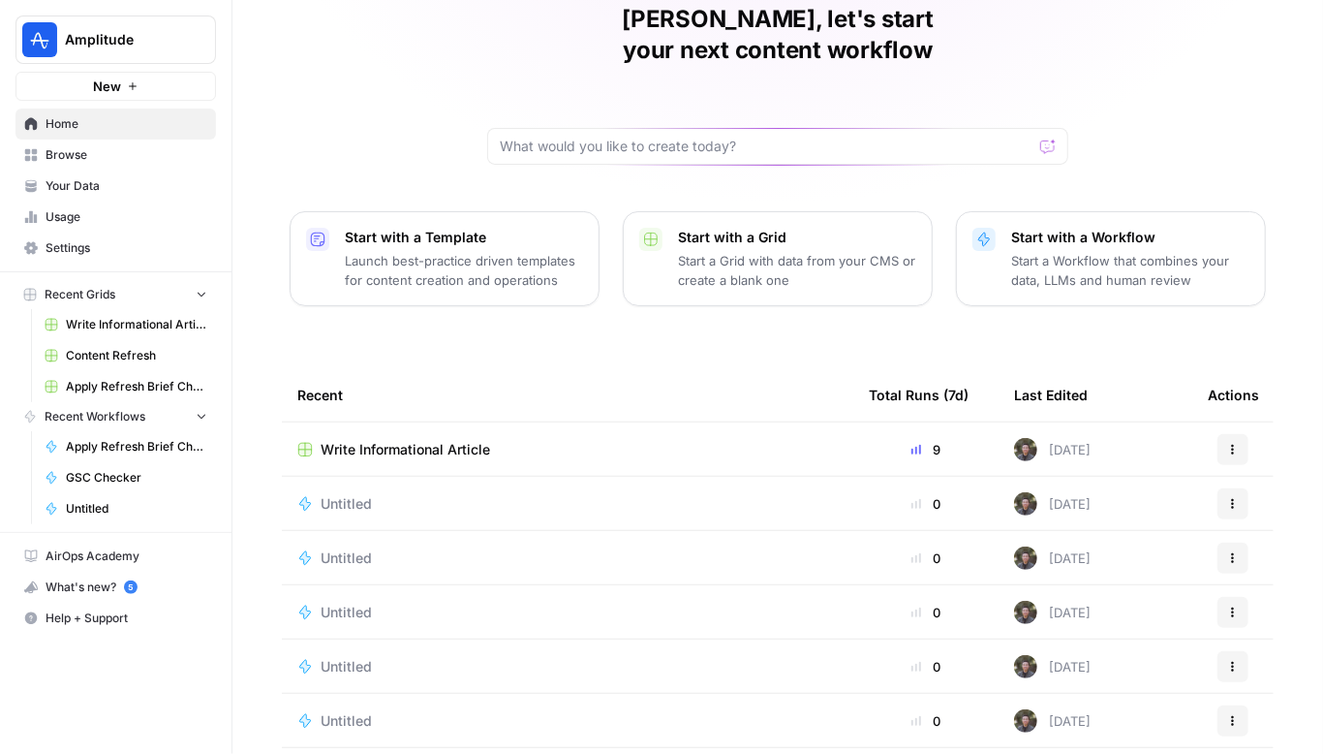
scroll to position [137, 0]
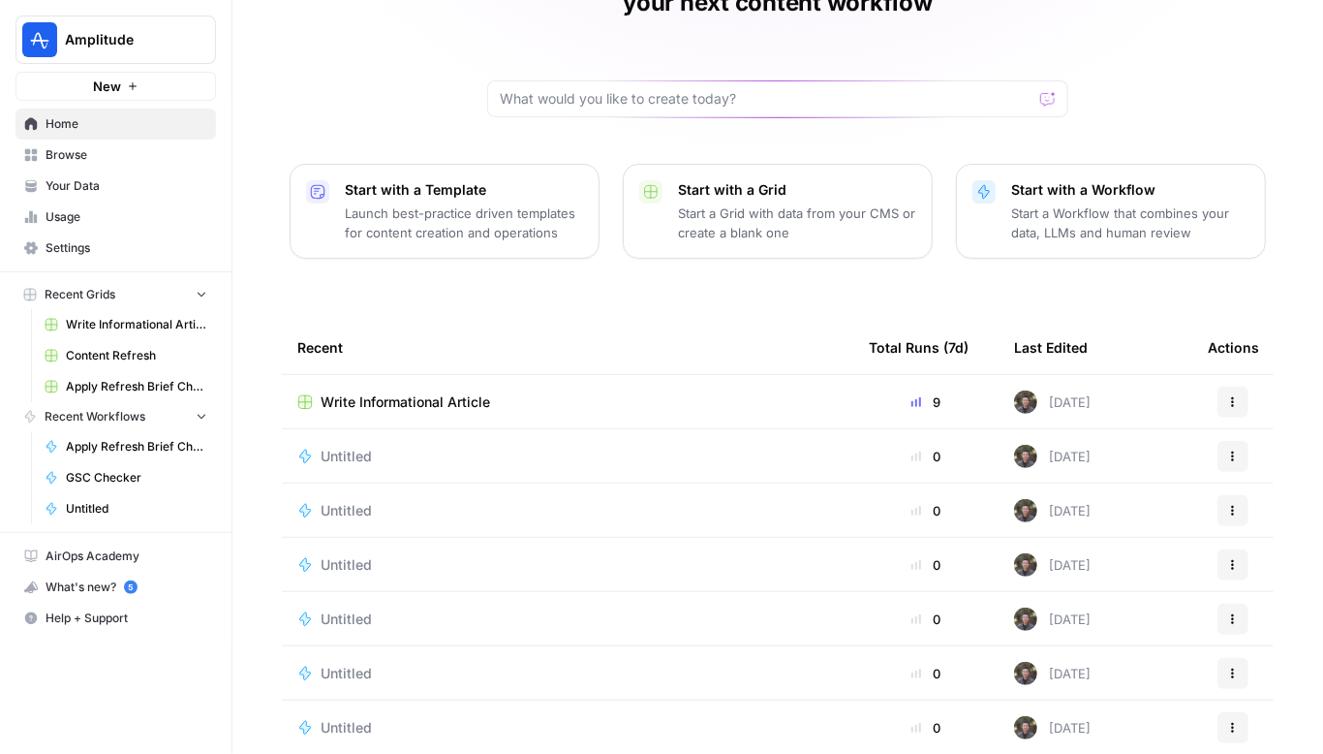
click at [126, 361] on span "Content Refresh" at bounding box center [136, 355] width 141 height 17
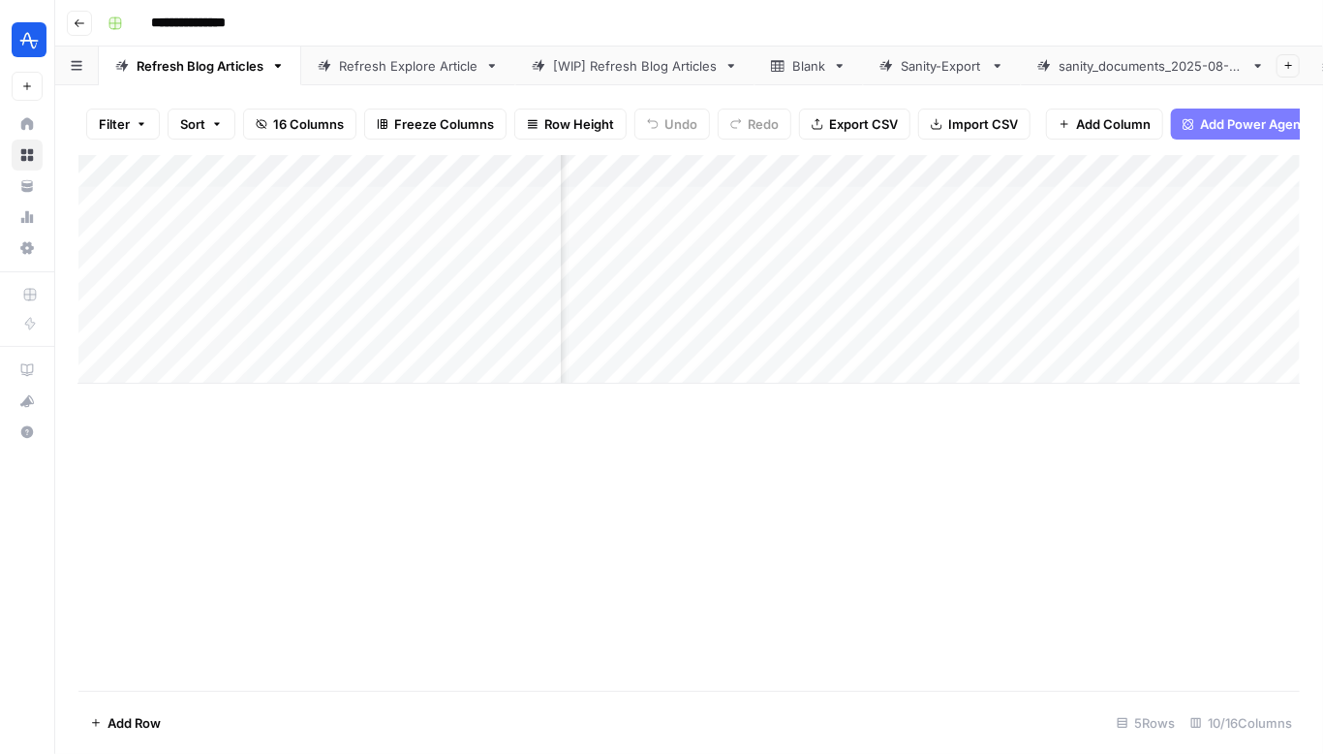
scroll to position [0, 1246]
click at [1123, 200] on div "Add Column" at bounding box center [688, 269] width 1221 height 229
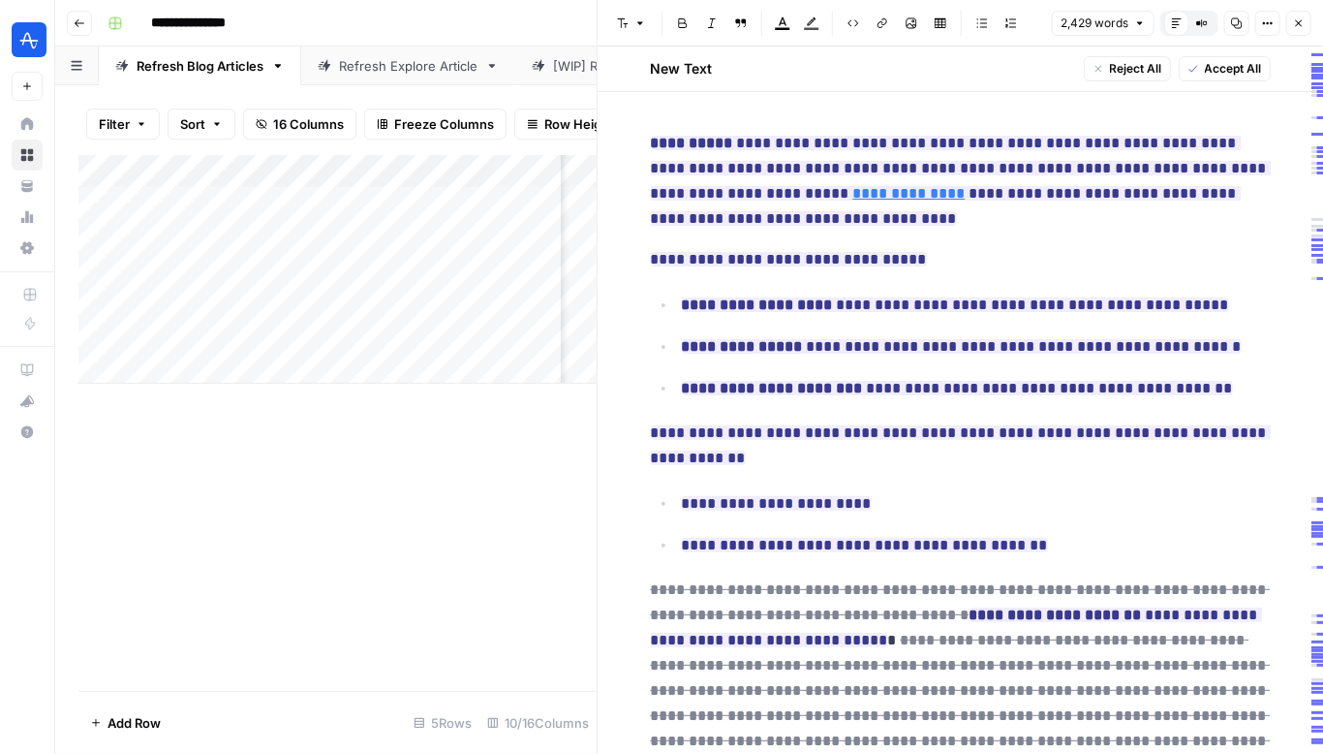
click at [1151, 221] on p "**********" at bounding box center [961, 181] width 620 height 101
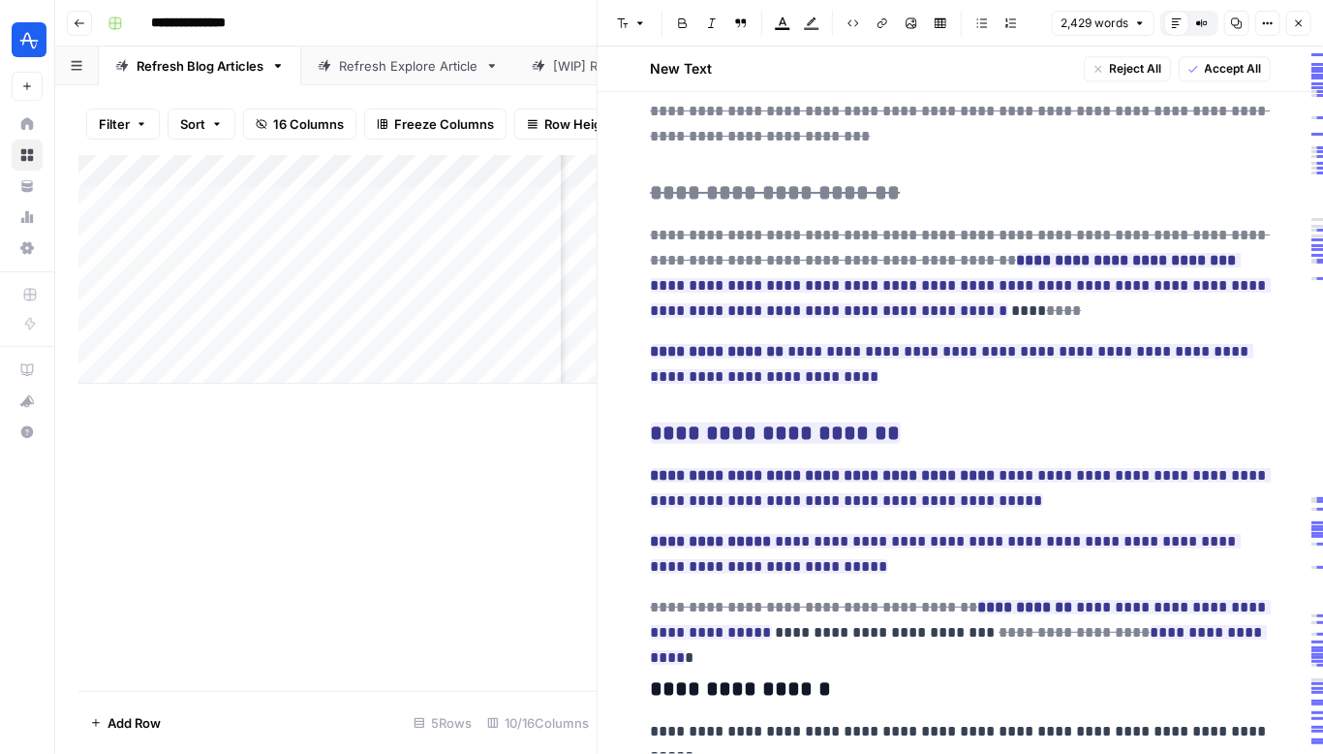
scroll to position [2078, 0]
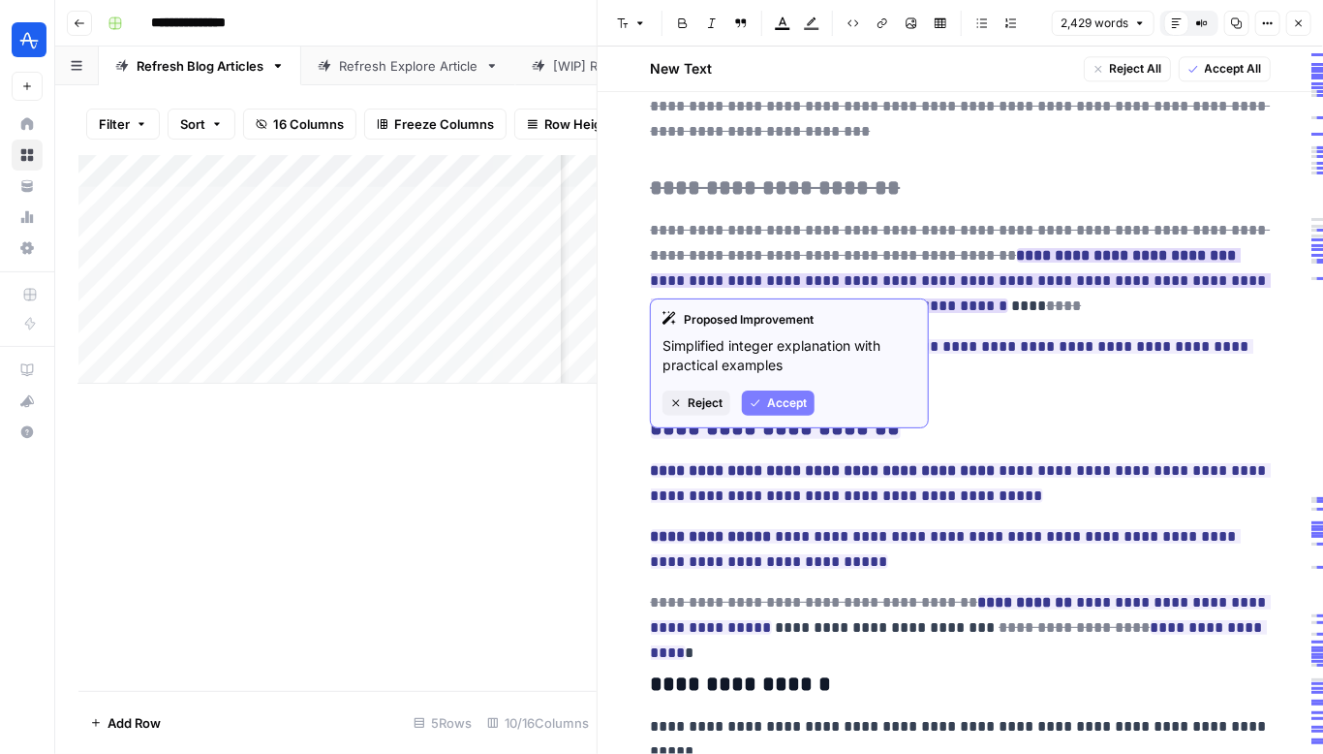
click at [1017, 248] on strong "**********" at bounding box center [1127, 255] width 220 height 15
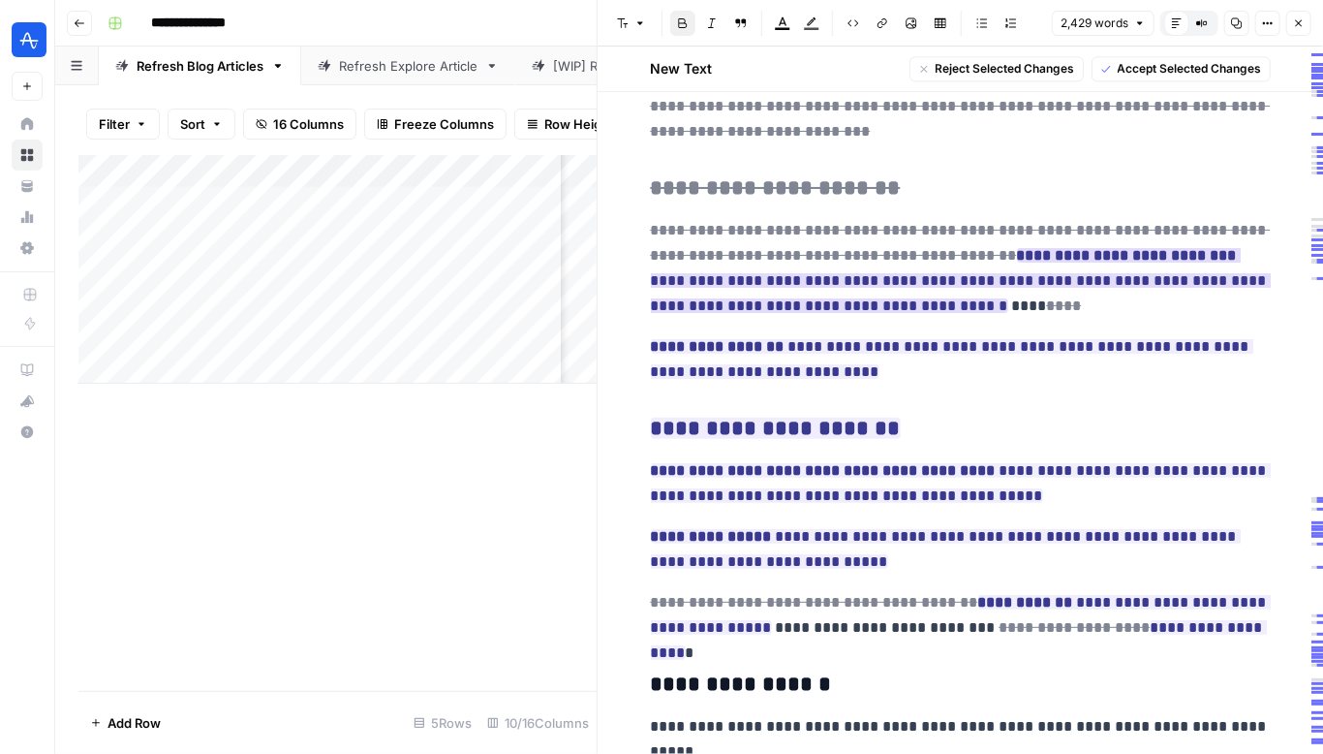
drag, startPoint x: 1004, startPoint y: 232, endPoint x: 1025, endPoint y: 259, distance: 33.1
click at [1025, 259] on ins "**********" at bounding box center [961, 280] width 620 height 65
click at [688, 223] on del "**********" at bounding box center [961, 243] width 620 height 40
drag, startPoint x: 688, startPoint y: 200, endPoint x: 797, endPoint y: 201, distance: 109.5
click at [797, 223] on del "**********" at bounding box center [961, 243] width 620 height 40
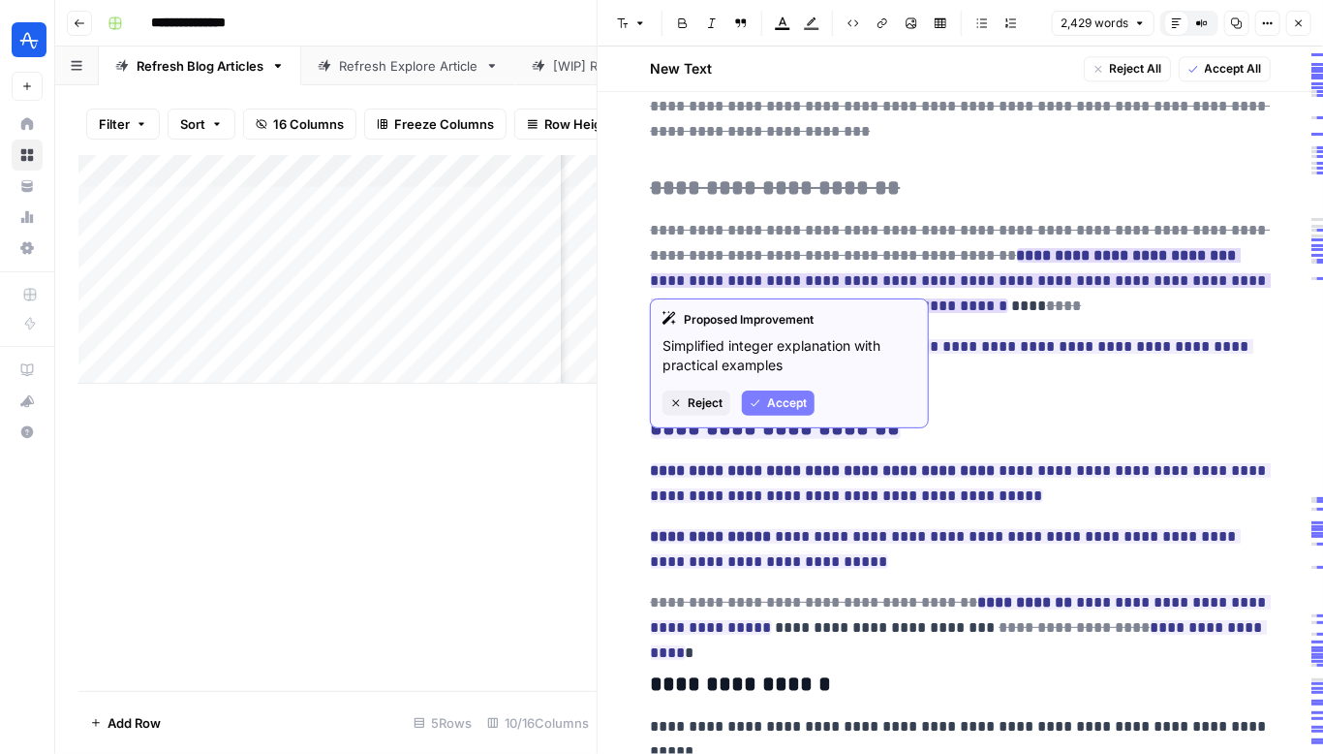
click at [1035, 248] on strong "**********" at bounding box center [1127, 255] width 220 height 15
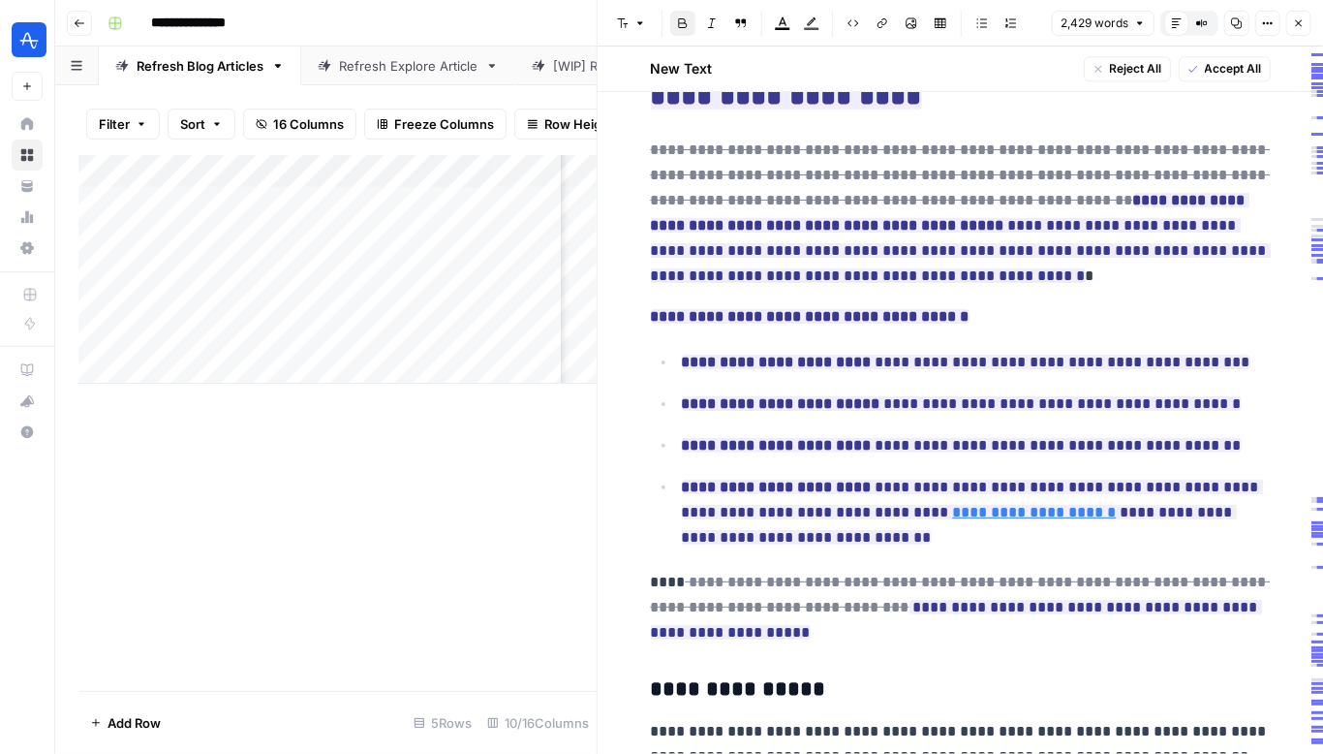
scroll to position [5627, 0]
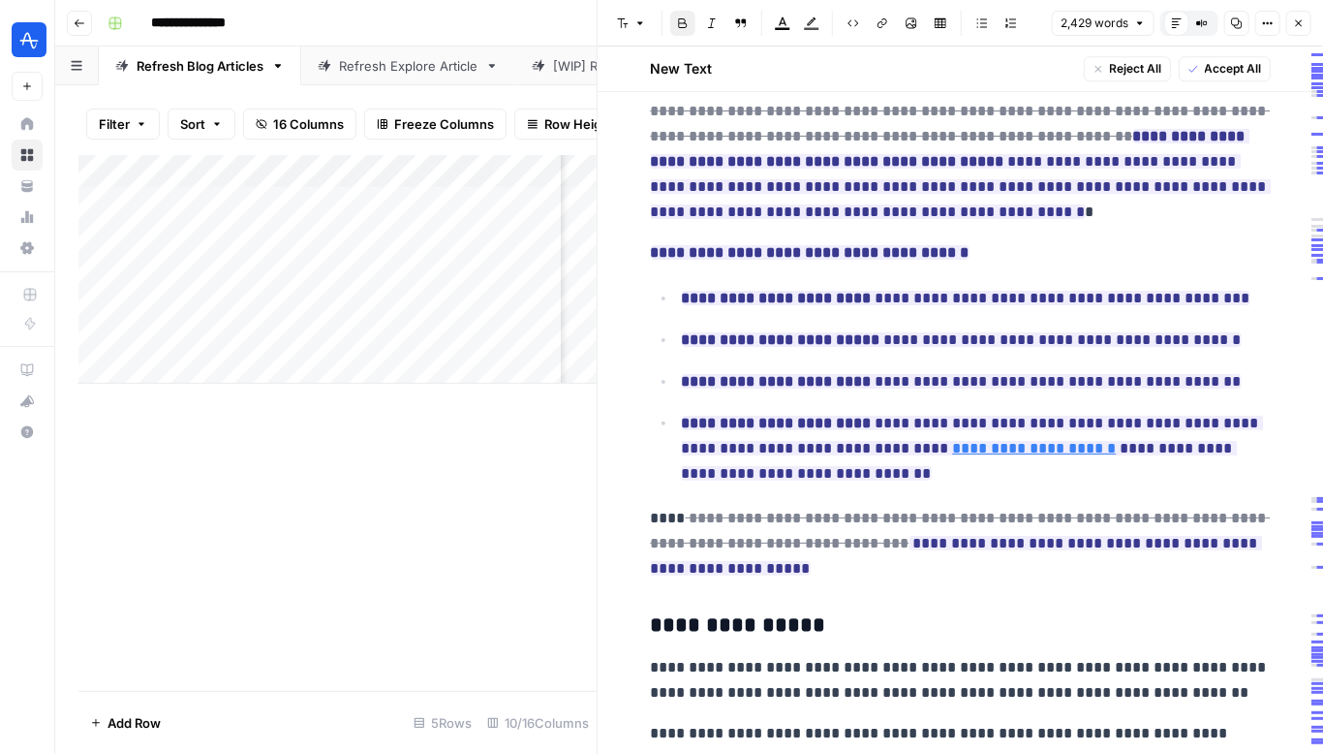
click at [381, 602] on div "Add Column" at bounding box center [337, 423] width 518 height 536
click at [401, 210] on div "Add Column" at bounding box center [337, 269] width 518 height 229
click at [1303, 21] on icon "button" at bounding box center [1299, 23] width 12 height 12
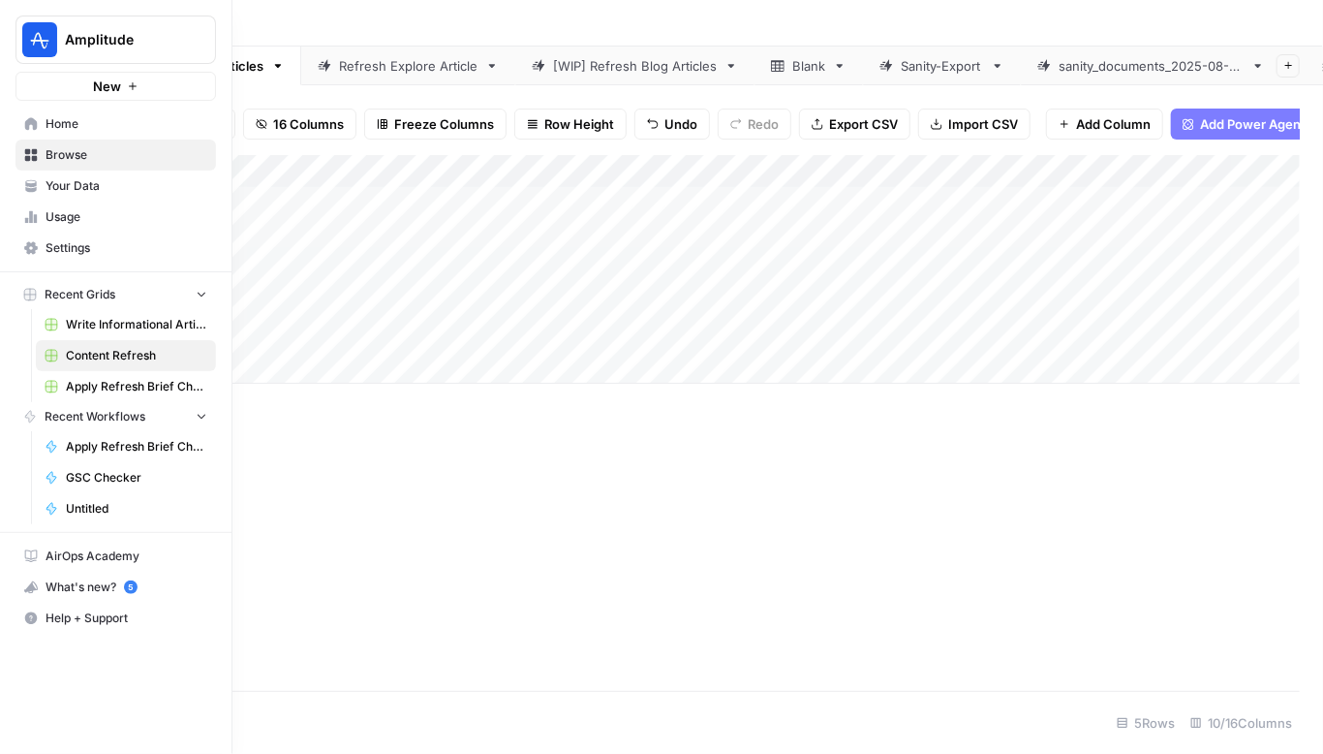
click at [53, 192] on span "Your Data" at bounding box center [127, 185] width 162 height 17
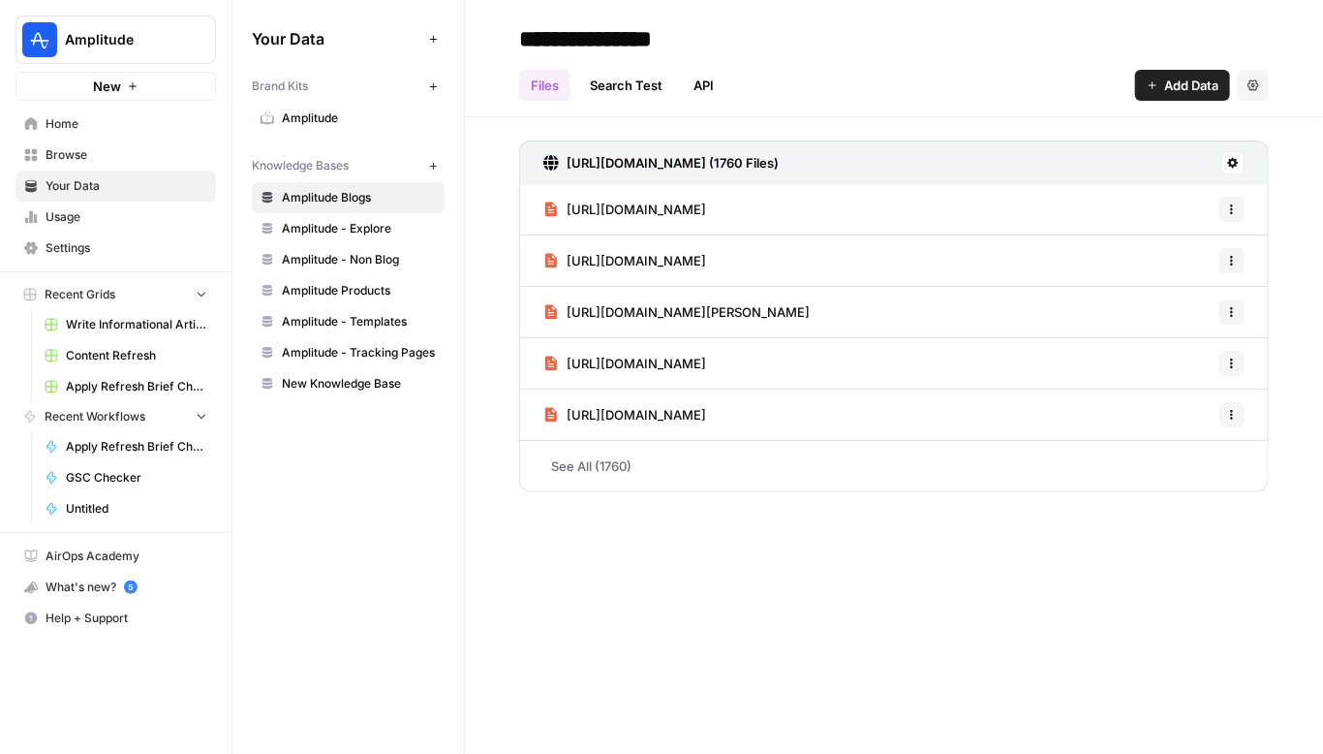
click at [339, 232] on span "Amplitude - Explore" at bounding box center [359, 228] width 154 height 17
click at [317, 295] on span "Amplitude Products" at bounding box center [359, 290] width 154 height 17
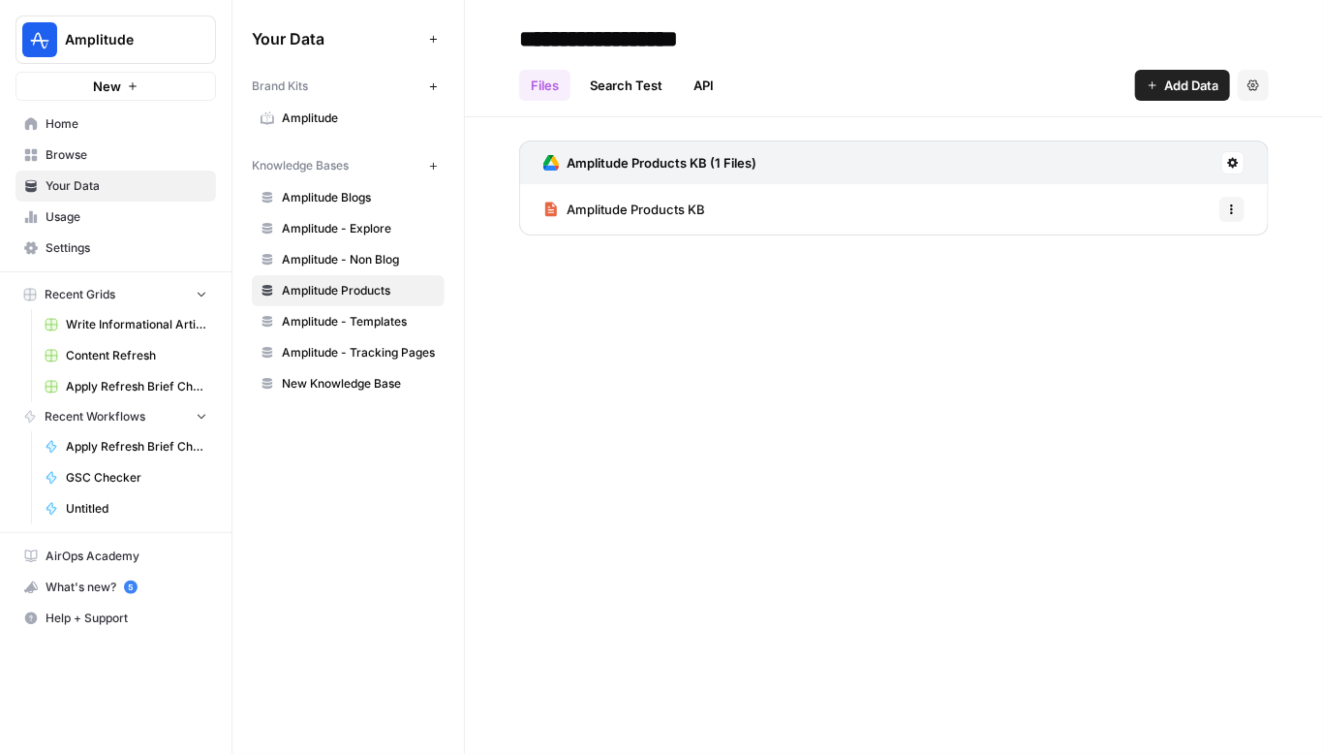
click at [690, 197] on link "Amplitude Products KB" at bounding box center [624, 209] width 162 height 50
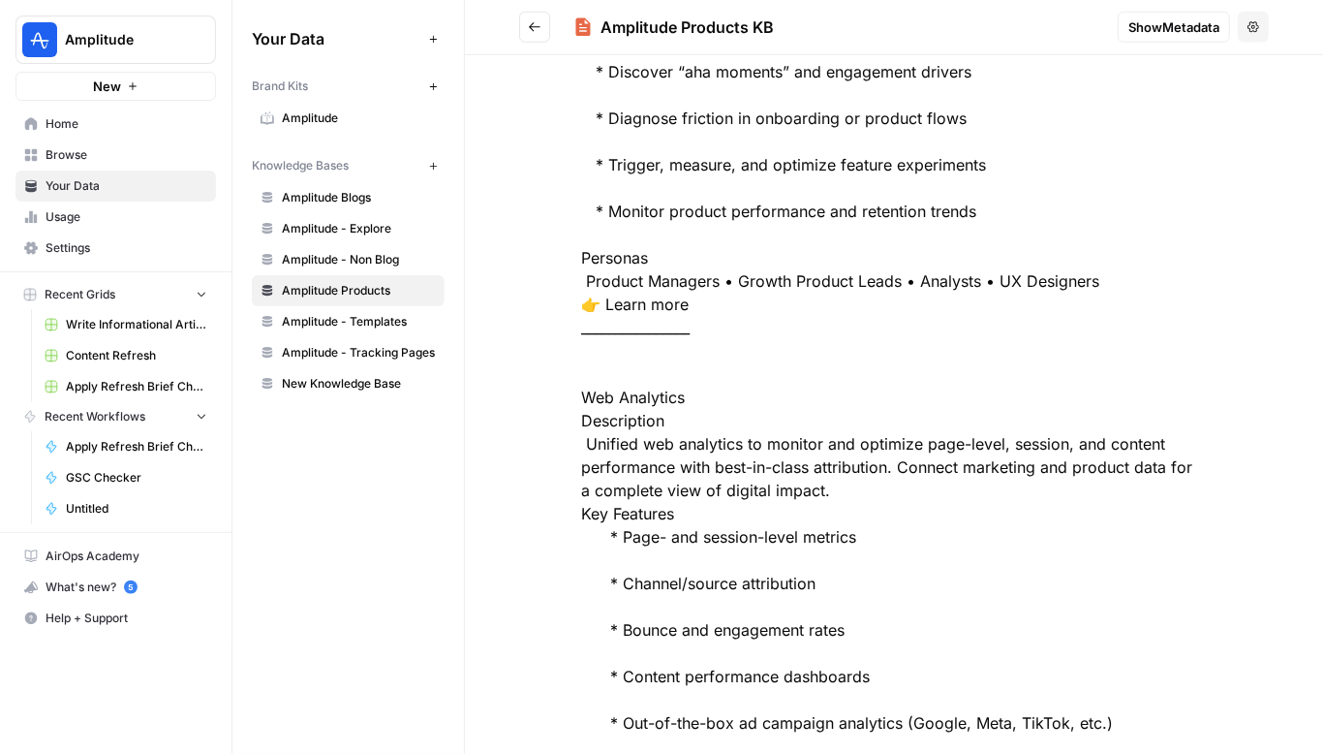
scroll to position [721, 0]
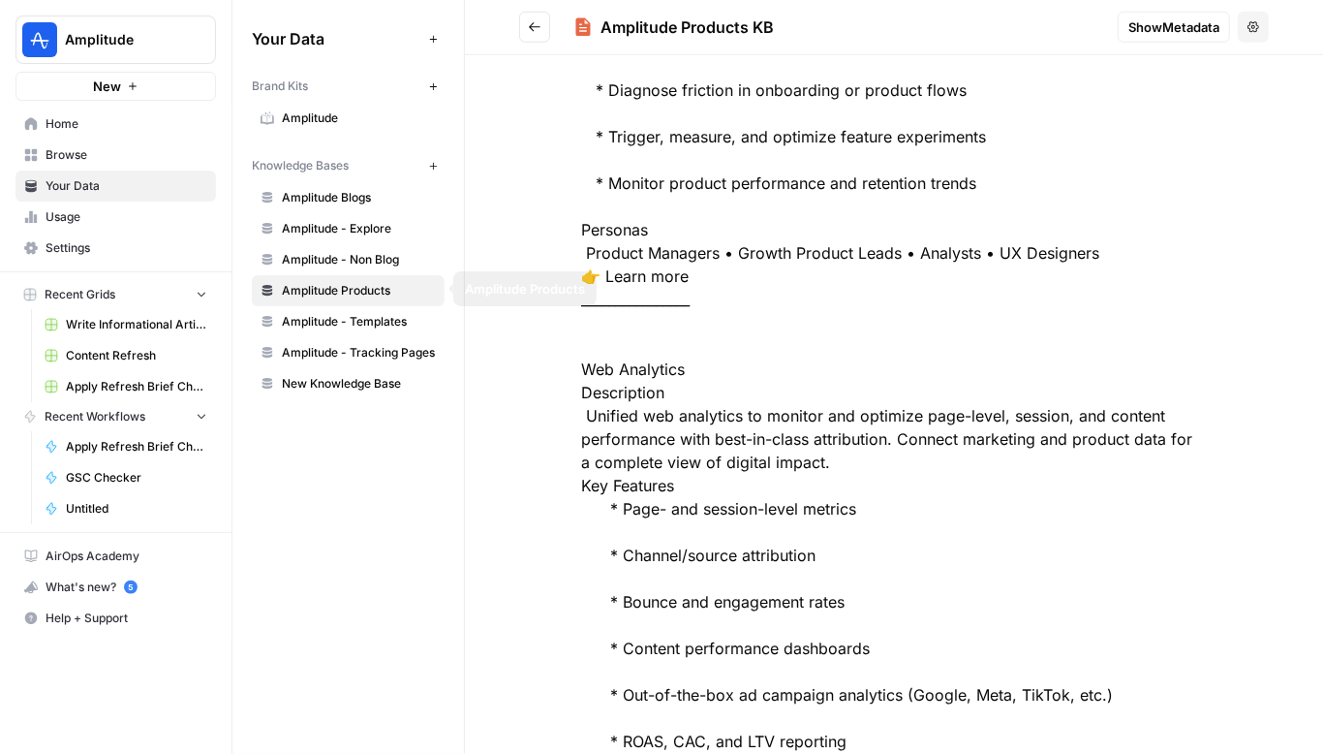
click at [364, 325] on span "Amplitude - Templates" at bounding box center [359, 321] width 154 height 17
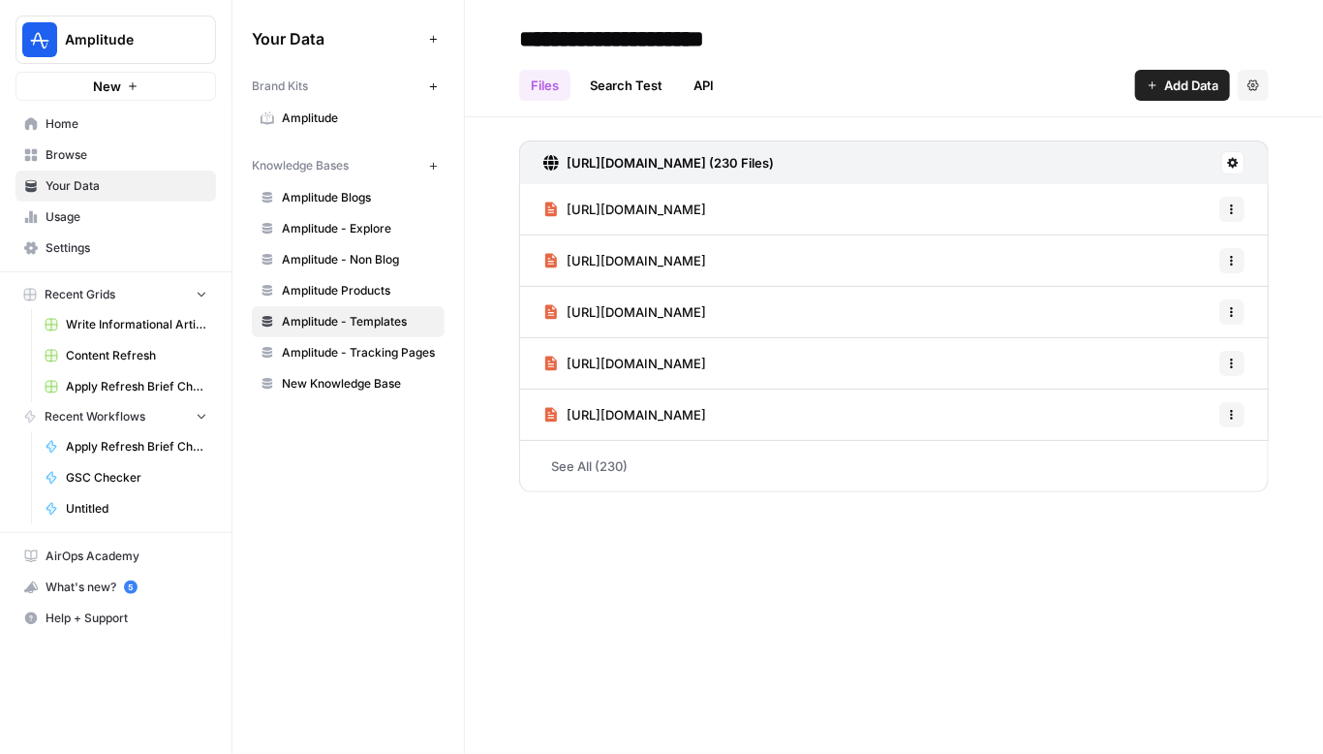
click at [347, 349] on span "Amplitude - Tracking Pages" at bounding box center [359, 352] width 154 height 17
click at [345, 478] on div "Your Data Add Data Brand Kits New Amplitude Knowledge Bases New Amplitude Blogs…" at bounding box center [347, 377] width 231 height 754
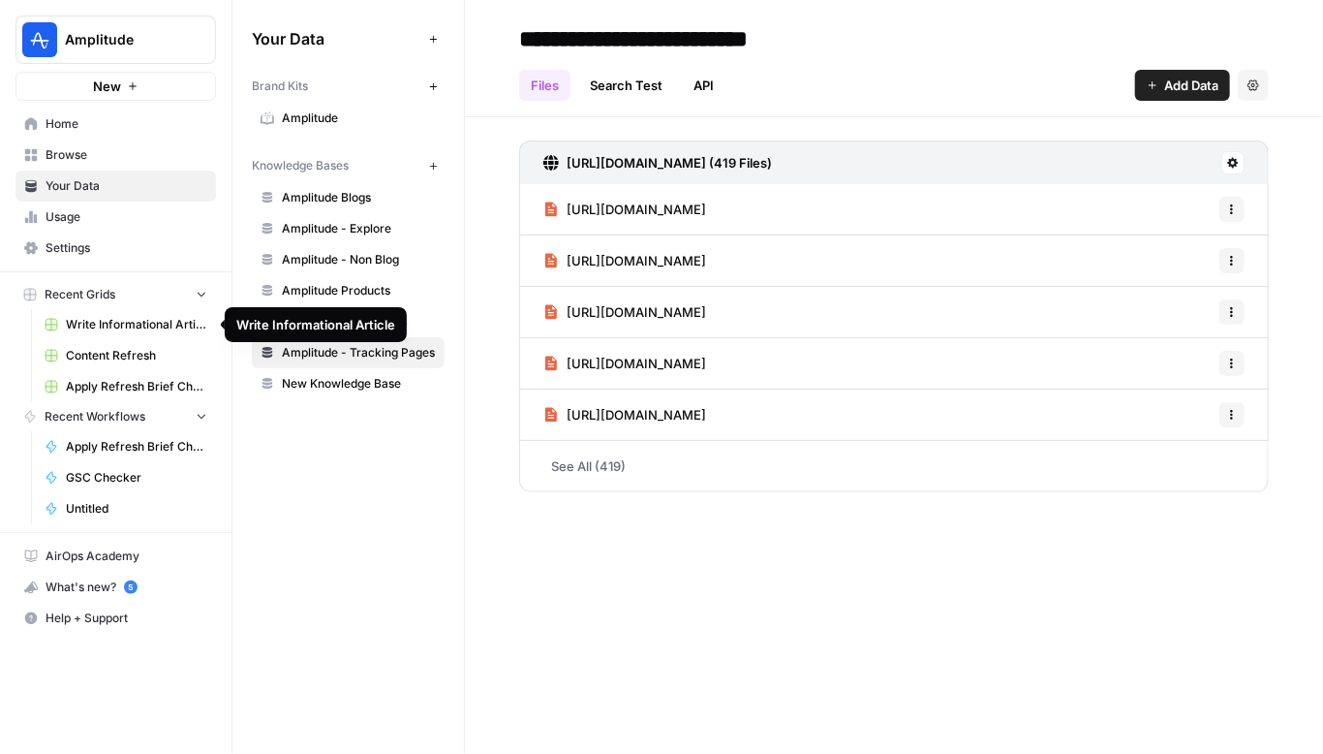
click at [123, 355] on span "Content Refresh" at bounding box center [136, 355] width 141 height 17
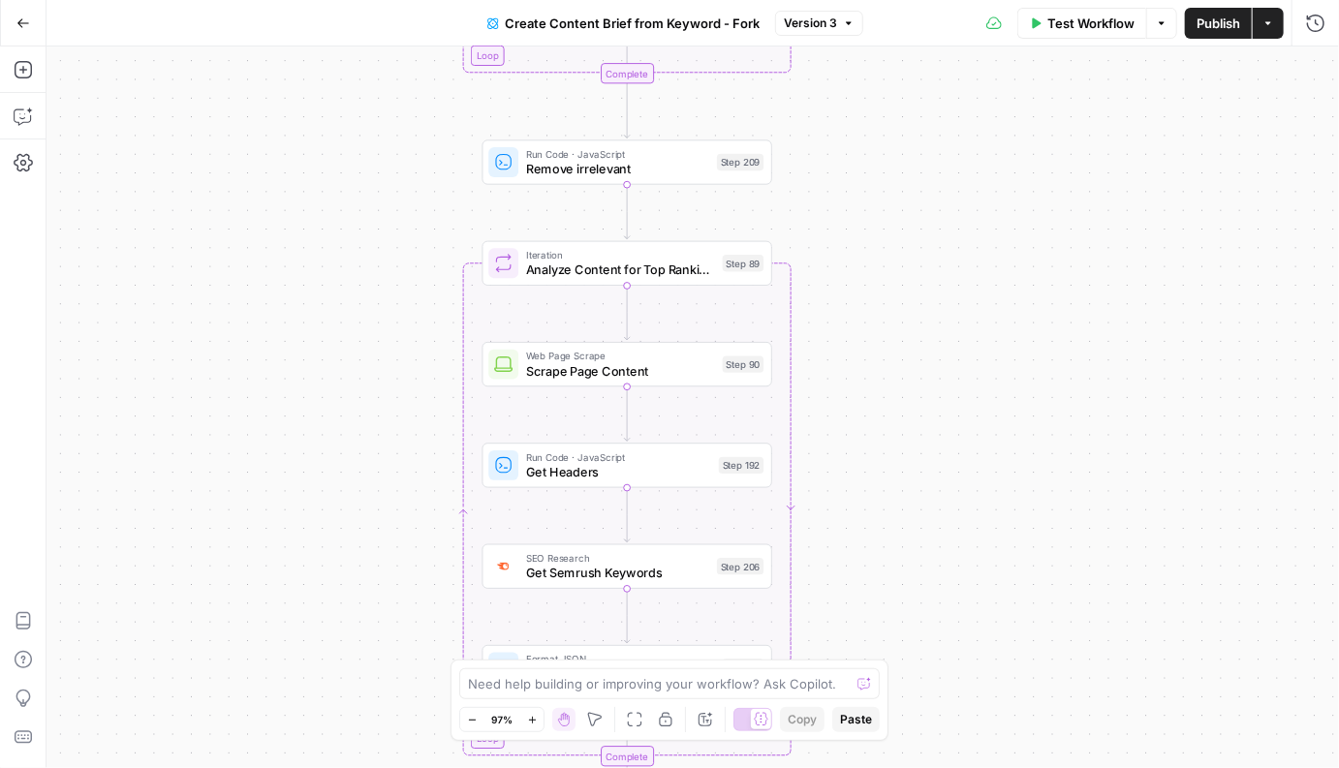
click at [42, 28] on div "Go Back" at bounding box center [23, 23] width 46 height 46
click at [10, 19] on button "Go Back" at bounding box center [23, 23] width 35 height 35
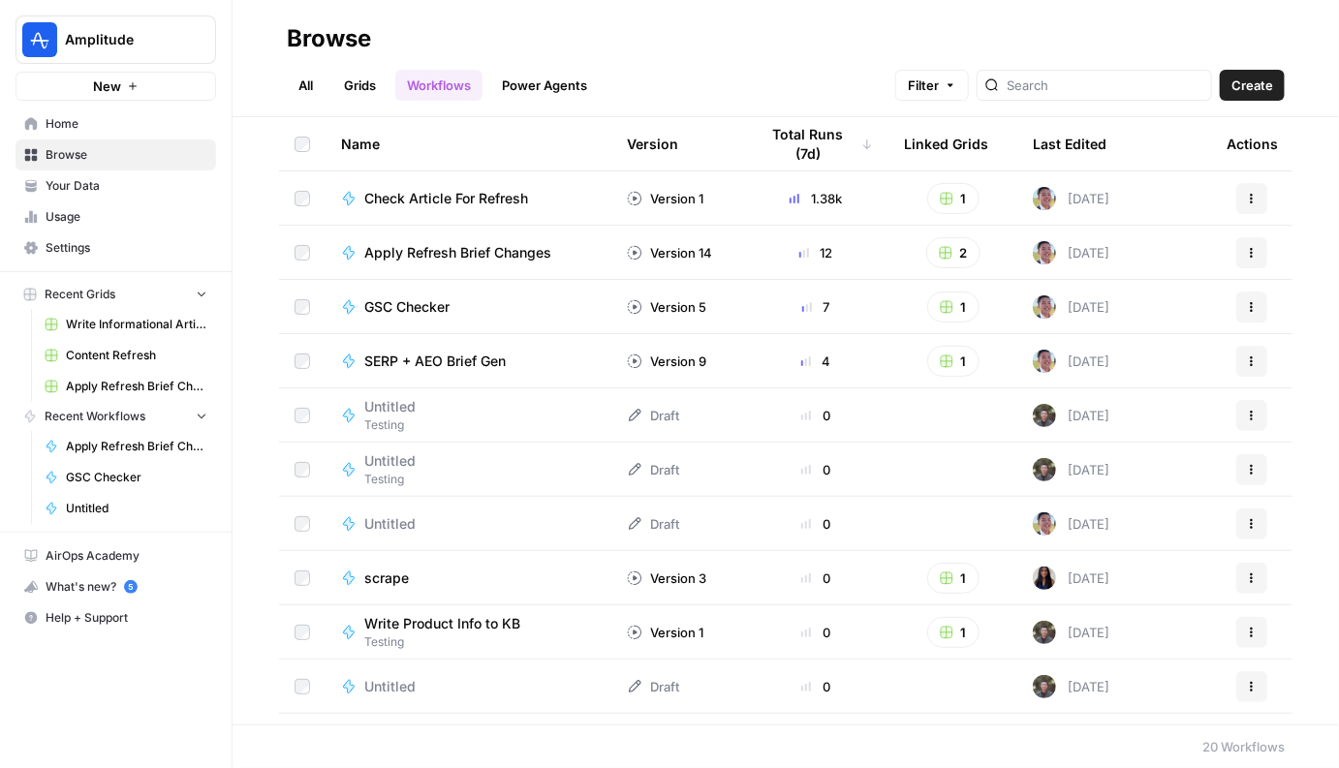
click at [293, 80] on link "All" at bounding box center [306, 85] width 38 height 31
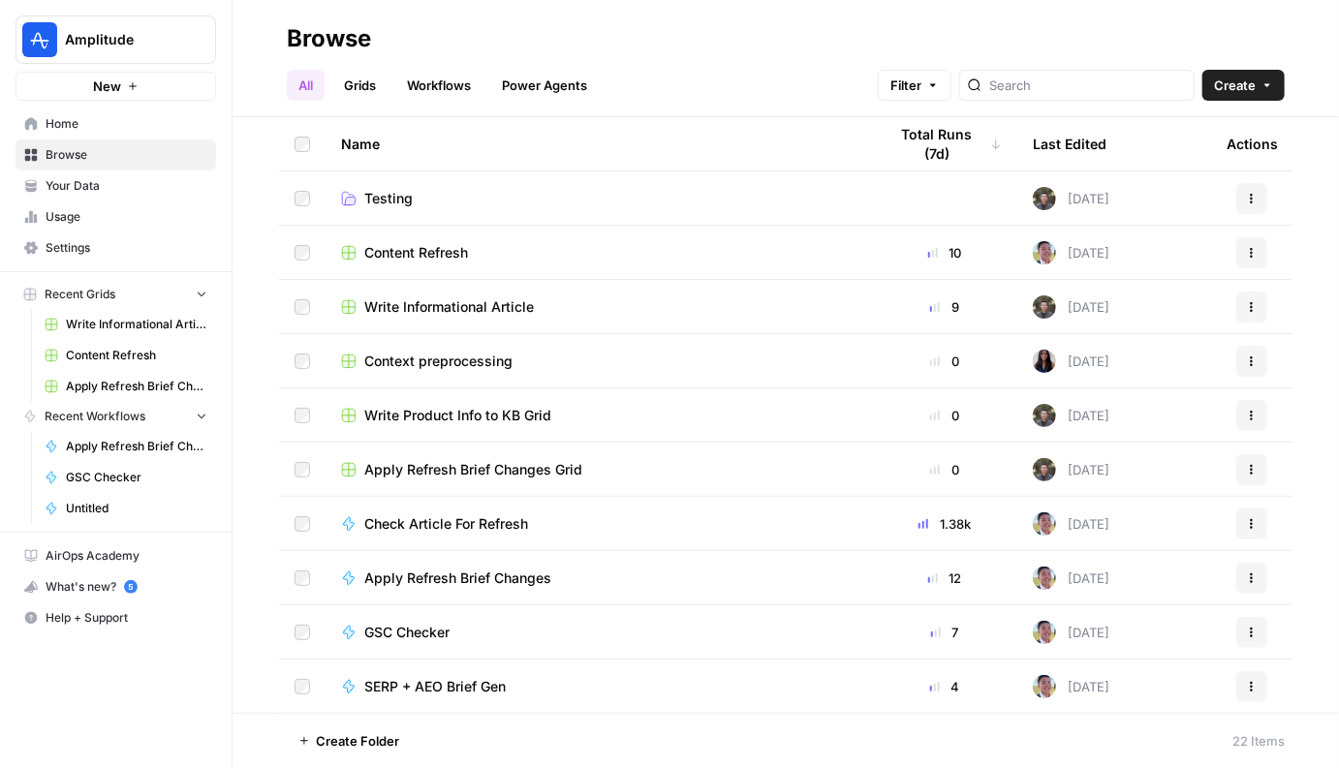
click at [430, 301] on span "Write Informational Article" at bounding box center [448, 306] width 169 height 19
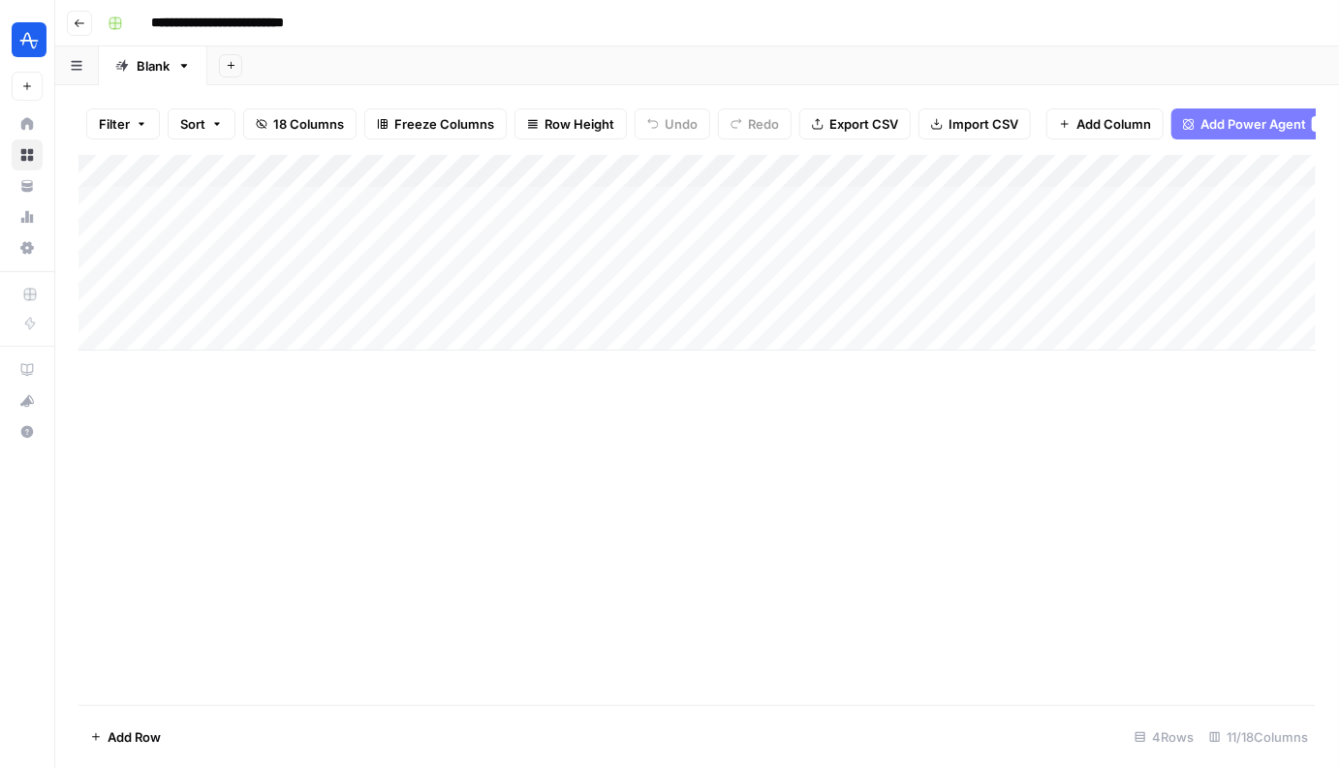
click at [570, 86] on div "Filter Sort 18 Columns Freeze Columns Row Height Undo Redo Export CSV Import CS…" at bounding box center [696, 426] width 1283 height 683
click at [638, 200] on div "Add Column" at bounding box center [696, 253] width 1237 height 196
click at [798, 169] on div "Add Column" at bounding box center [696, 253] width 1237 height 196
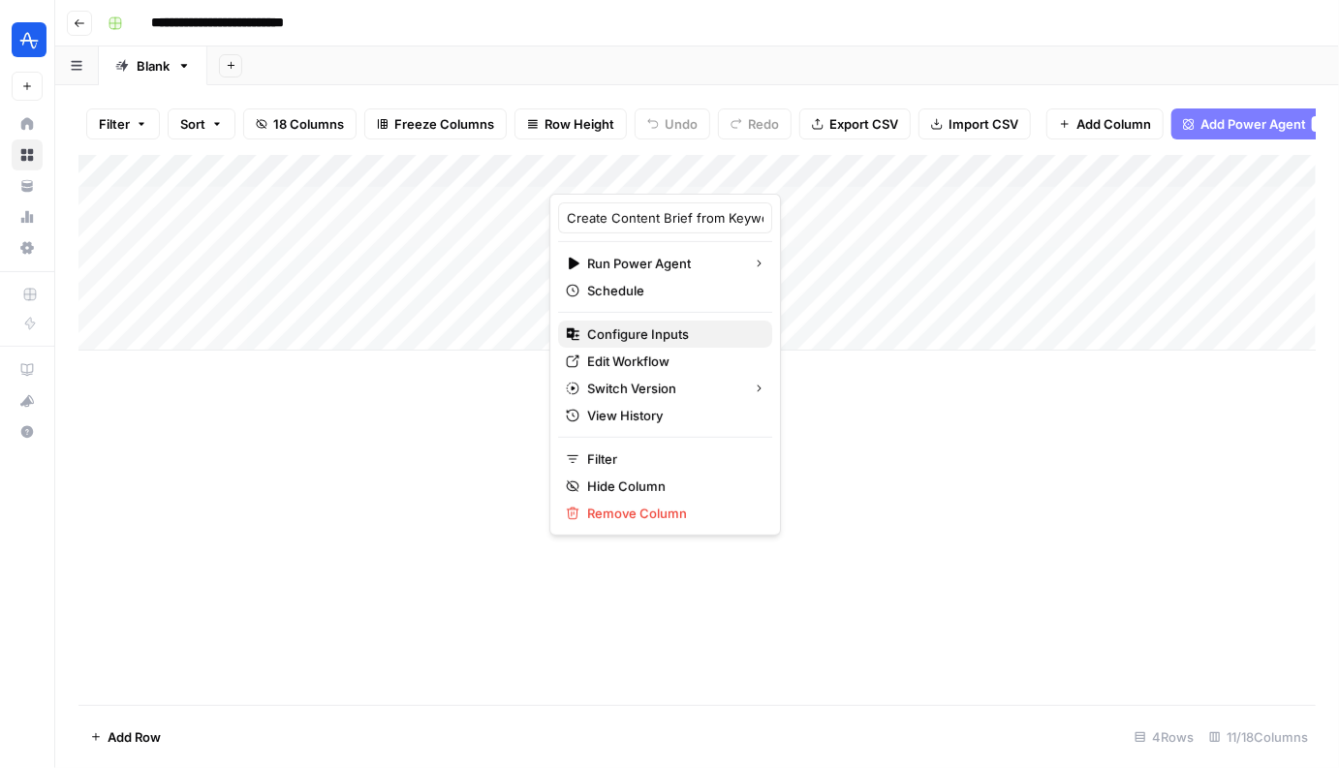
click at [659, 324] on span "Configure Inputs" at bounding box center [671, 333] width 169 height 19
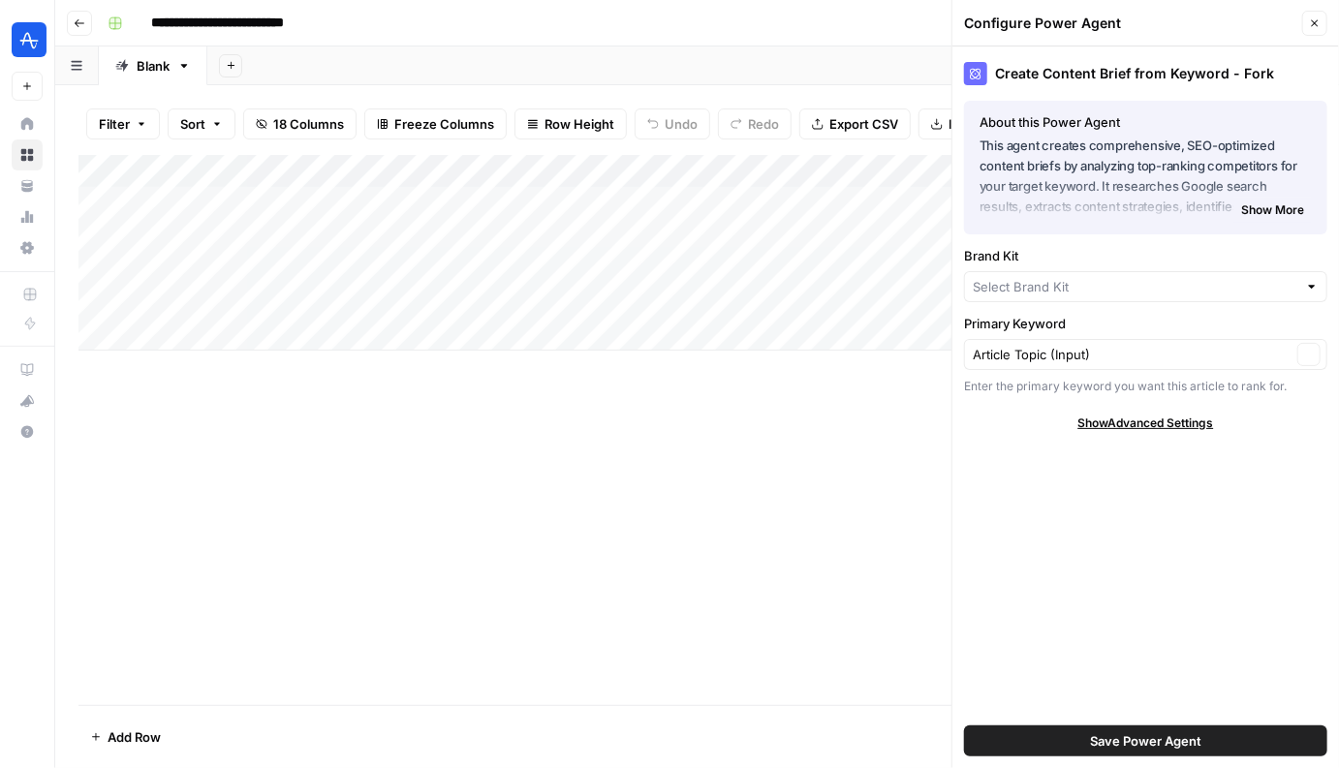
type input "Amplitude"
click at [1107, 280] on input "Brand Kit" at bounding box center [1131, 289] width 319 height 19
type input "Amplitude"
click at [1116, 255] on label "Brand Kit" at bounding box center [1145, 258] width 363 height 19
click at [1116, 280] on input "Amplitude" at bounding box center [1131, 289] width 319 height 19
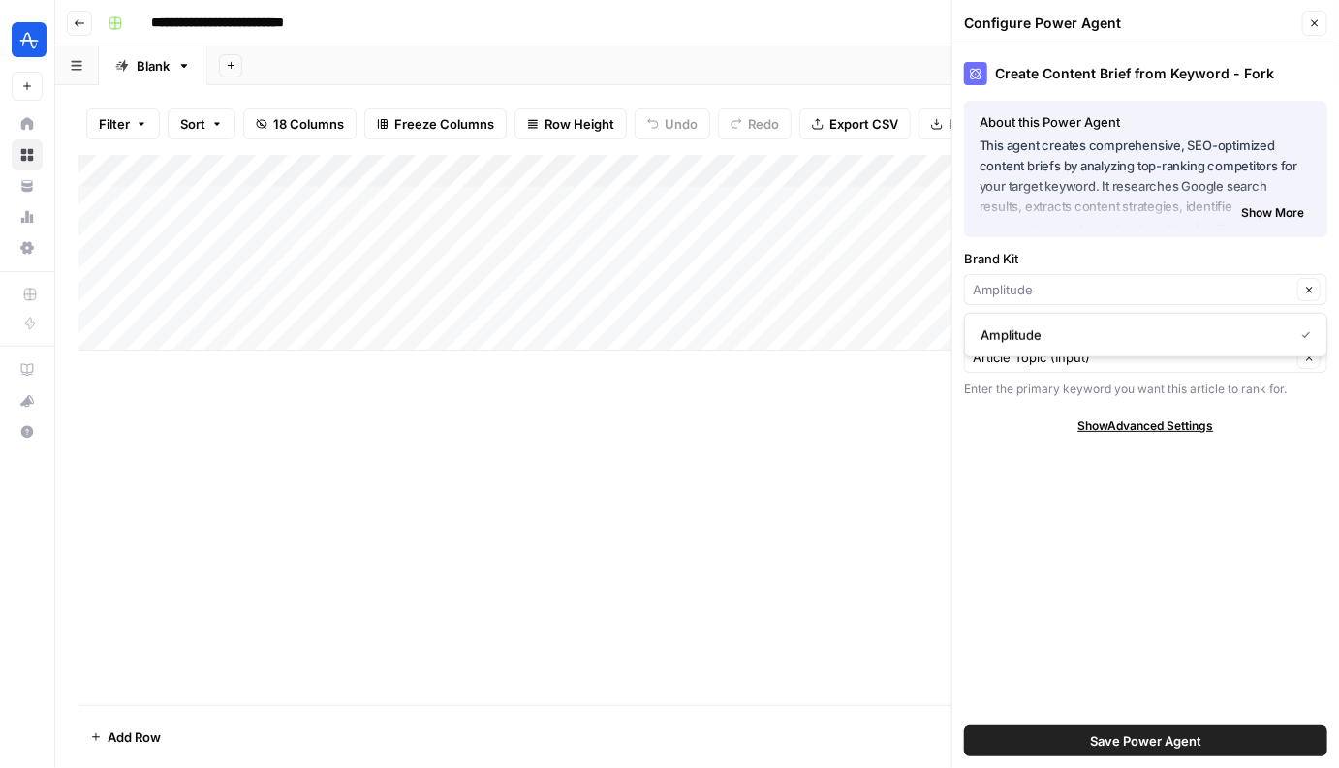
type input "Amplitude"
click at [1122, 406] on div "Create Content Brief from Keyword - Fork About this Power Agent This agent crea…" at bounding box center [1145, 407] width 386 height 722
click at [1129, 428] on span "Show Advanced Settings" at bounding box center [1146, 425] width 136 height 17
click at [1093, 468] on div "Default" at bounding box center [1145, 483] width 363 height 31
click at [1125, 417] on span "Hide Advanced Settings" at bounding box center [1145, 425] width 131 height 17
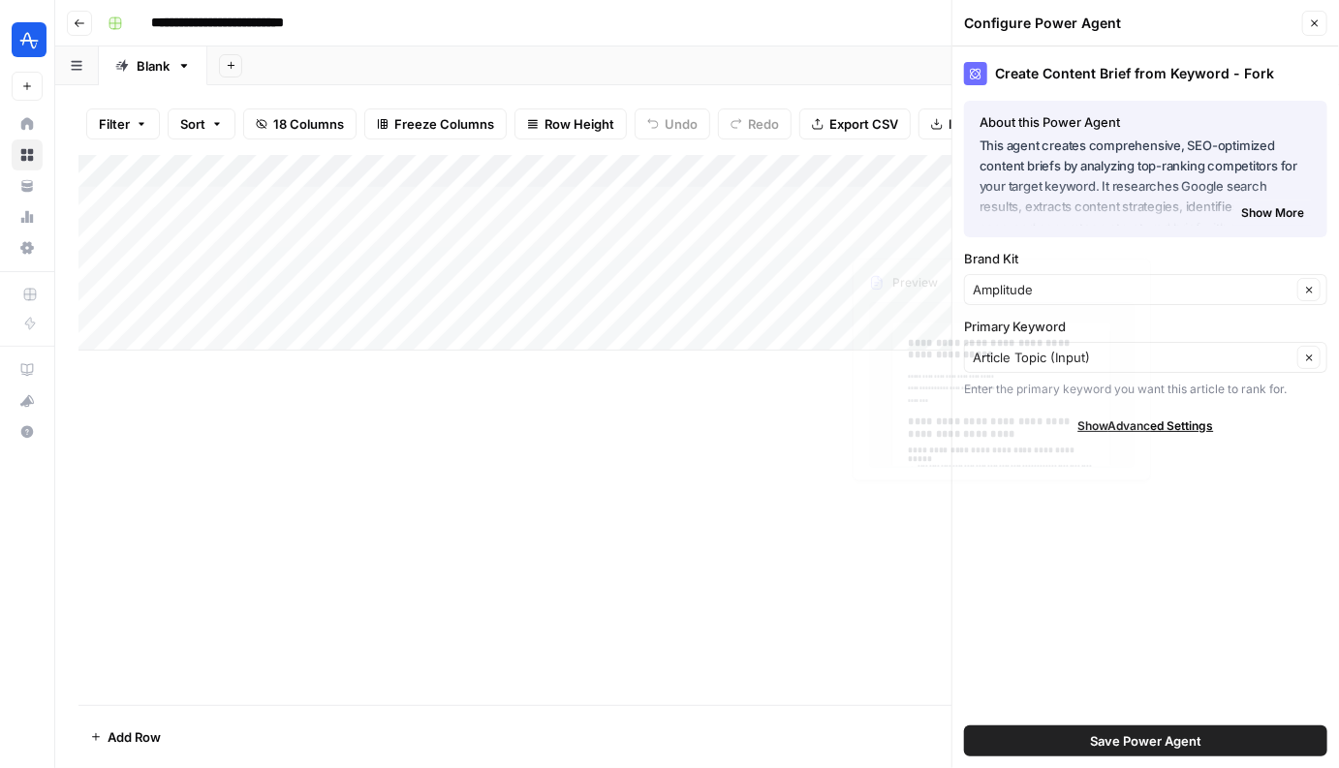
click at [682, 203] on div "Add Column" at bounding box center [696, 253] width 1237 height 196
click at [801, 169] on div "Add Column" at bounding box center [696, 253] width 1237 height 196
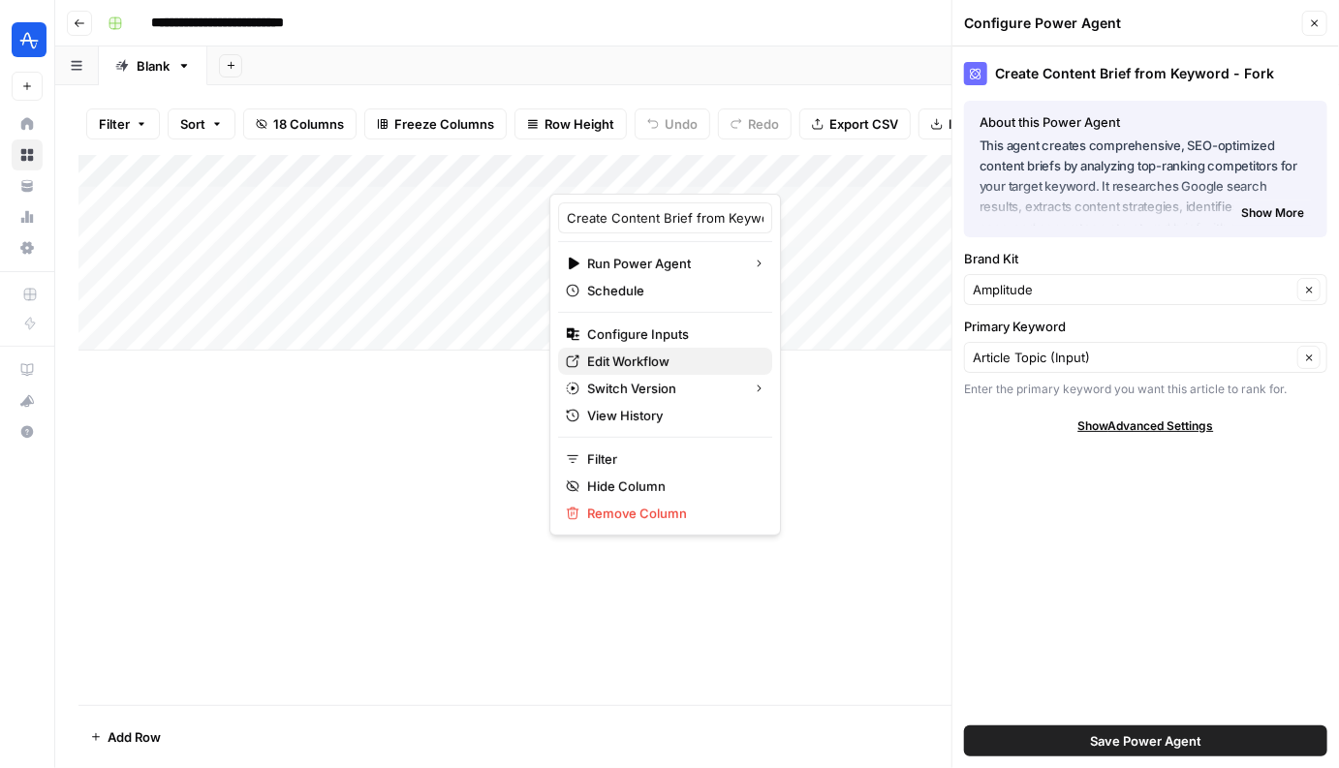
click at [629, 354] on span "Edit Workflow" at bounding box center [671, 361] width 169 height 19
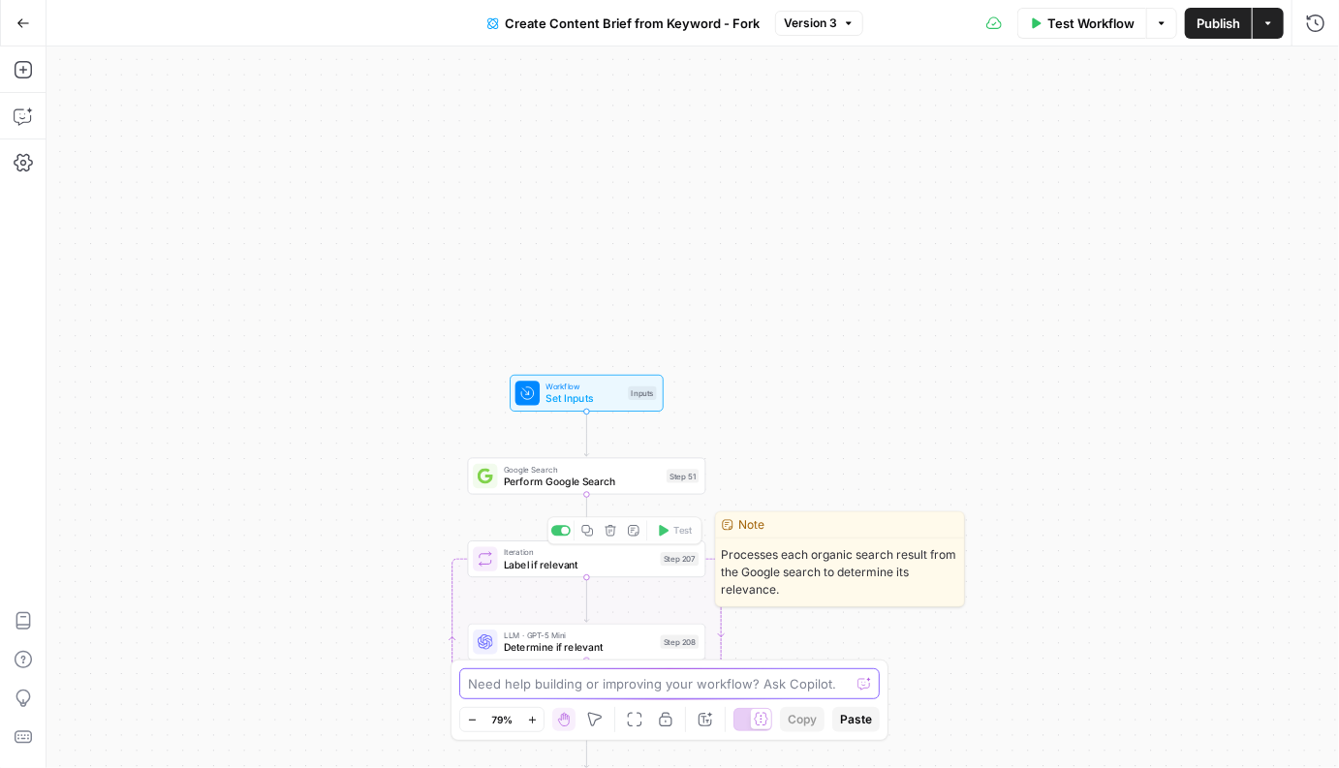
click at [537, 676] on textarea at bounding box center [659, 683] width 382 height 19
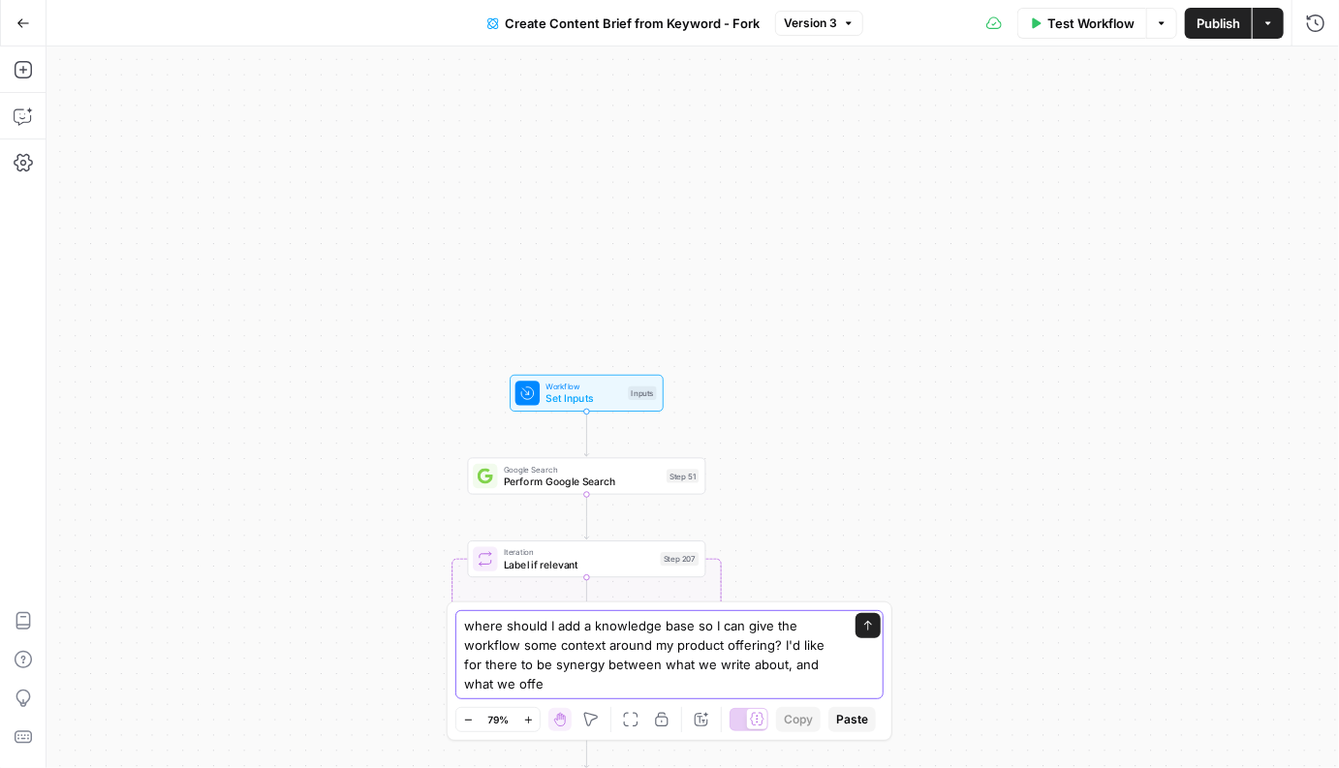
type textarea "where should I add a knowledge base so I can give the workflow some context aro…"
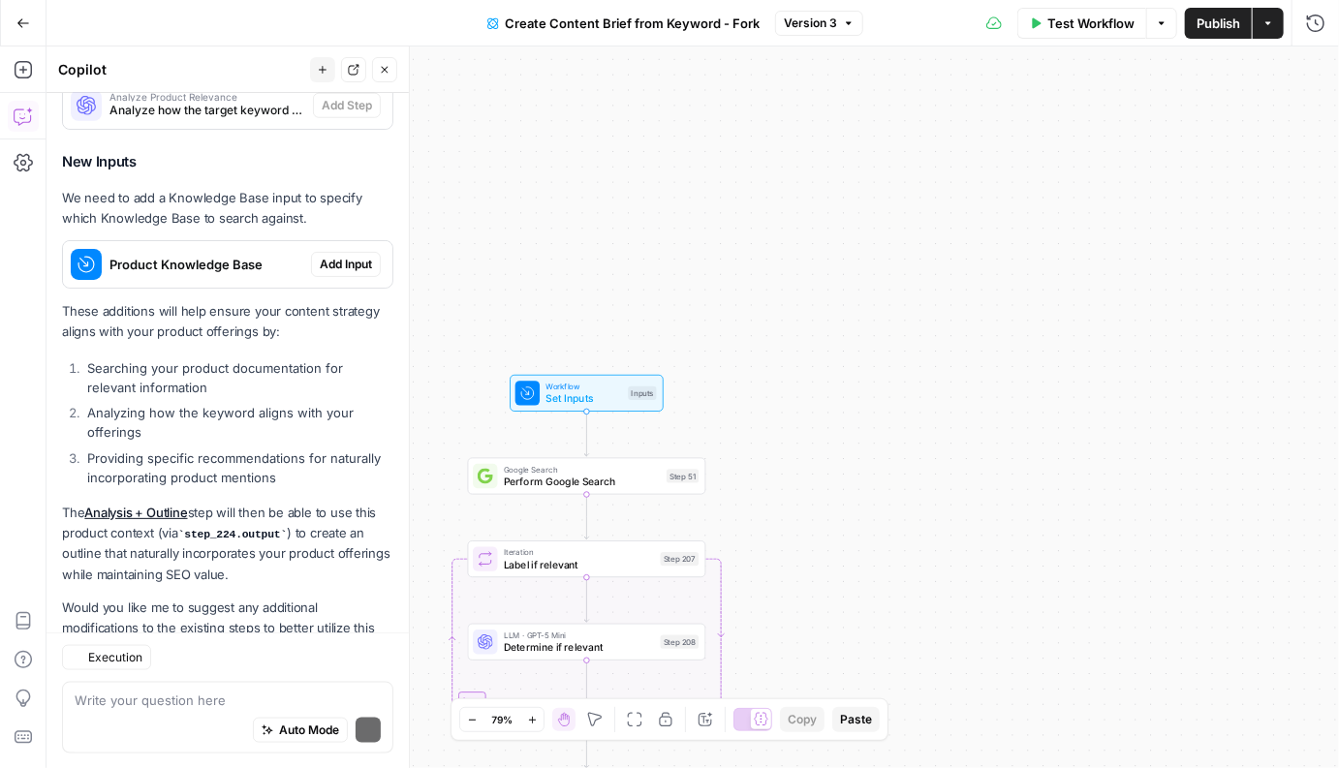
scroll to position [930, 0]
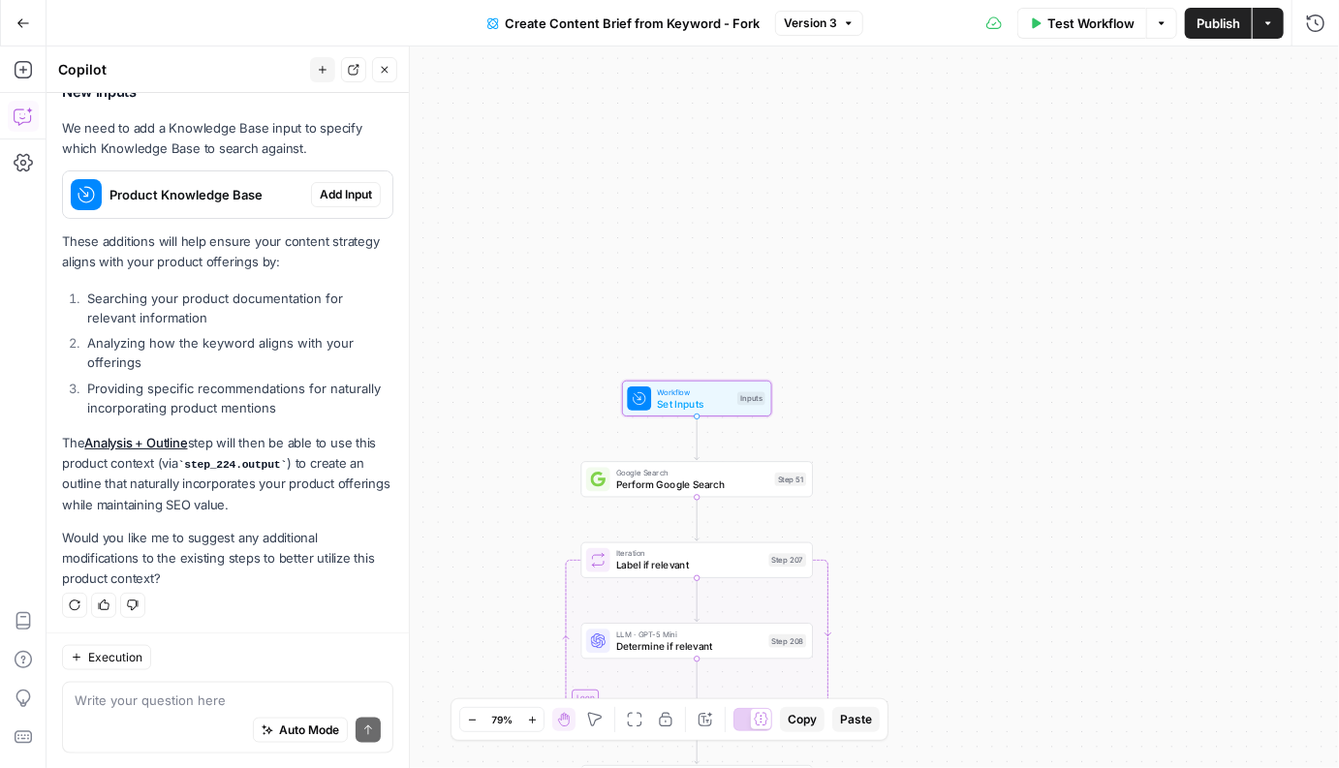
click at [220, 210] on div "Product Knowledge Base" at bounding box center [187, 194] width 248 height 46
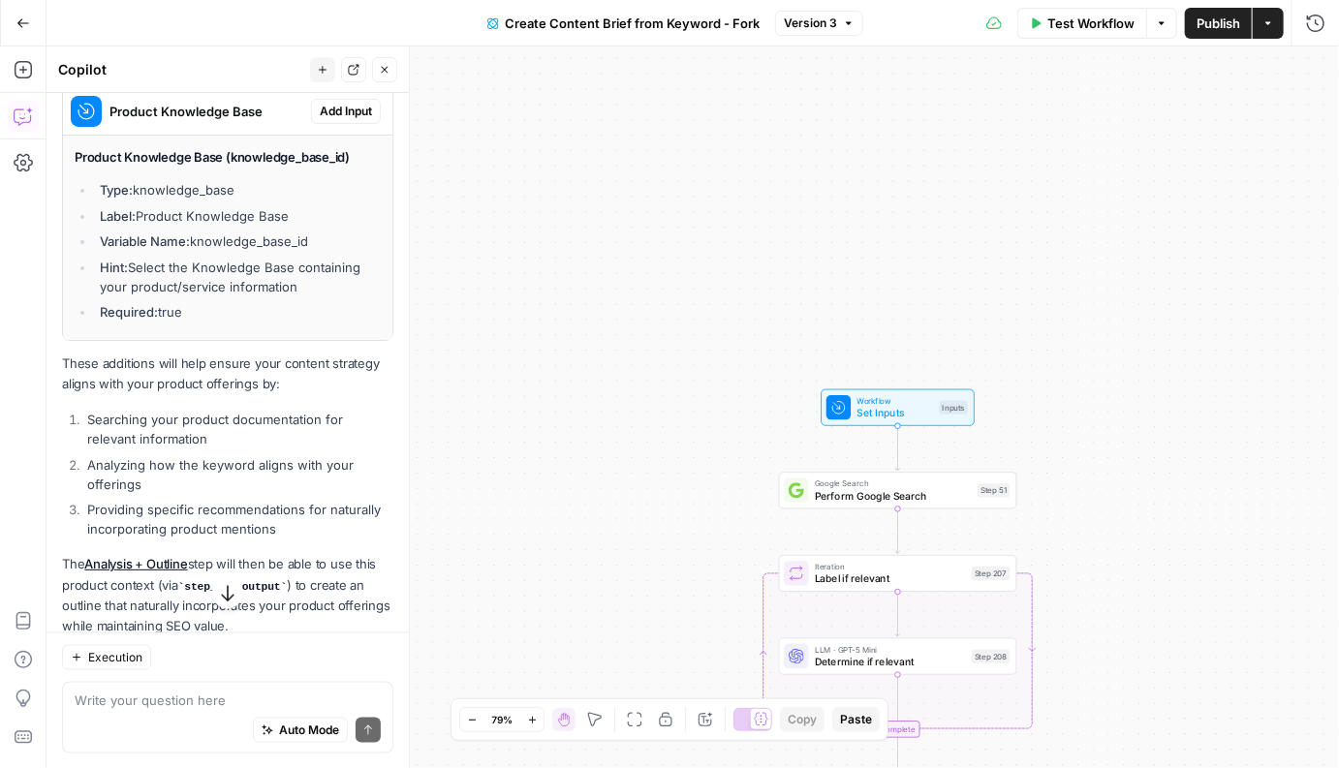
scroll to position [998, 0]
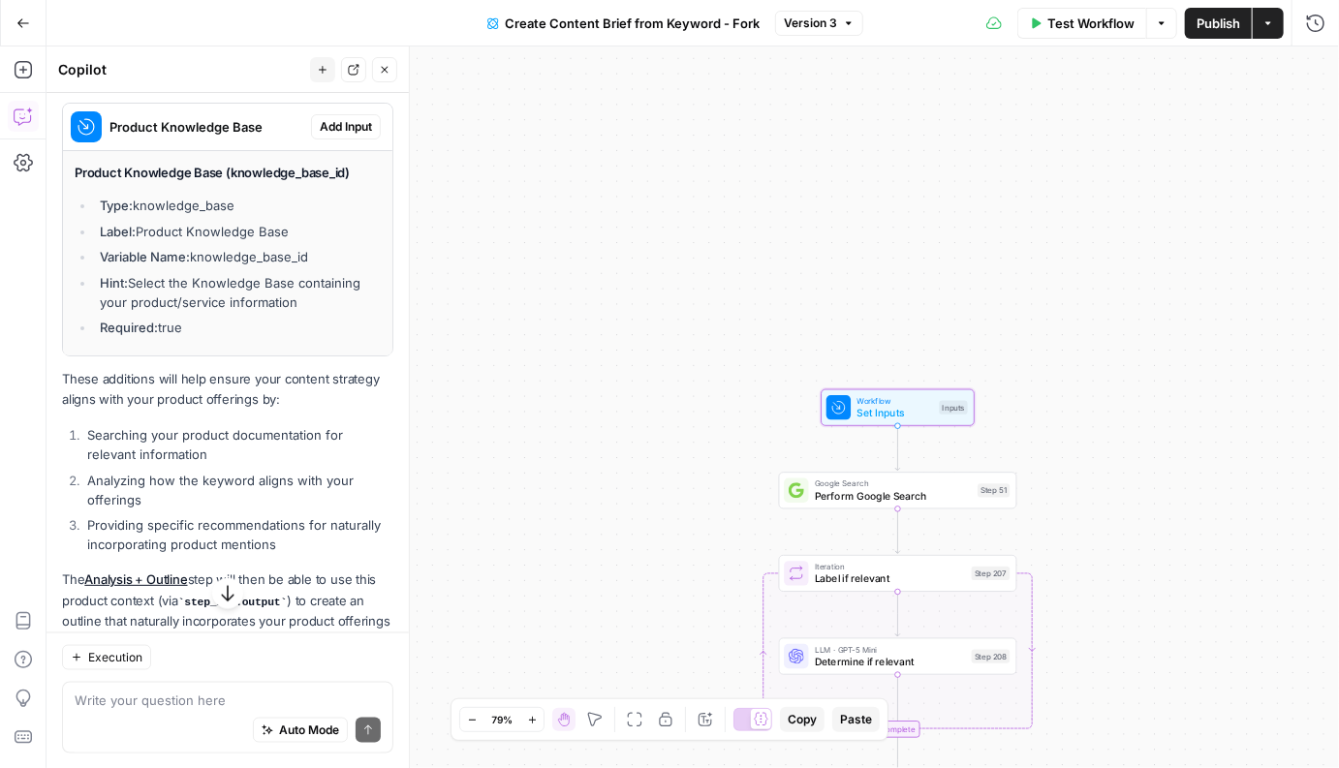
click at [355, 127] on span "Add Input" at bounding box center [346, 126] width 52 height 17
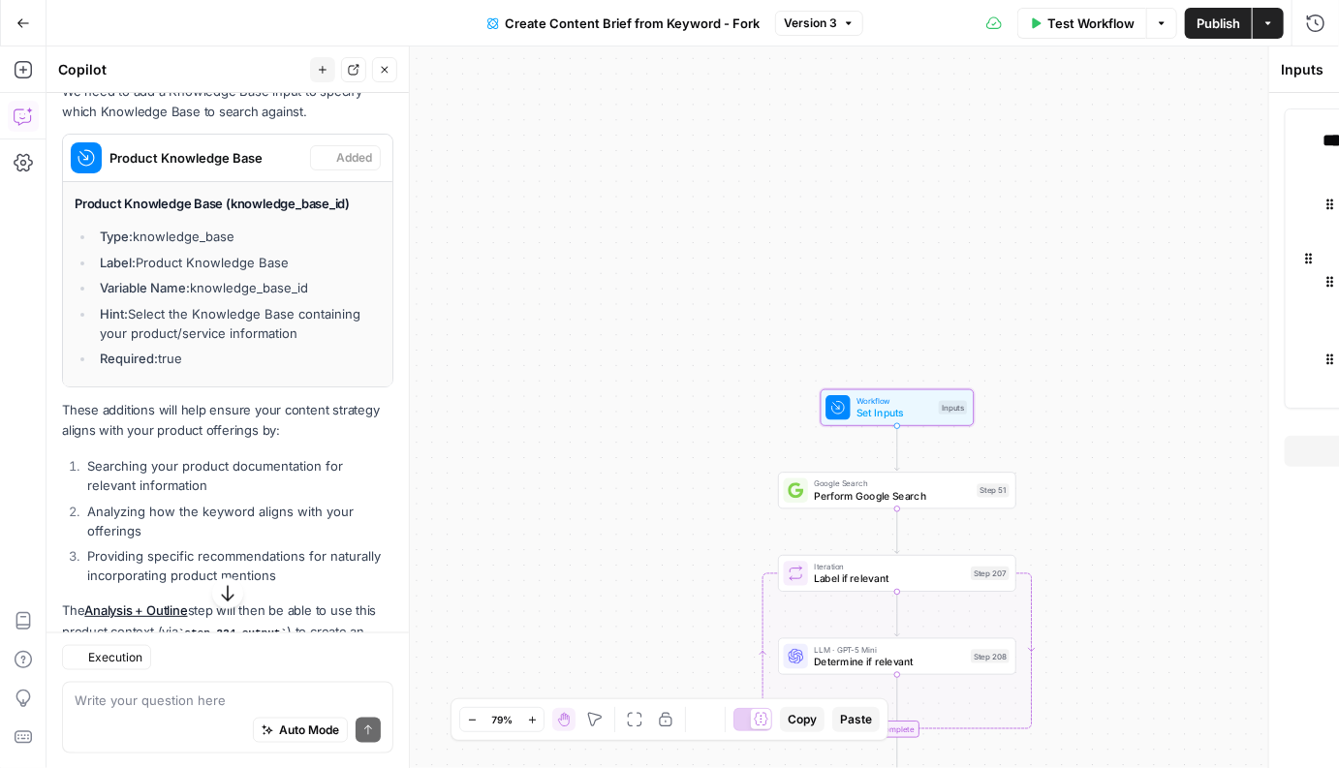
scroll to position [1029, 0]
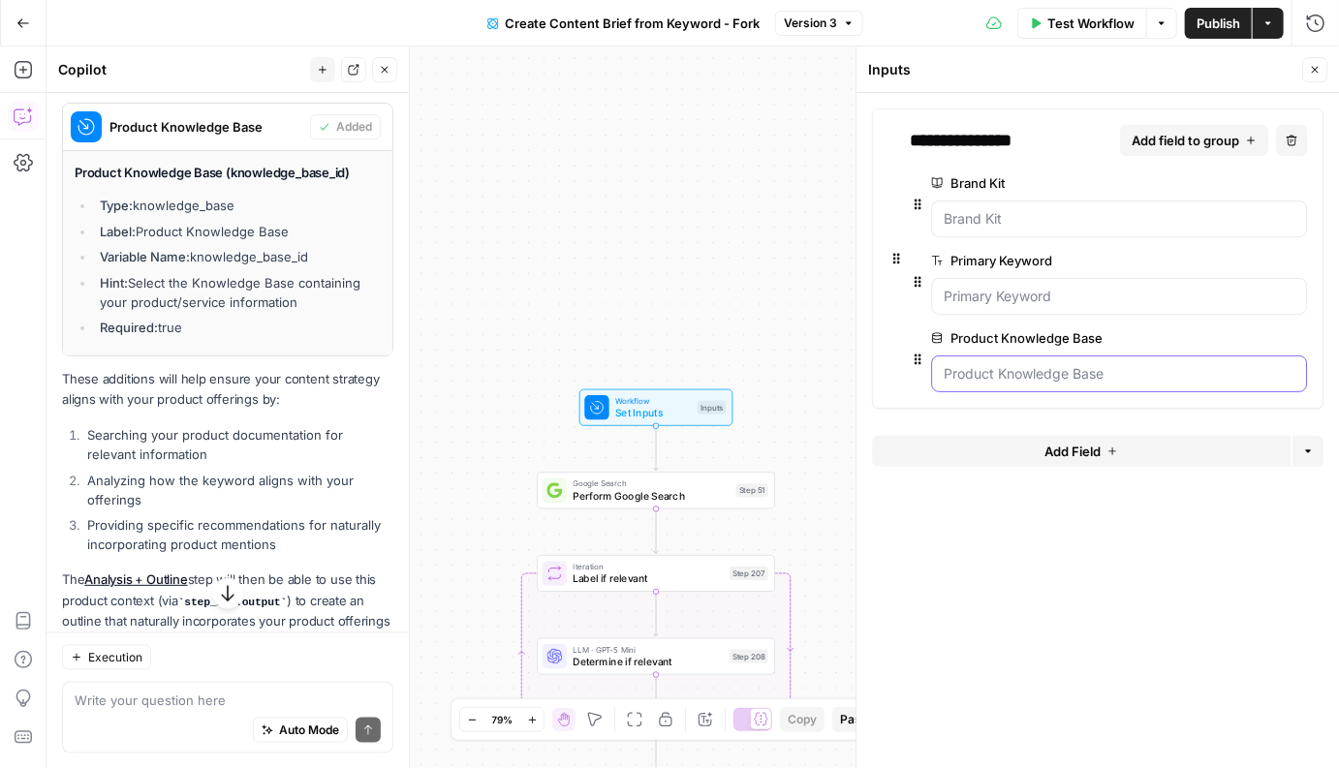
click at [1012, 368] on Base "Product Knowledge Base" at bounding box center [1118, 373] width 351 height 19
click at [1217, 14] on span "Publish" at bounding box center [1218, 23] width 44 height 19
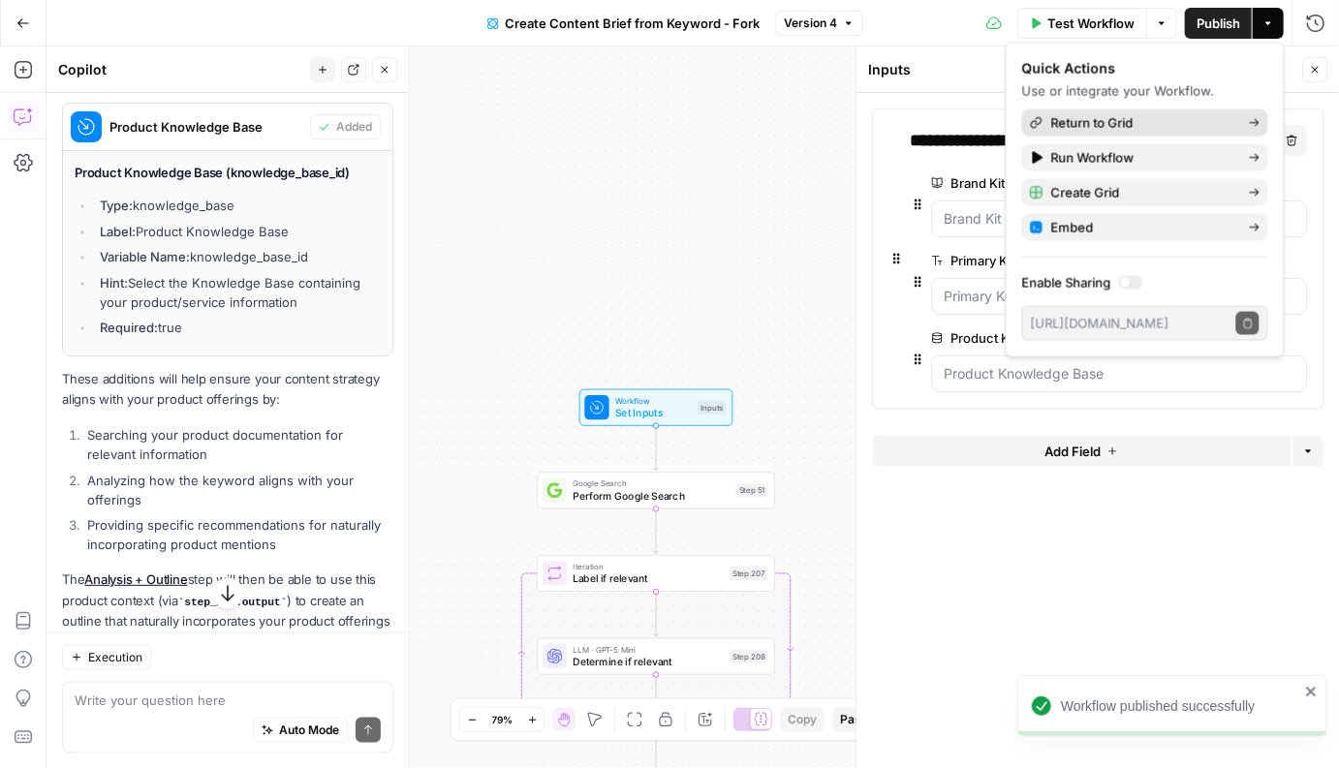
click at [1173, 119] on span "Return to Grid" at bounding box center [1142, 122] width 182 height 19
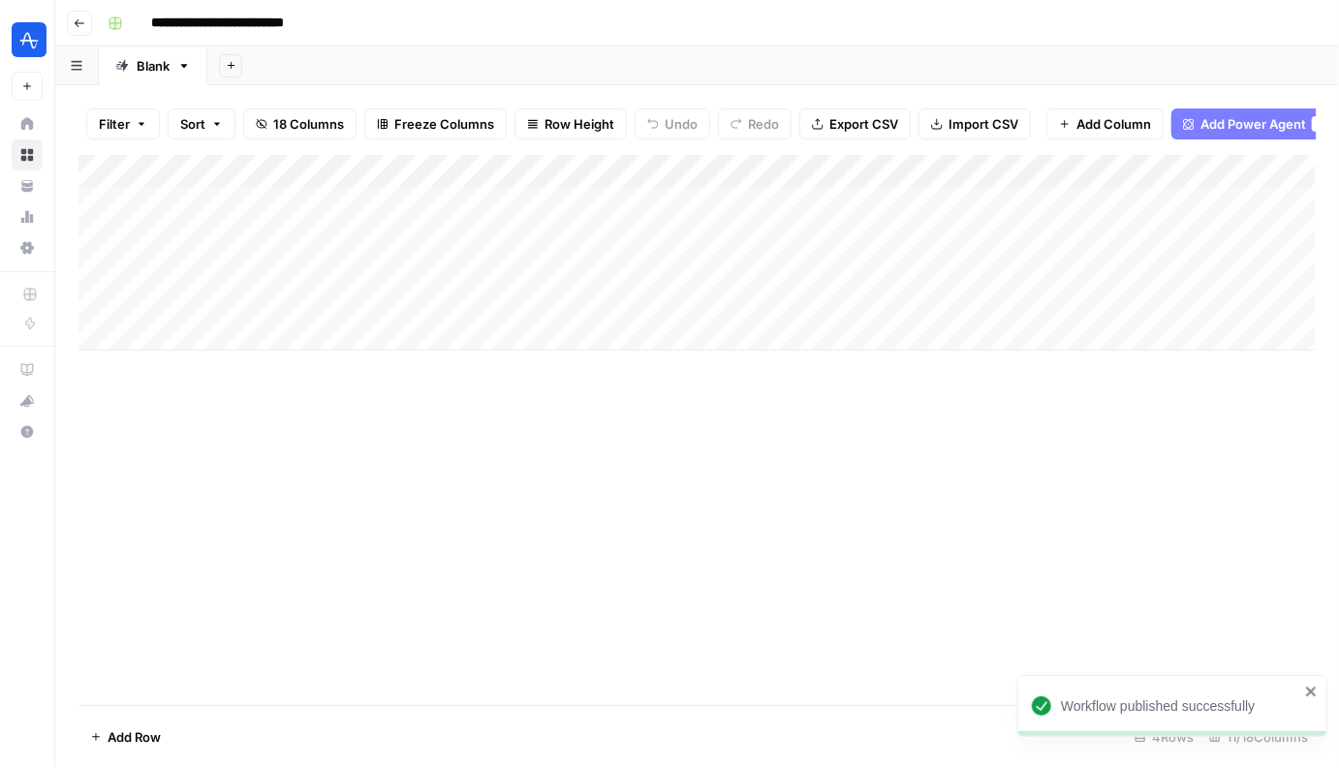
click at [800, 174] on div "Add Column" at bounding box center [696, 253] width 1237 height 196
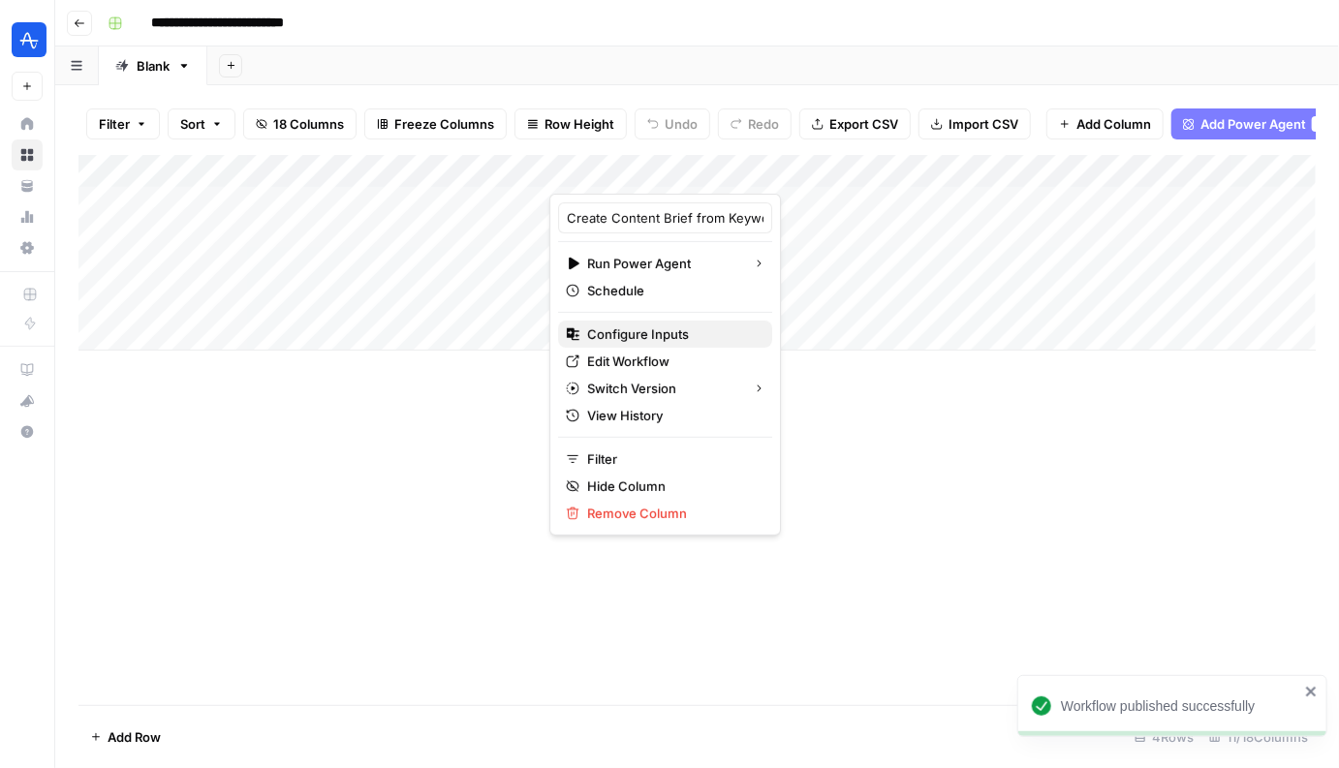
click at [646, 337] on span "Configure Inputs" at bounding box center [671, 333] width 169 height 19
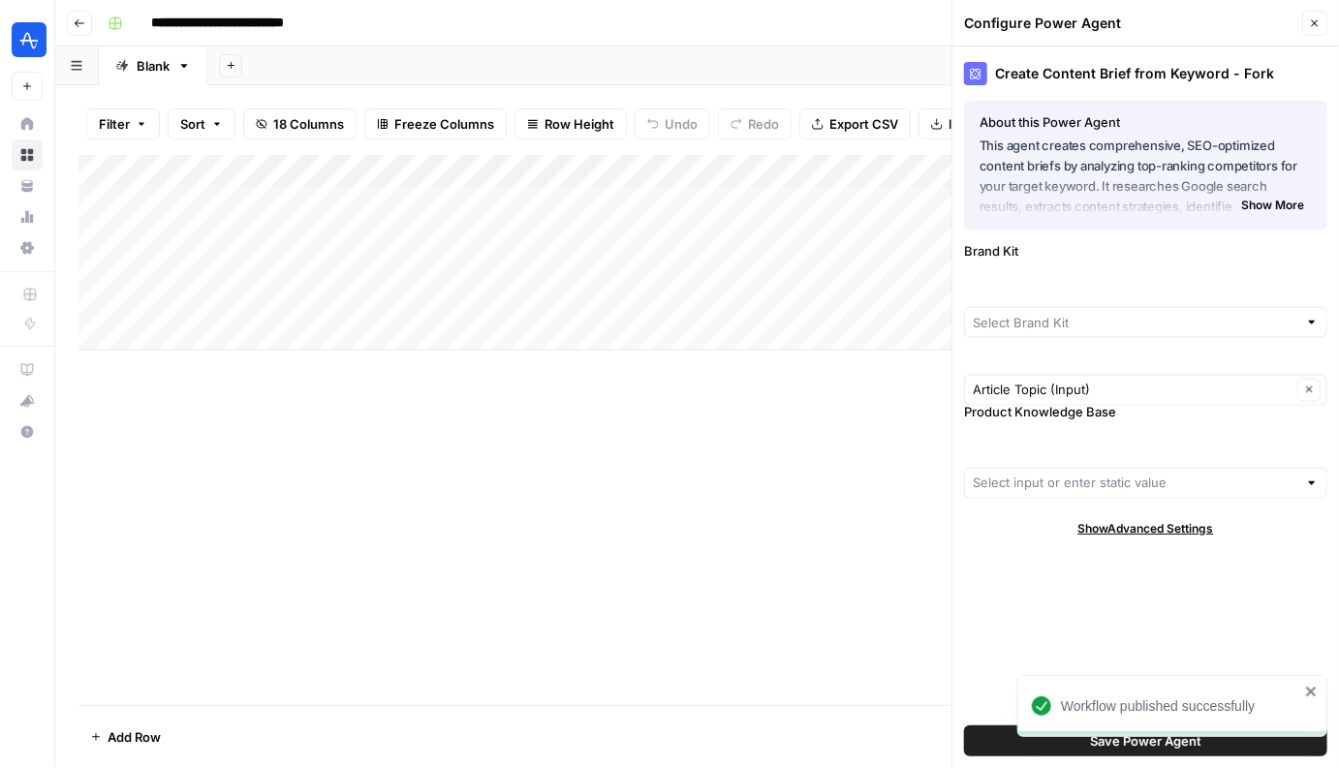
type input "Amplitude"
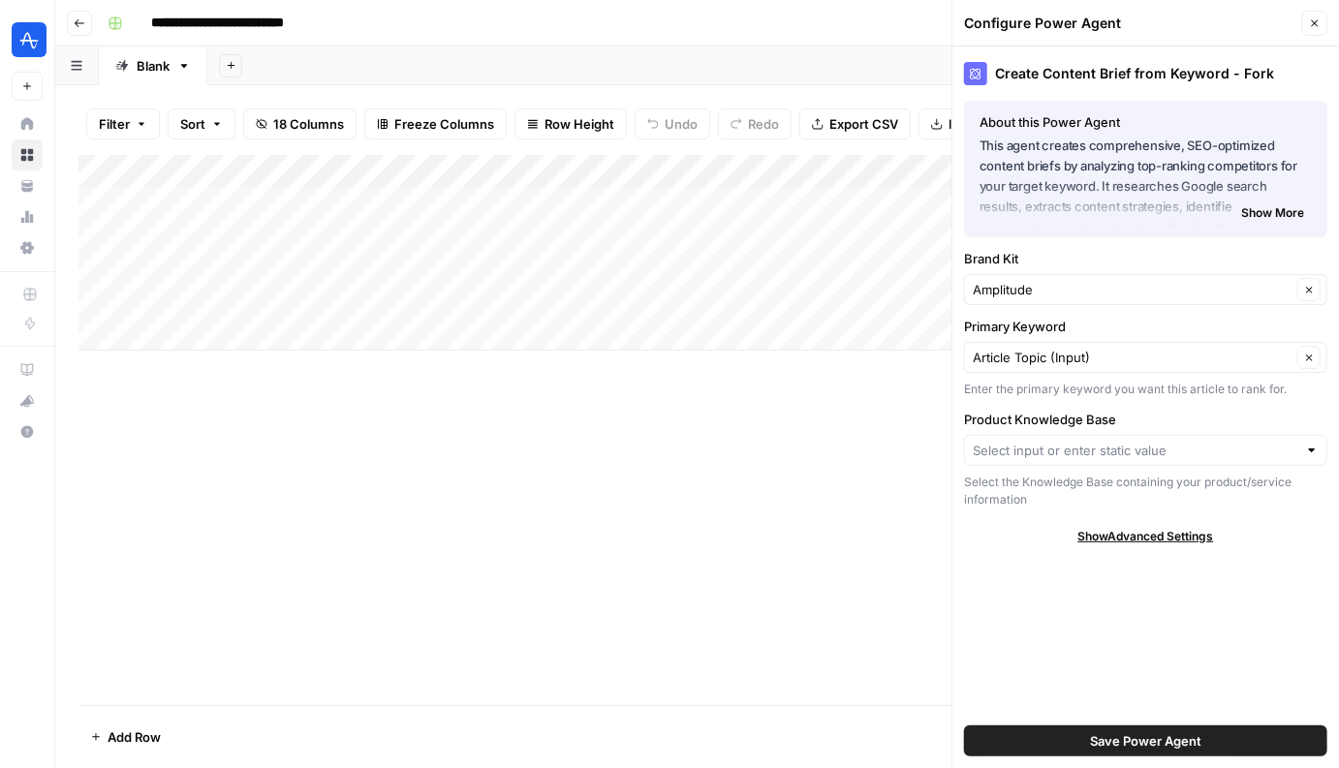
click at [1065, 438] on div at bounding box center [1145, 450] width 363 height 31
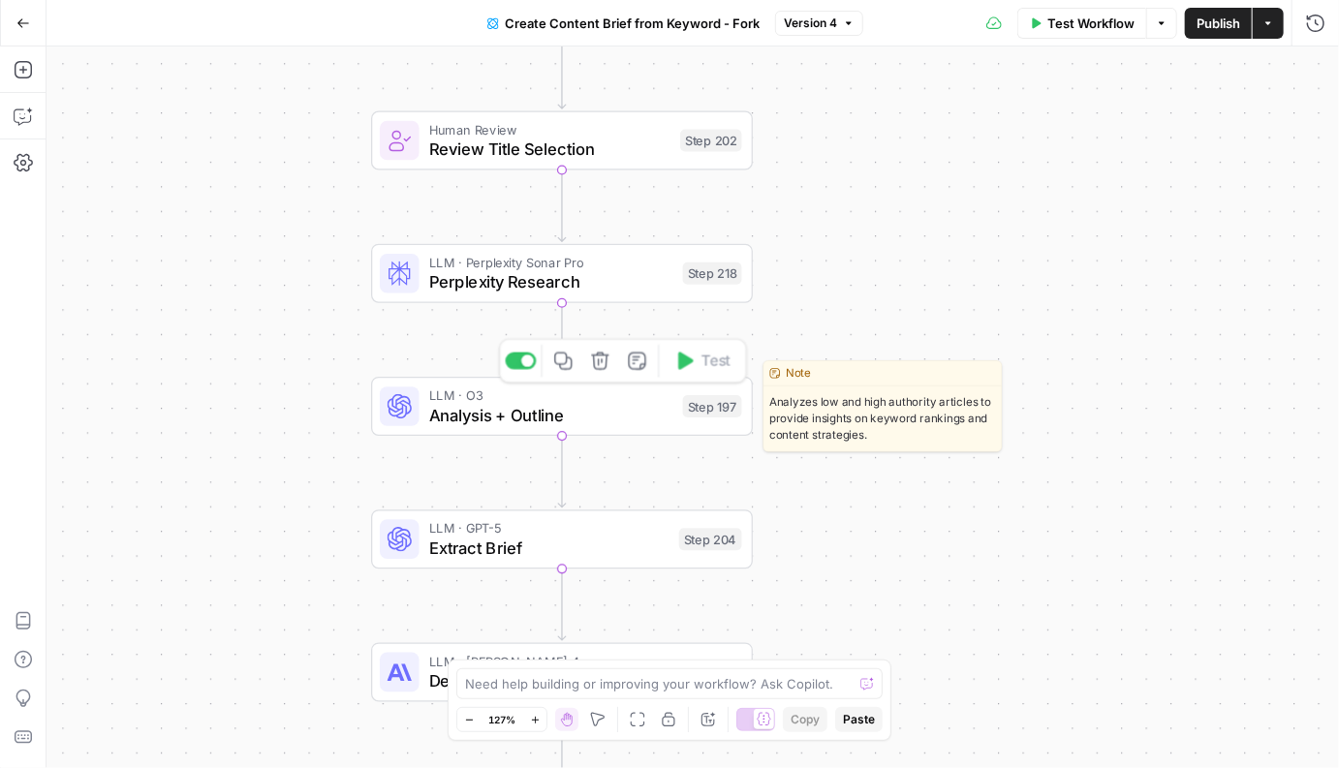
click at [532, 409] on span "Analysis + Outline" at bounding box center [551, 415] width 244 height 24
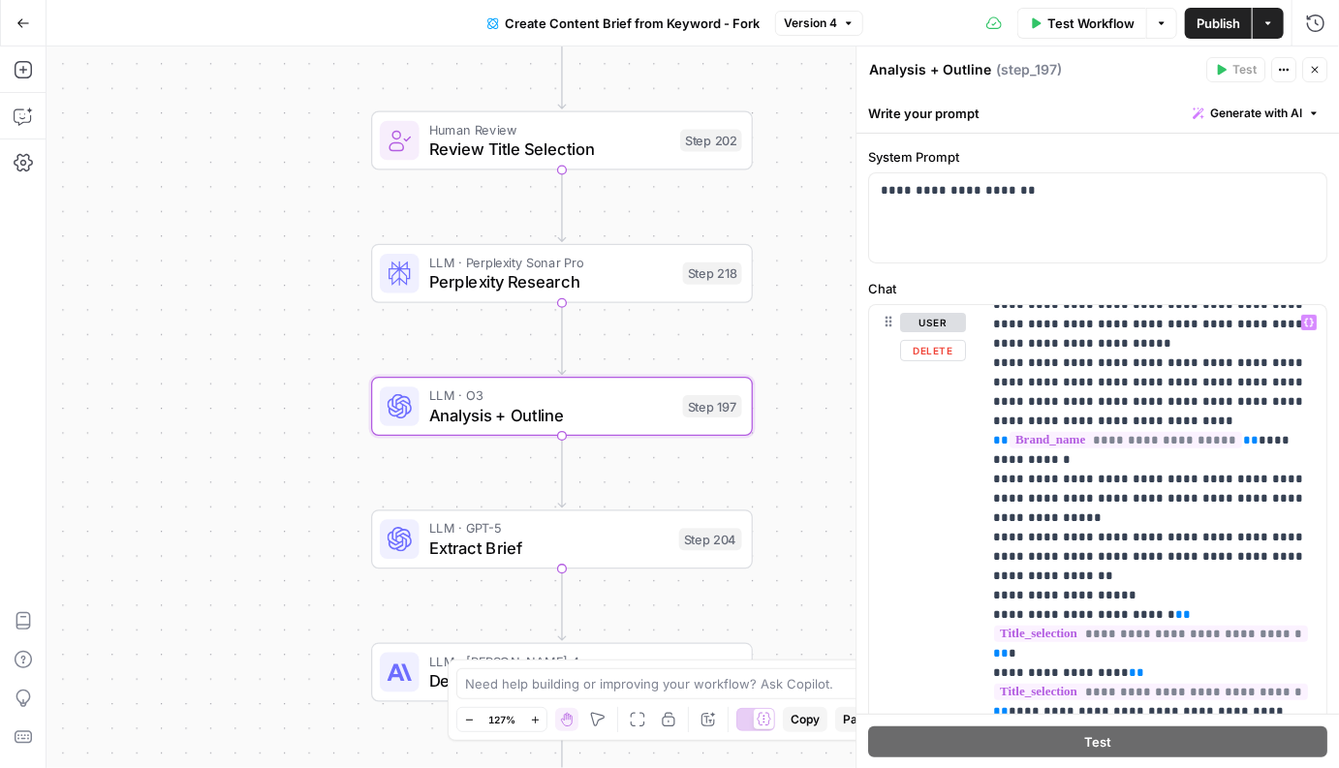
scroll to position [2364, 0]
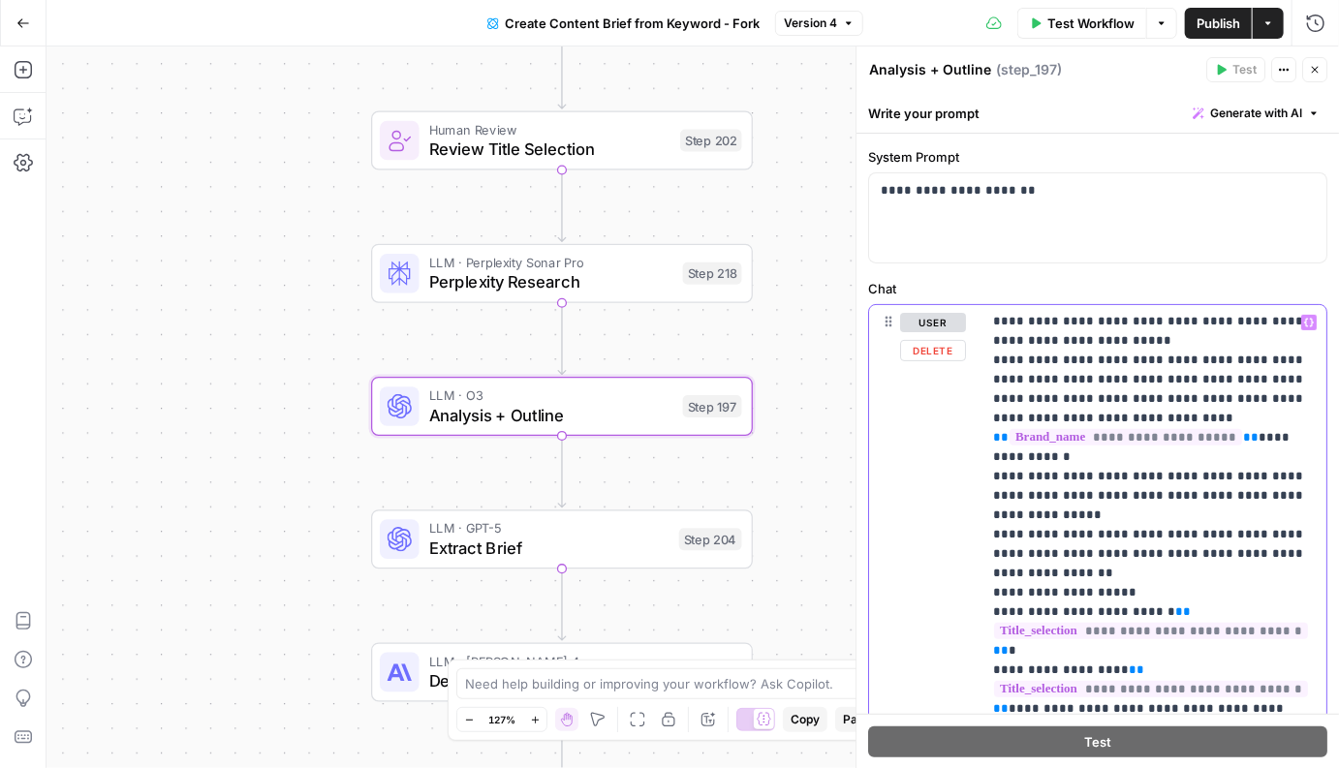
click at [1165, 429] on span "**********" at bounding box center [1125, 437] width 232 height 16
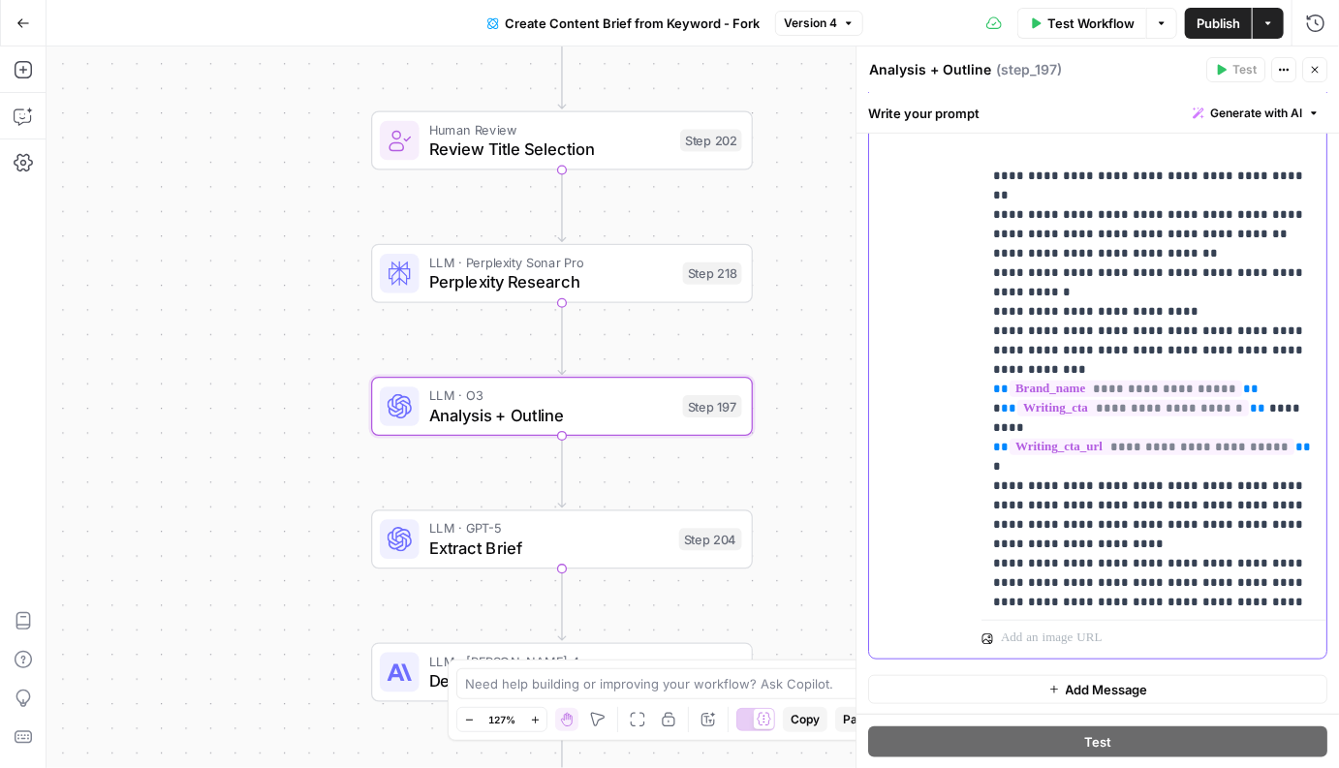
scroll to position [5154, 0]
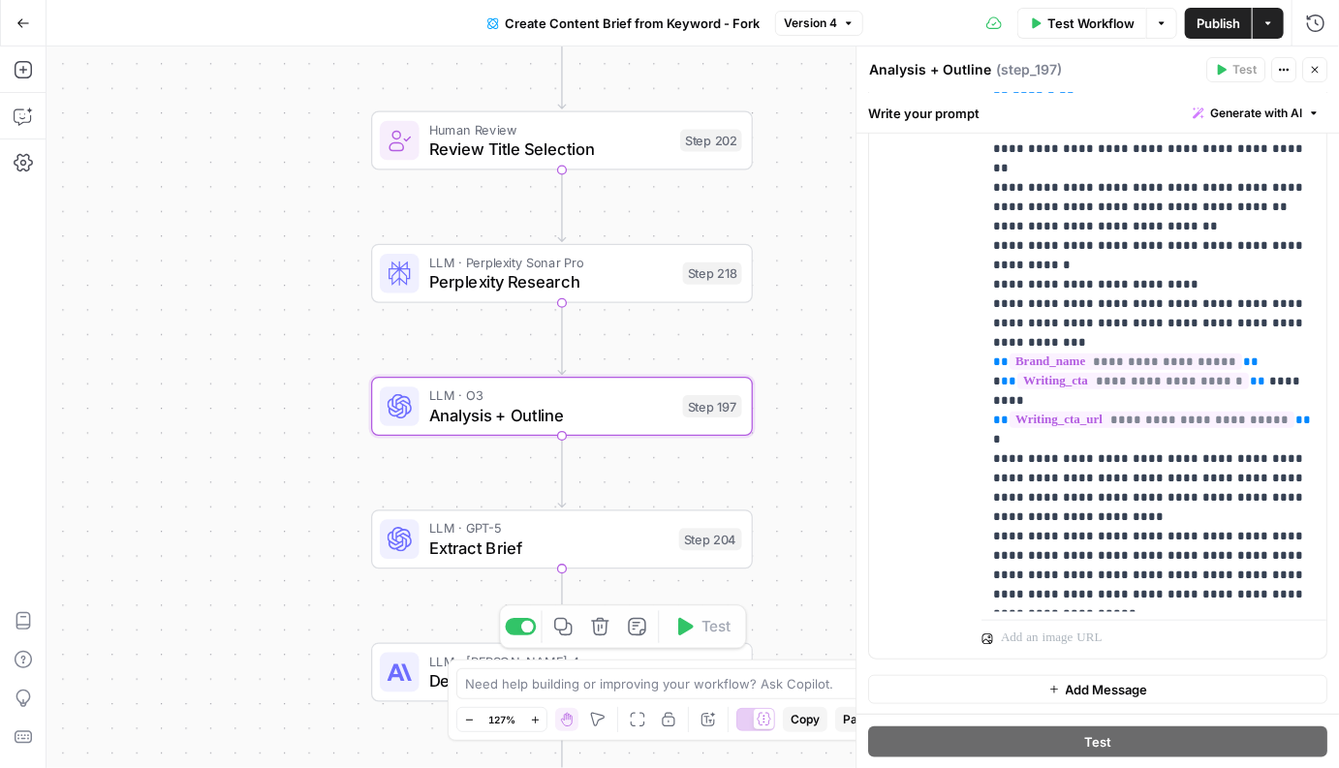
click at [543, 663] on div "Need help building or improving your workflow? Ask Copilot. Zoom Out 127% Zoom …" at bounding box center [669, 700] width 444 height 81
click at [539, 677] on textarea at bounding box center [658, 683] width 387 height 19
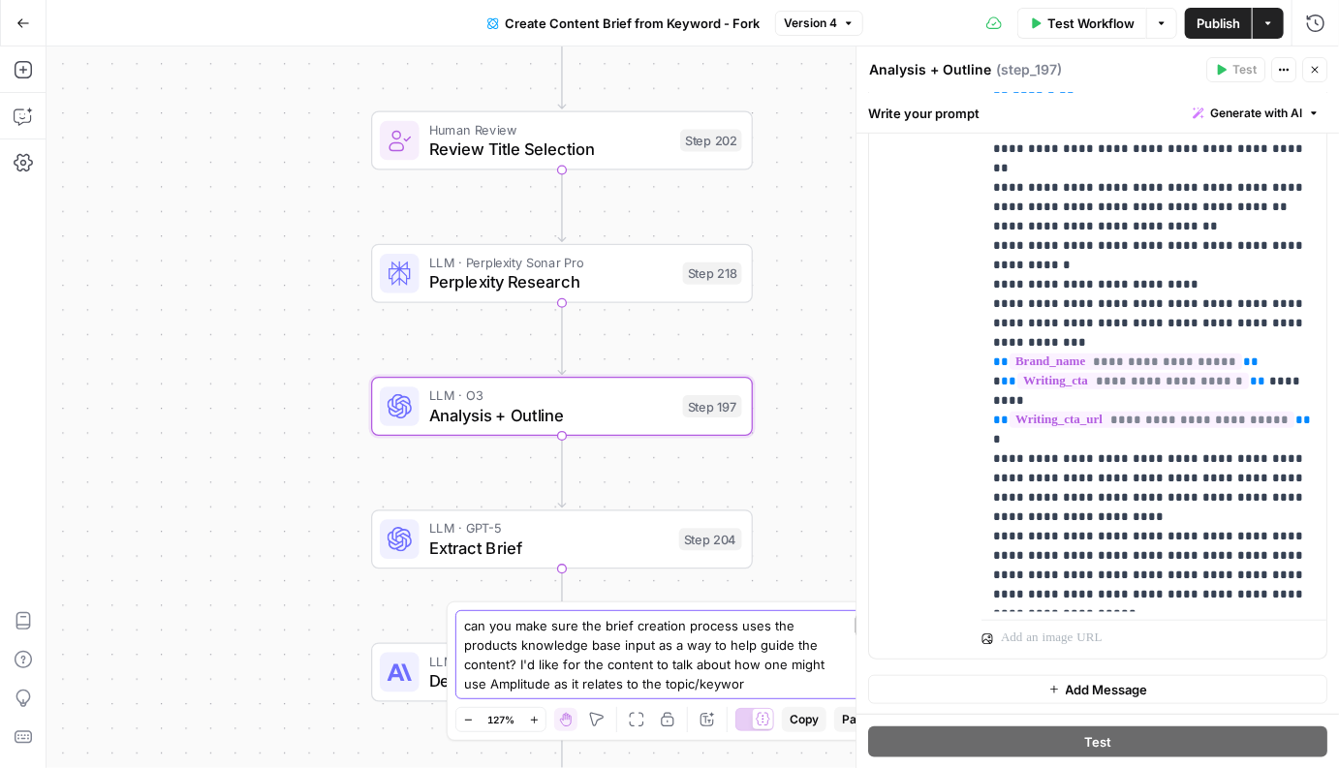
type textarea "can you make sure the brief creation process uses the products knowledge base i…"
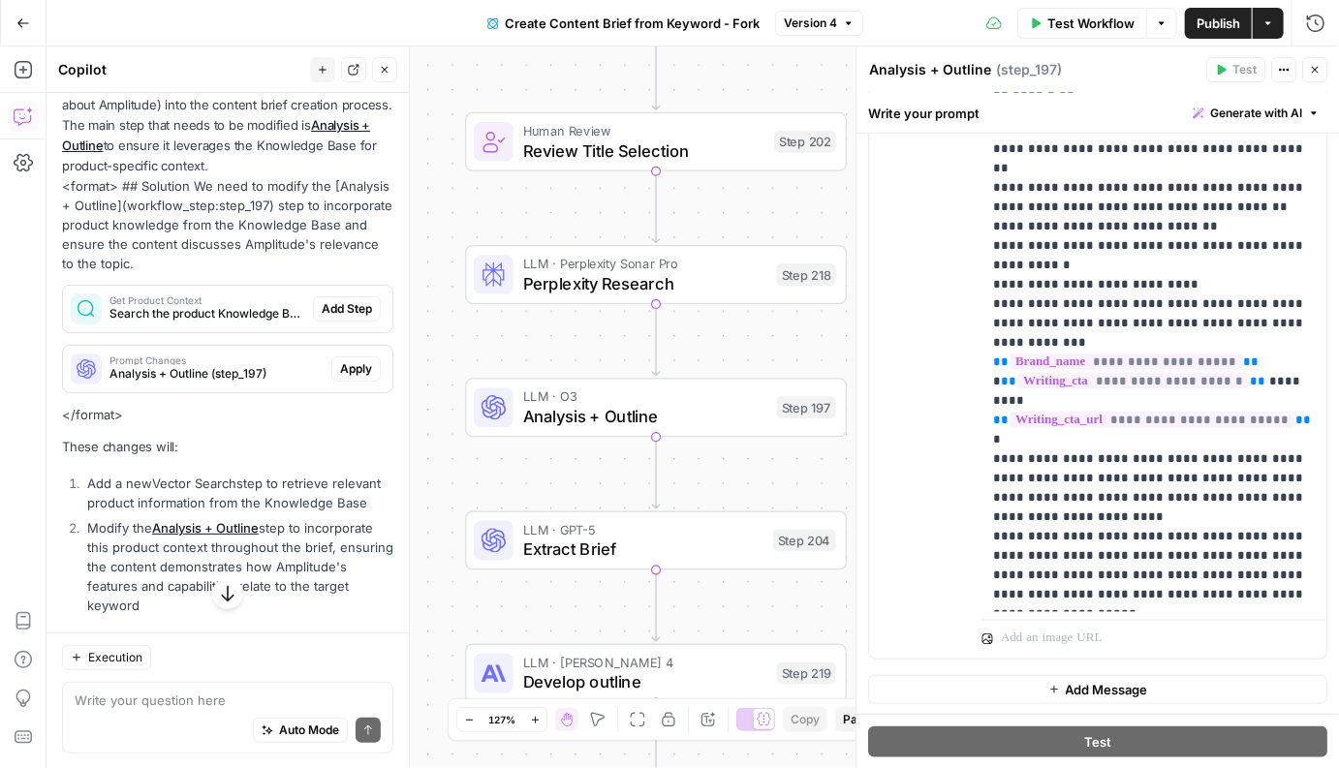
scroll to position [338, 0]
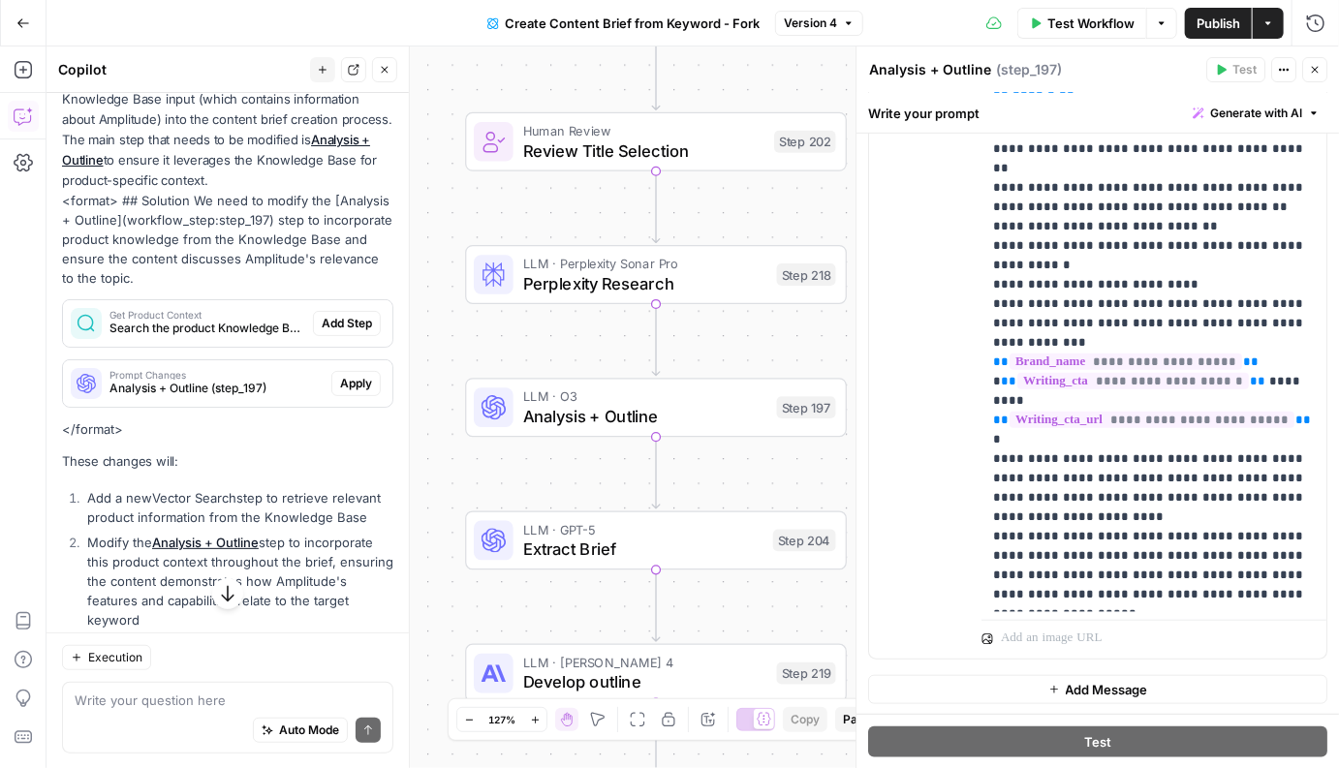
click at [244, 318] on div "Get Product Context Search the product Knowledge Base for relevant information …" at bounding box center [188, 323] width 250 height 46
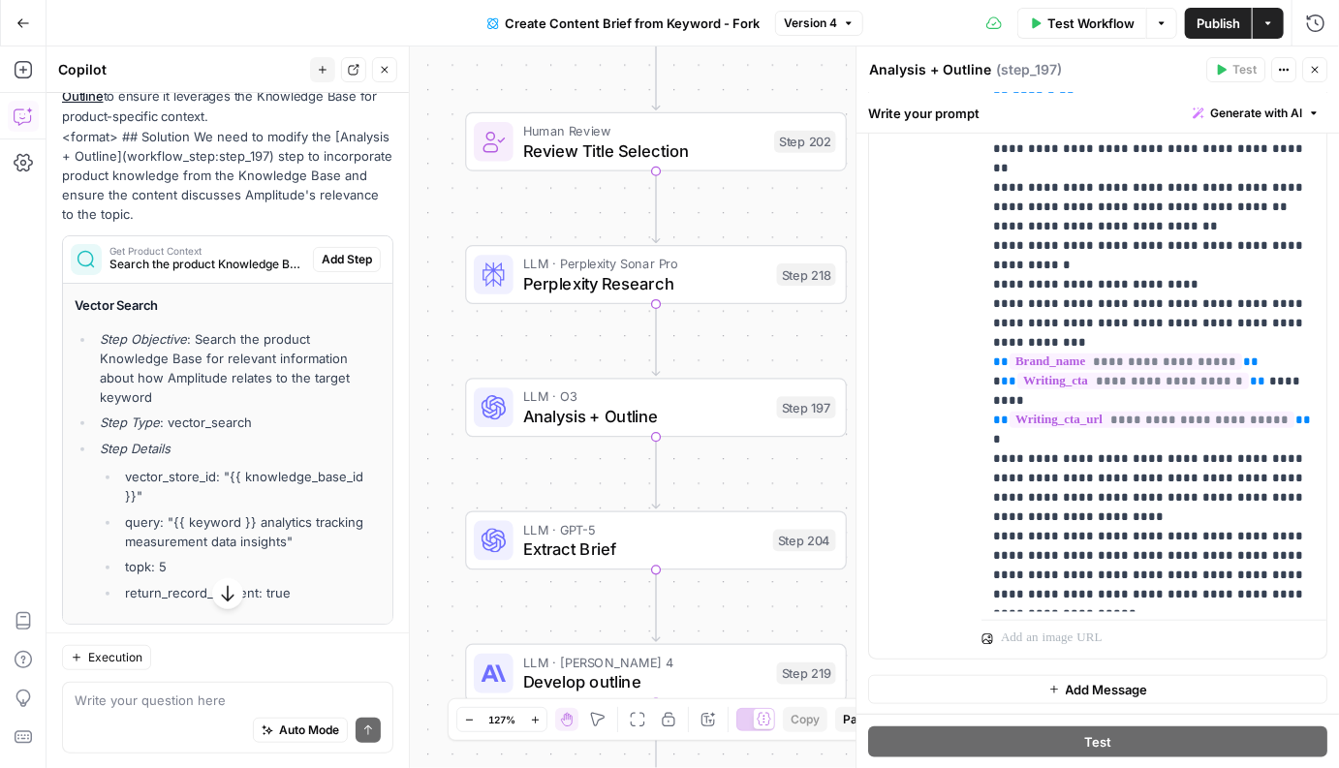
scroll to position [430, 0]
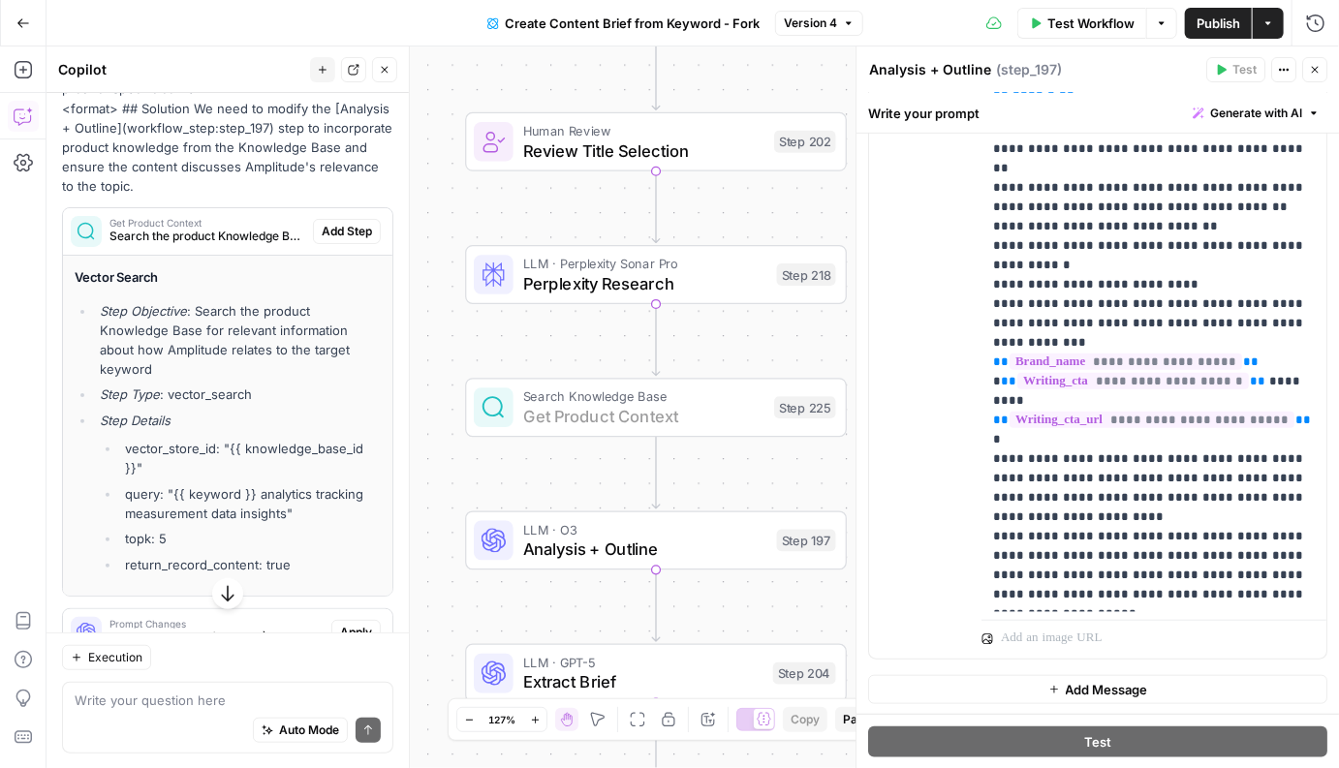
click at [359, 223] on span "Add Step" at bounding box center [347, 231] width 50 height 17
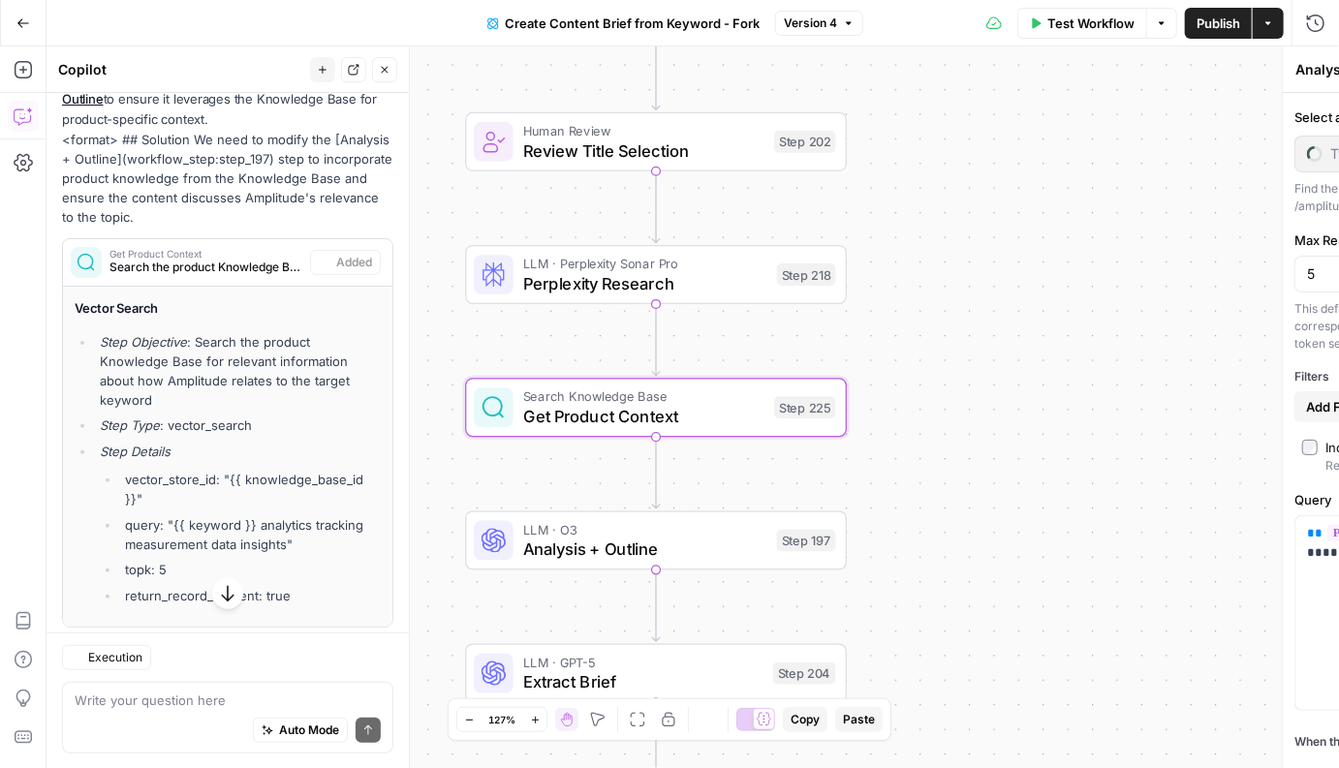
type textarea "Get Product Context"
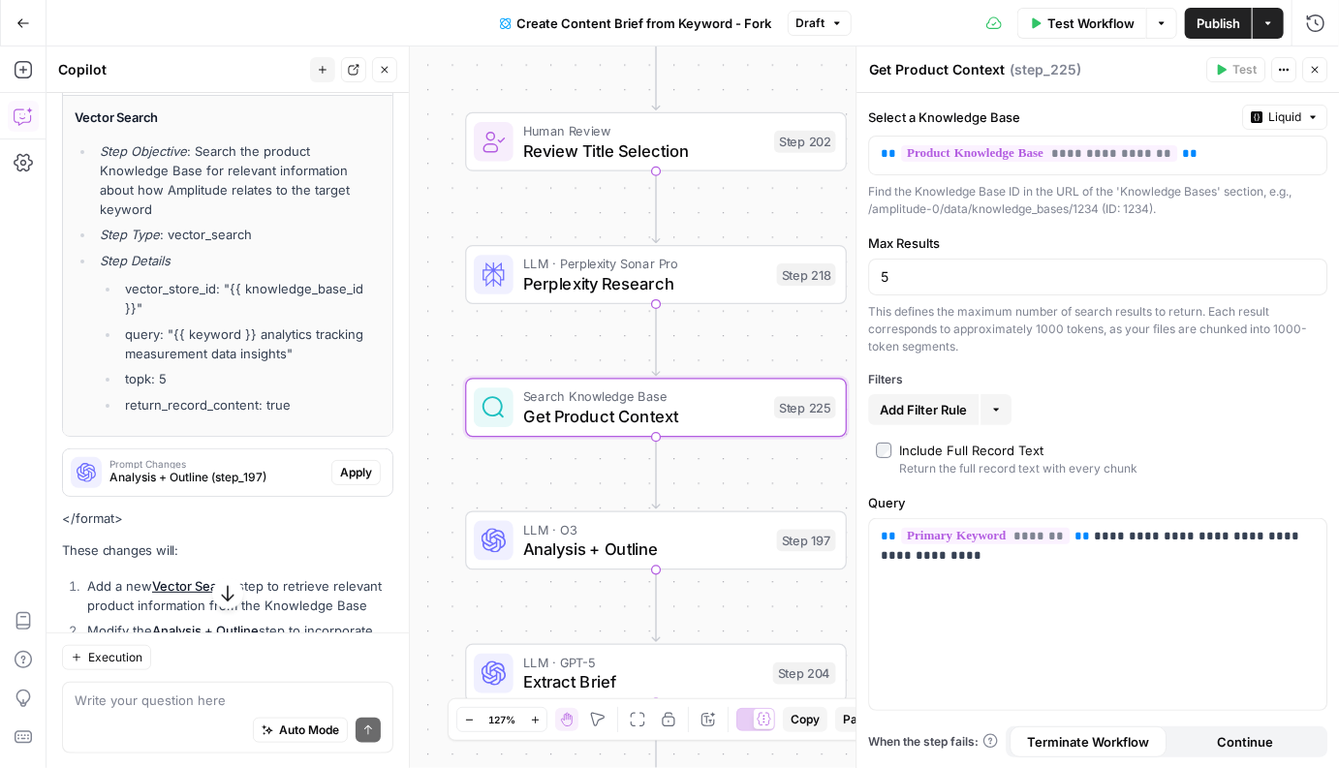
scroll to position [622, 0]
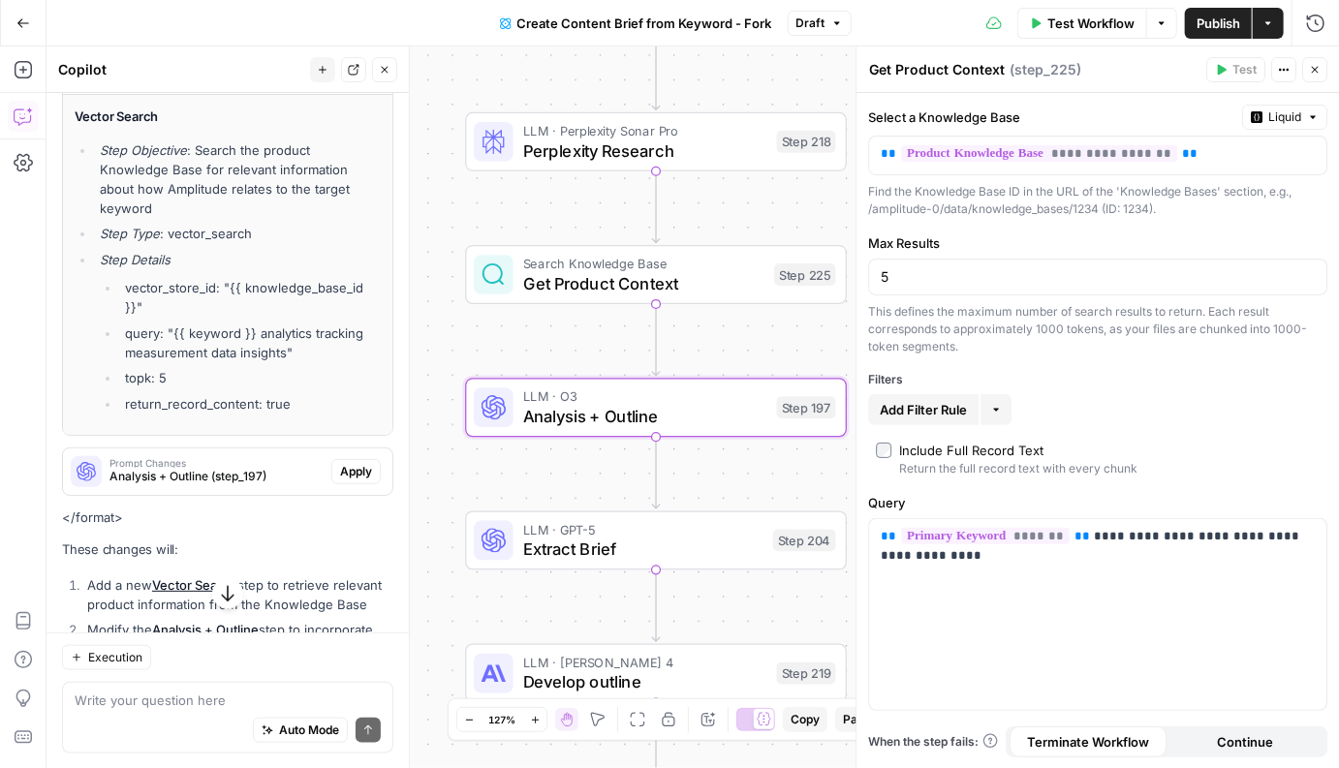
click at [286, 468] on span "Analysis + Outline (step_197)" at bounding box center [216, 476] width 214 height 17
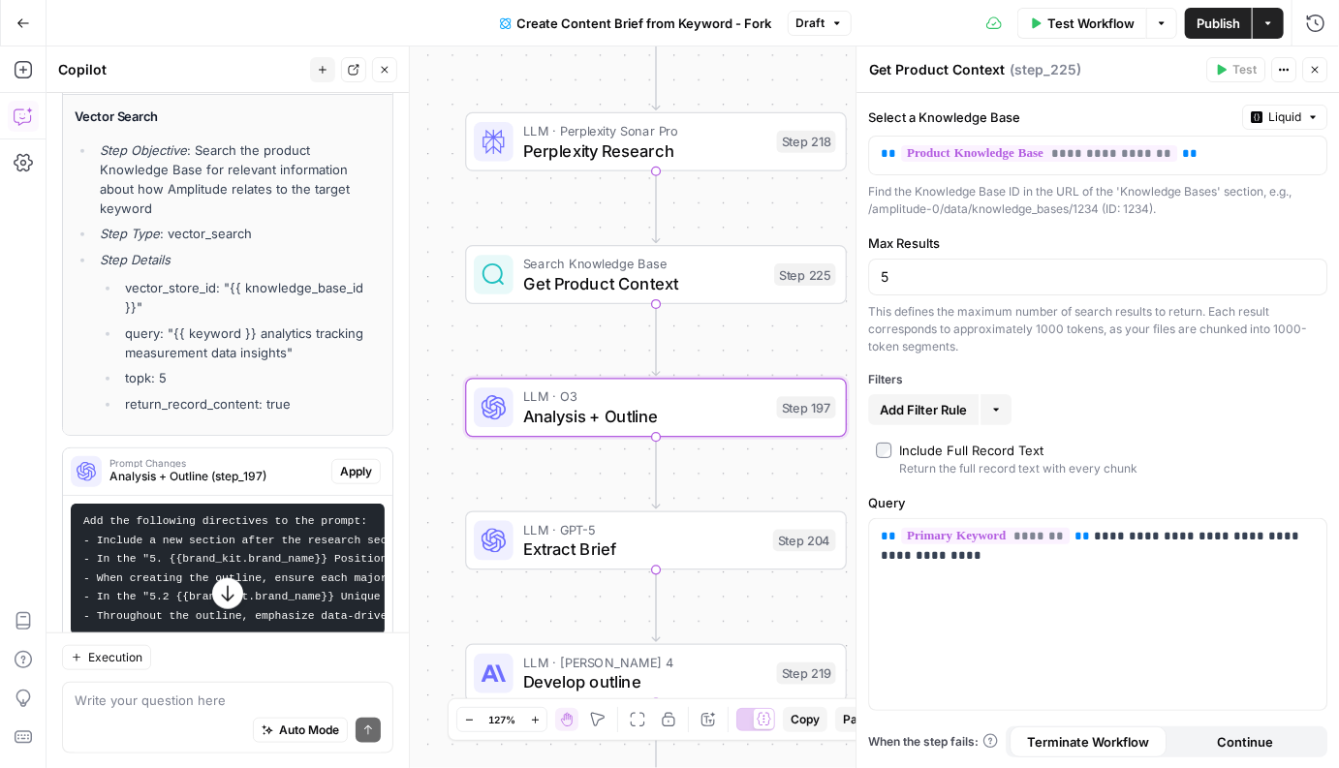
click at [350, 463] on span "Apply" at bounding box center [356, 471] width 32 height 17
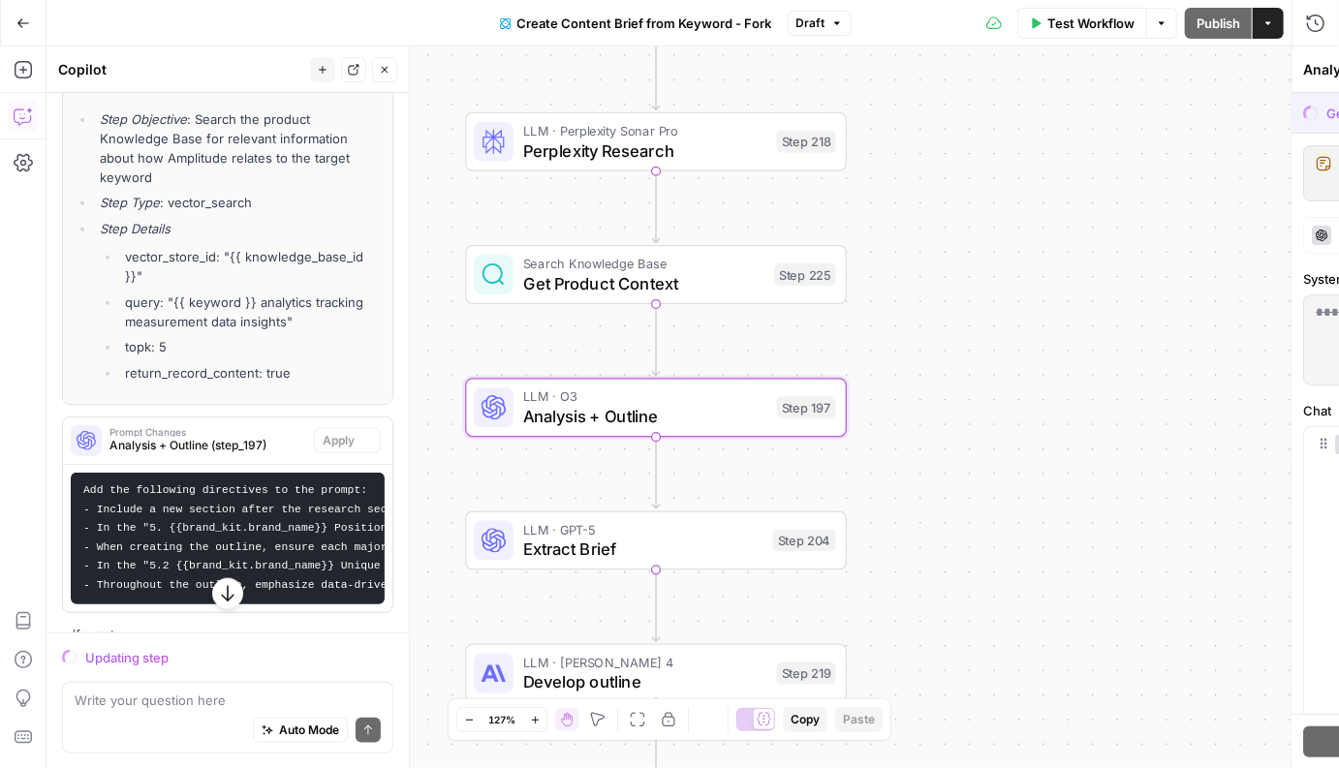
scroll to position [591, 0]
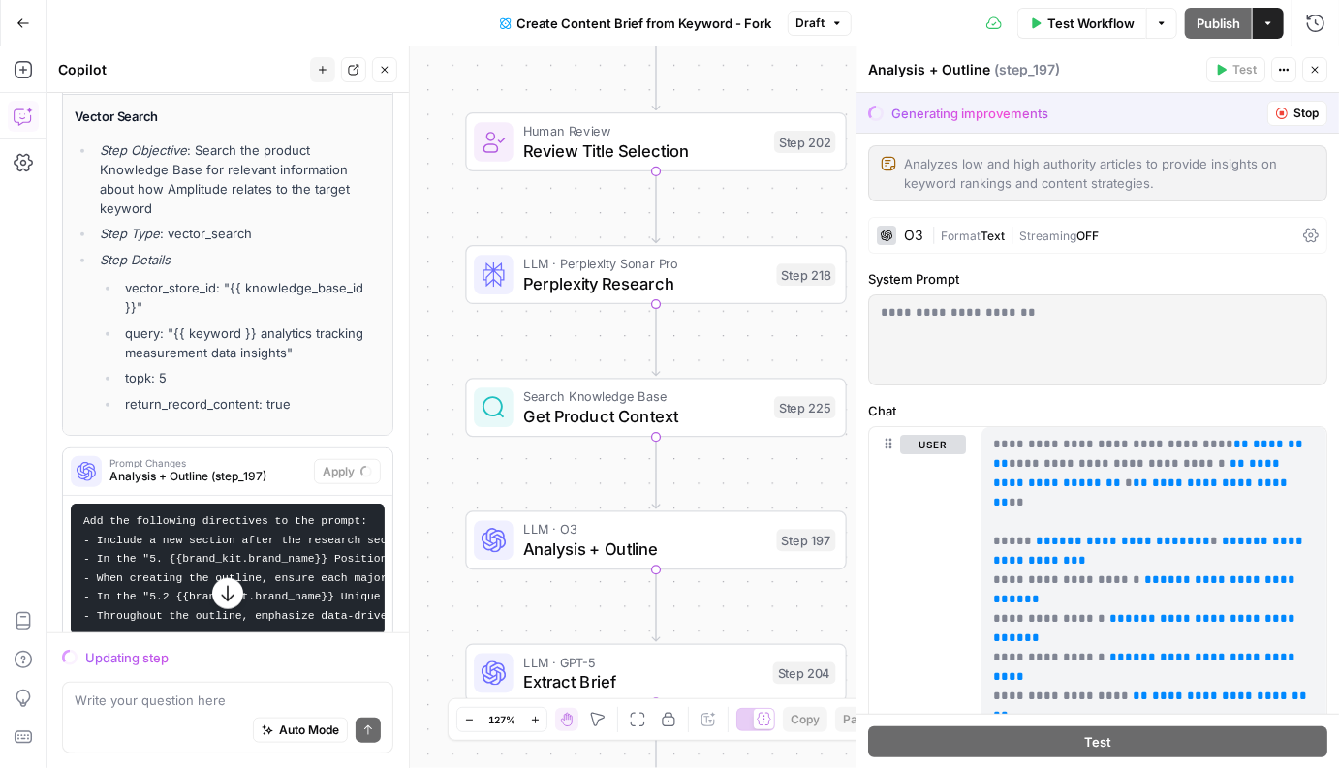
click at [260, 20] on div "Go Back Create Content Brief from Keyword - Fork Draft Test Workflow Options Pu…" at bounding box center [669, 23] width 1339 height 46
